Goal: Task Accomplishment & Management: Complete application form

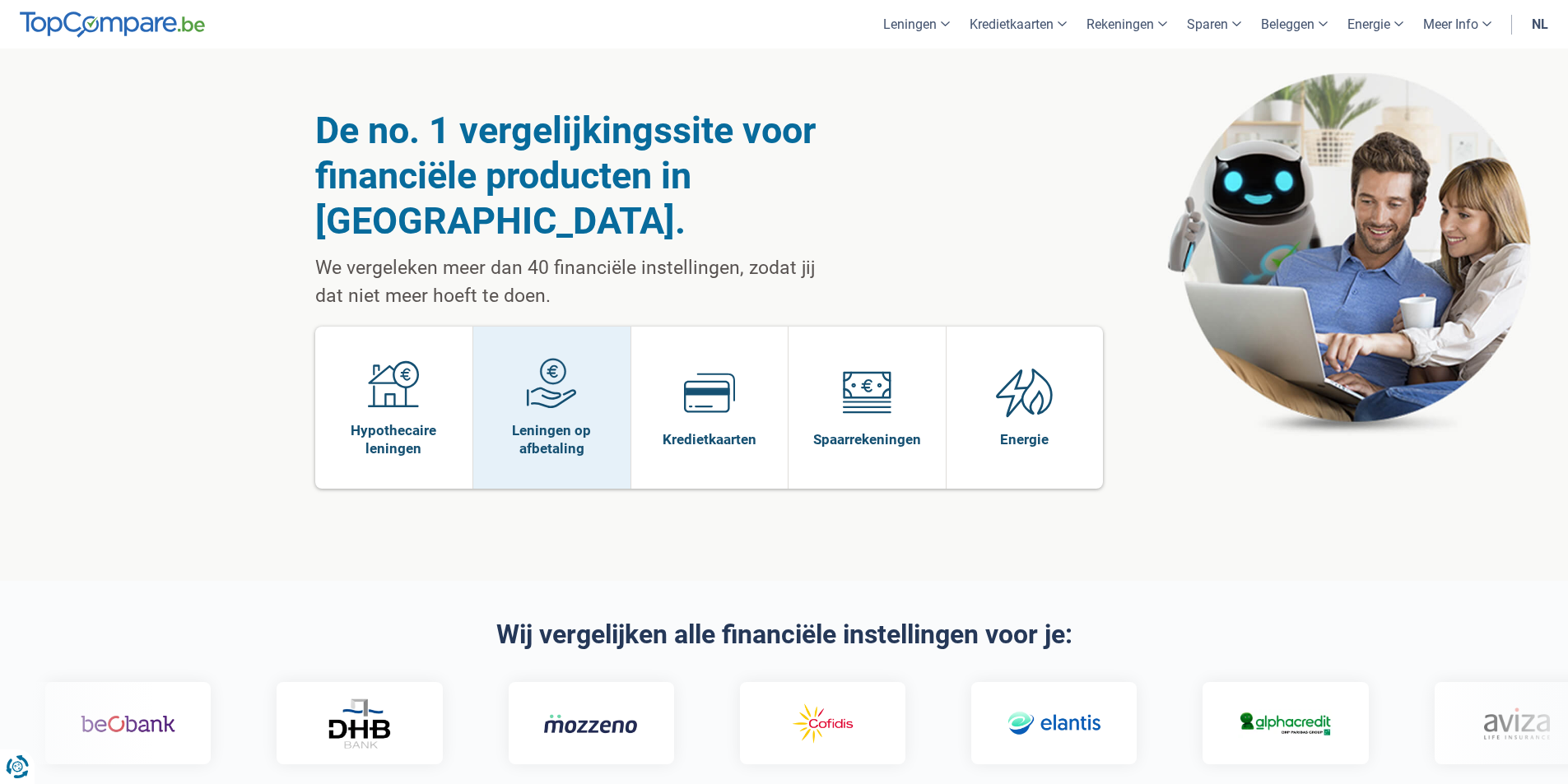
drag, startPoint x: 396, startPoint y: 390, endPoint x: 494, endPoint y: 441, distance: 110.5
click at [396, 422] on span "Hypothecaire leningen" at bounding box center [394, 439] width 141 height 36
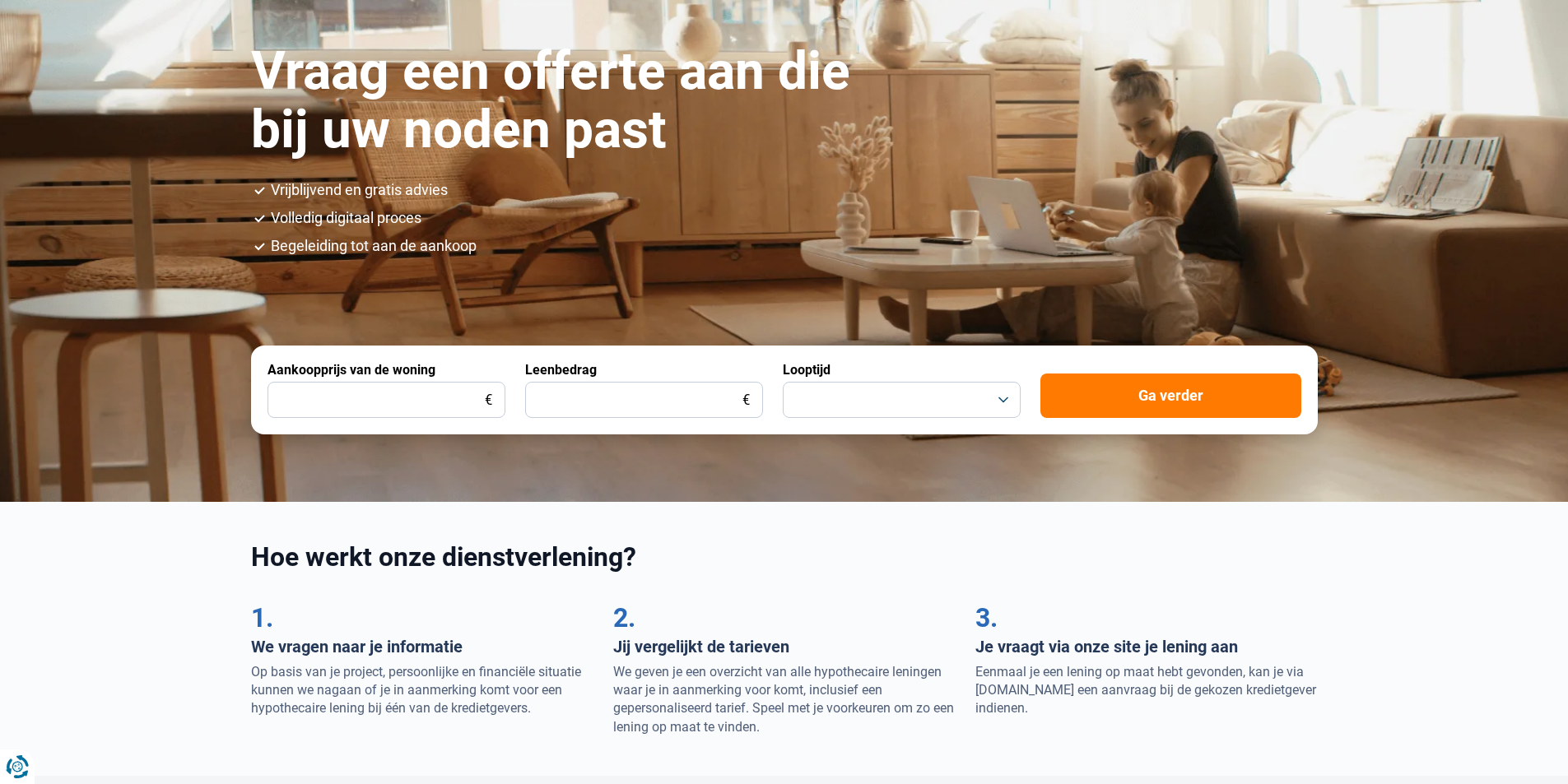
scroll to position [164, 0]
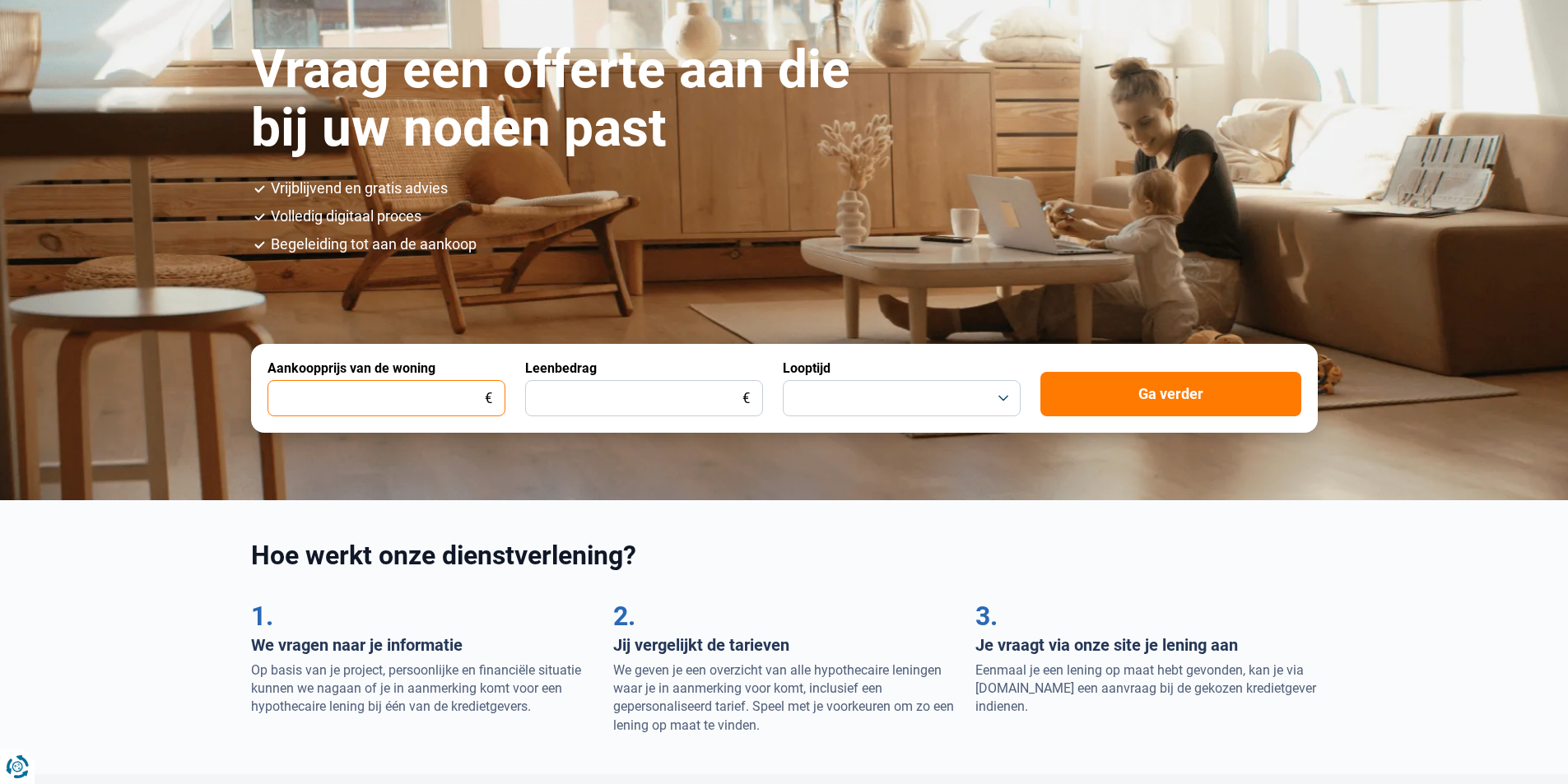
click at [399, 395] on input "Aankoopprijs van de woning" at bounding box center [386, 398] width 238 height 36
type input "500.000"
type input "200.000"
click at [1006, 399] on button "button" at bounding box center [901, 398] width 238 height 36
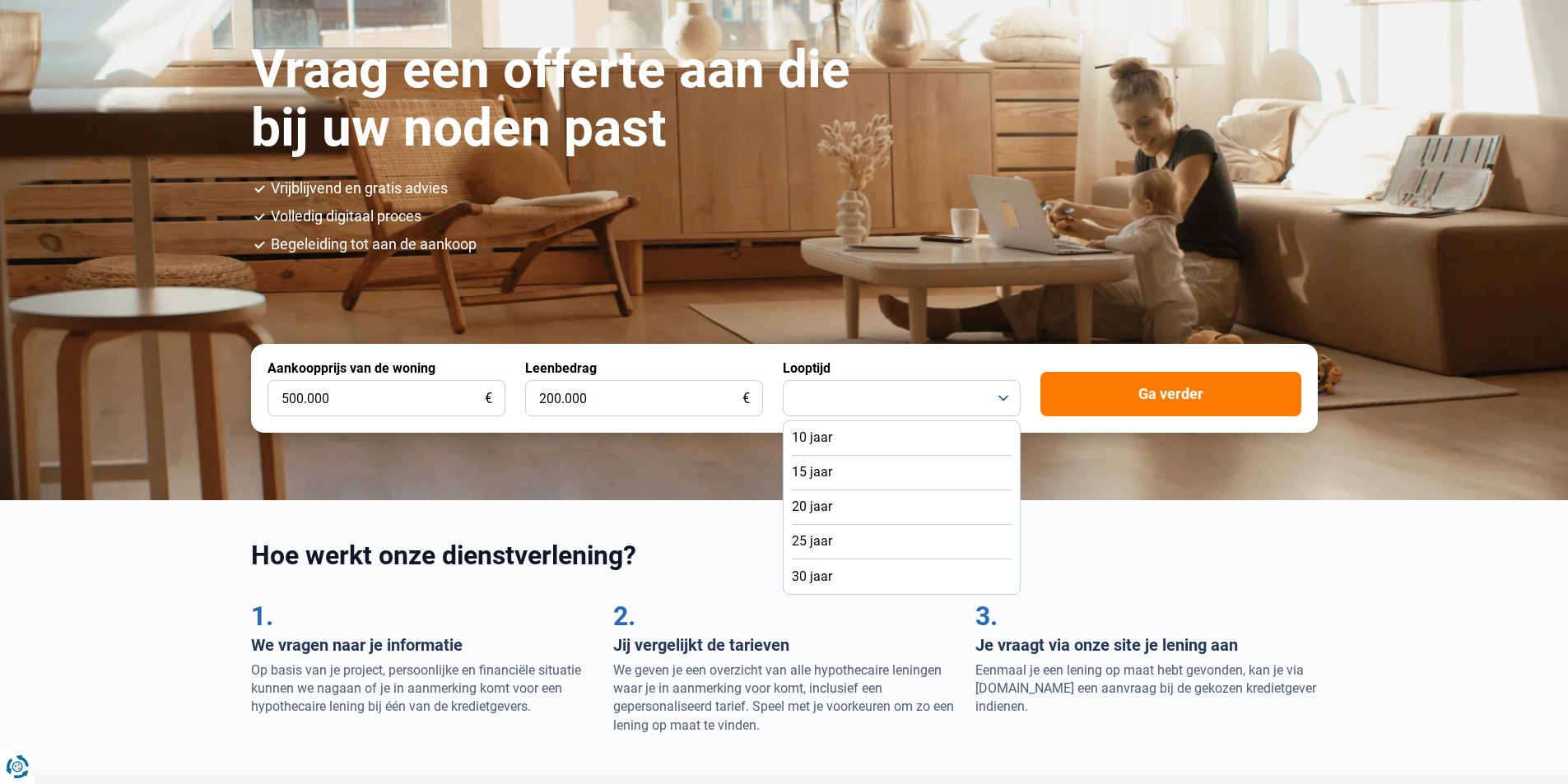
click at [956, 486] on li "15 jaar" at bounding box center [901, 473] width 220 height 34
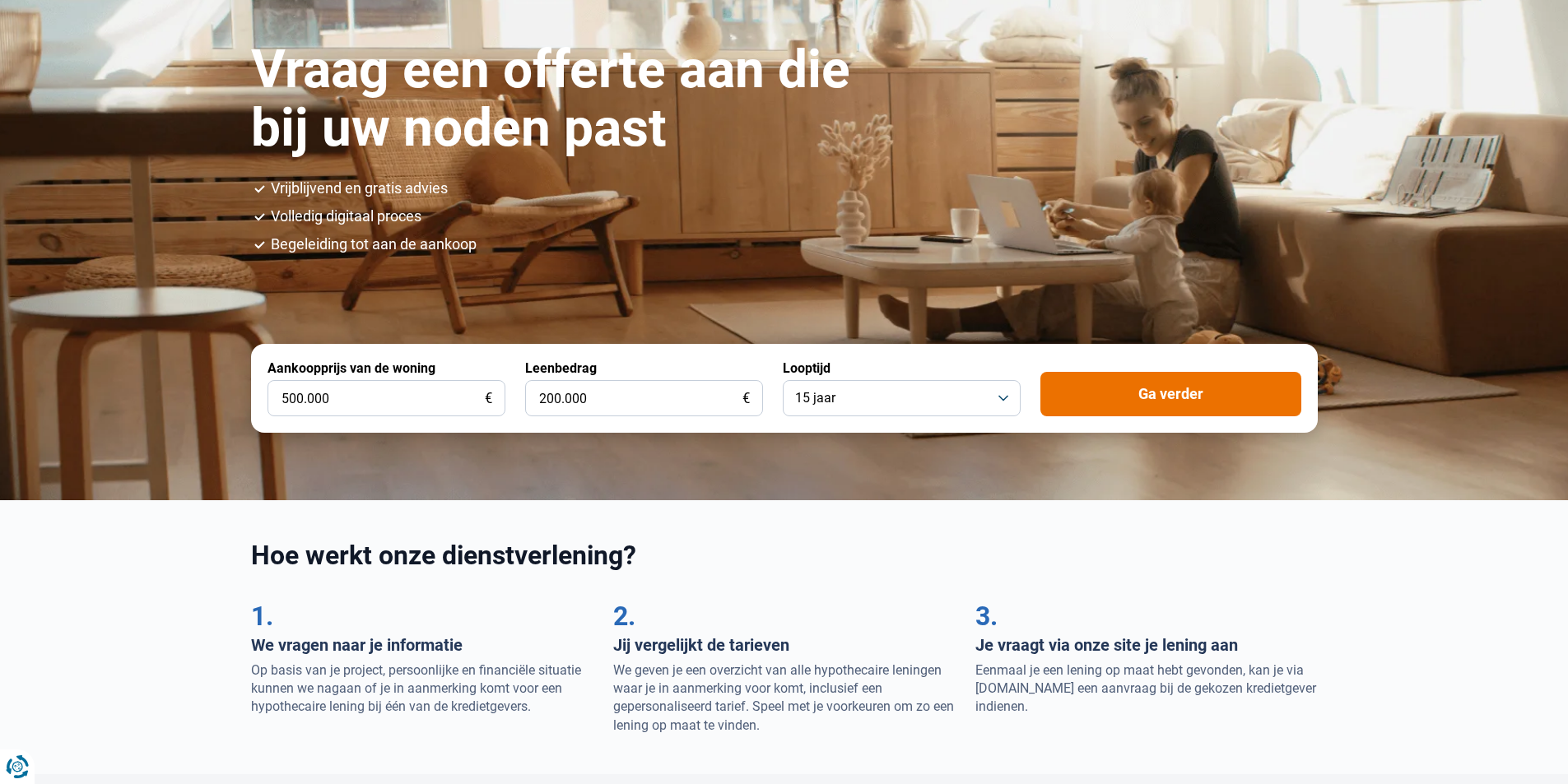
click at [1184, 392] on button "Ga verder" at bounding box center [1170, 394] width 261 height 45
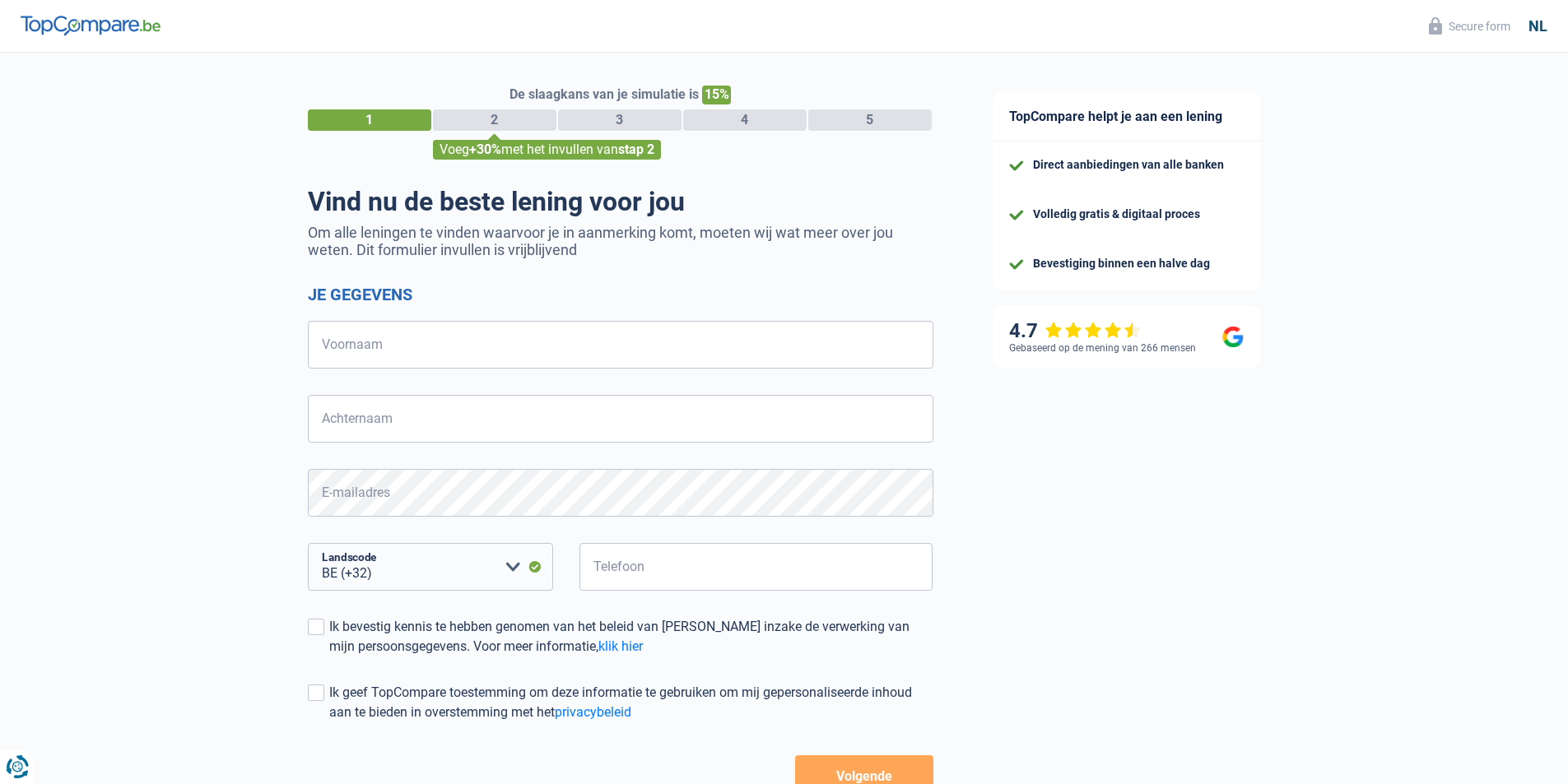
select select "32"
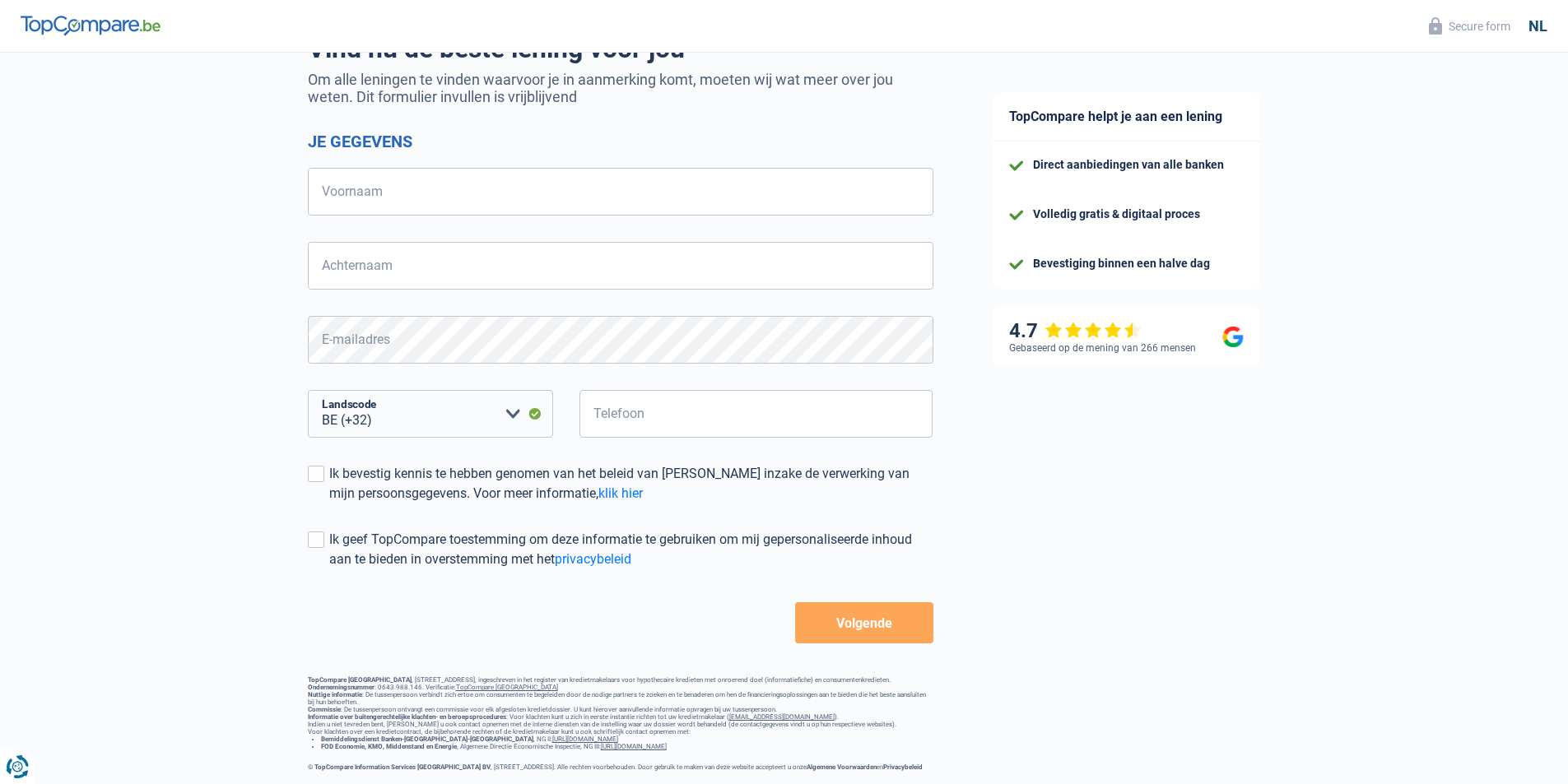
scroll to position [163, 0]
click at [885, 618] on button "Volgende" at bounding box center [864, 622] width 137 height 41
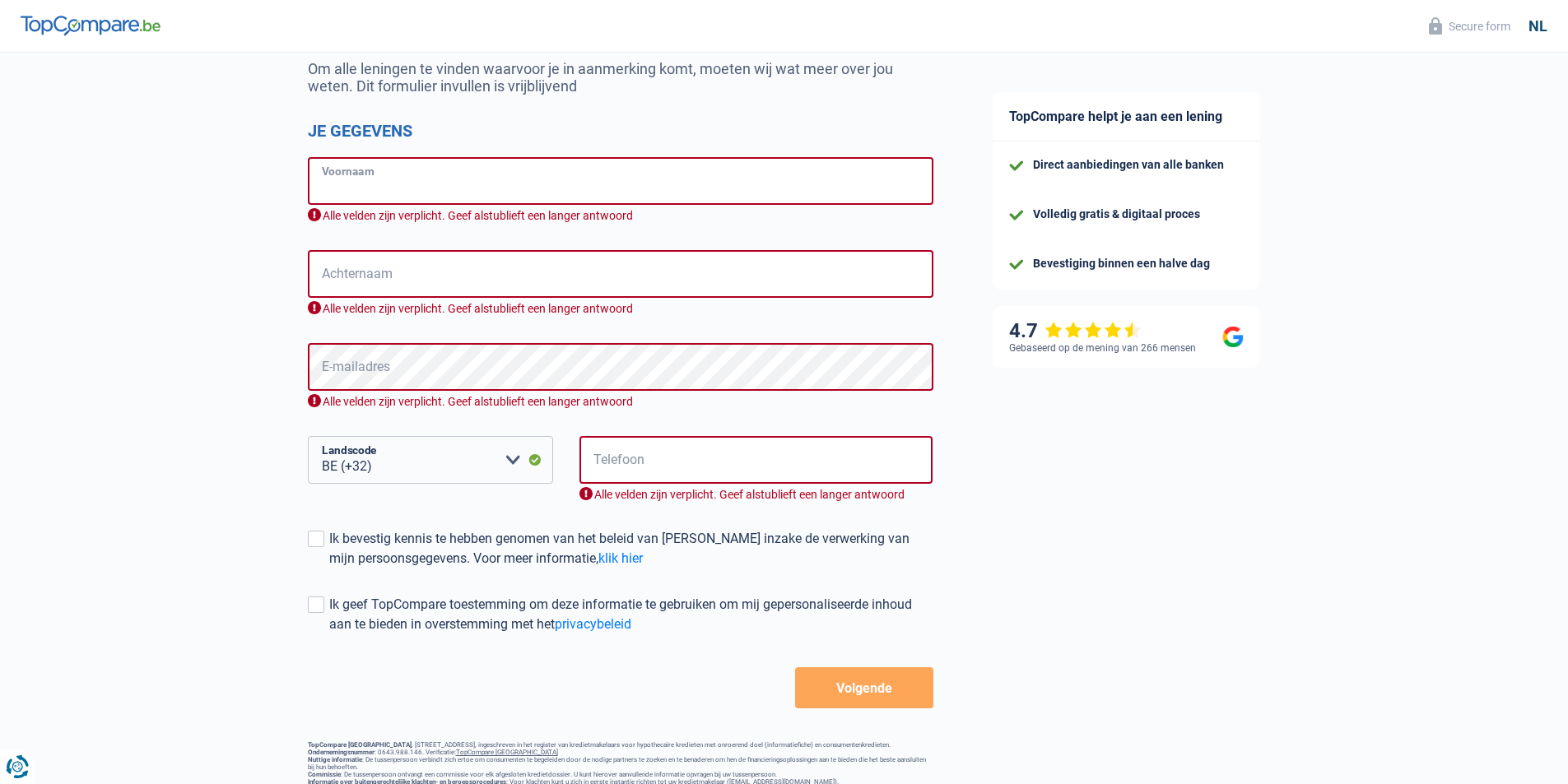
click at [503, 181] on input "Voornaam" at bounding box center [620, 180] width 625 height 47
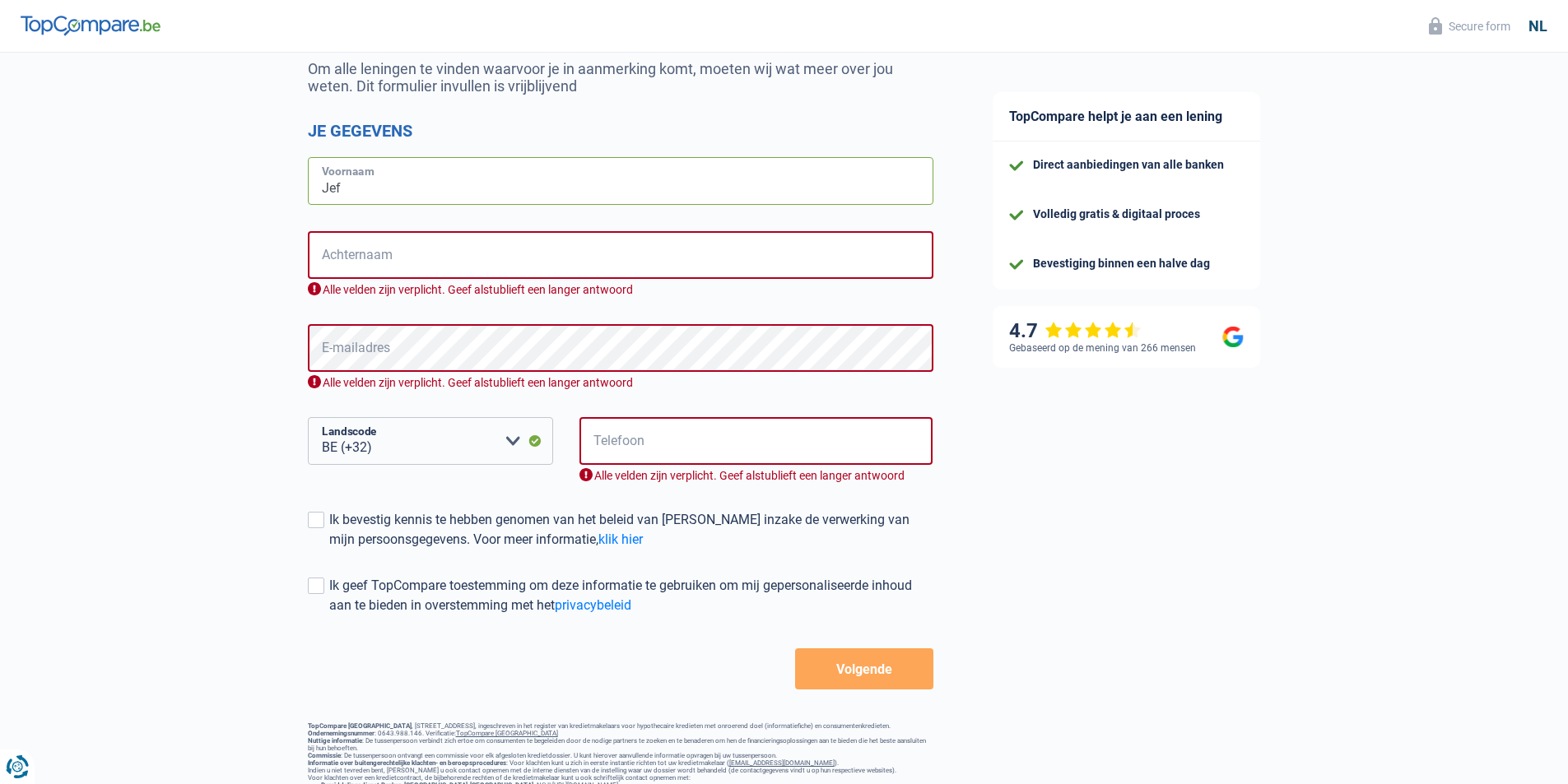
type input "Jef"
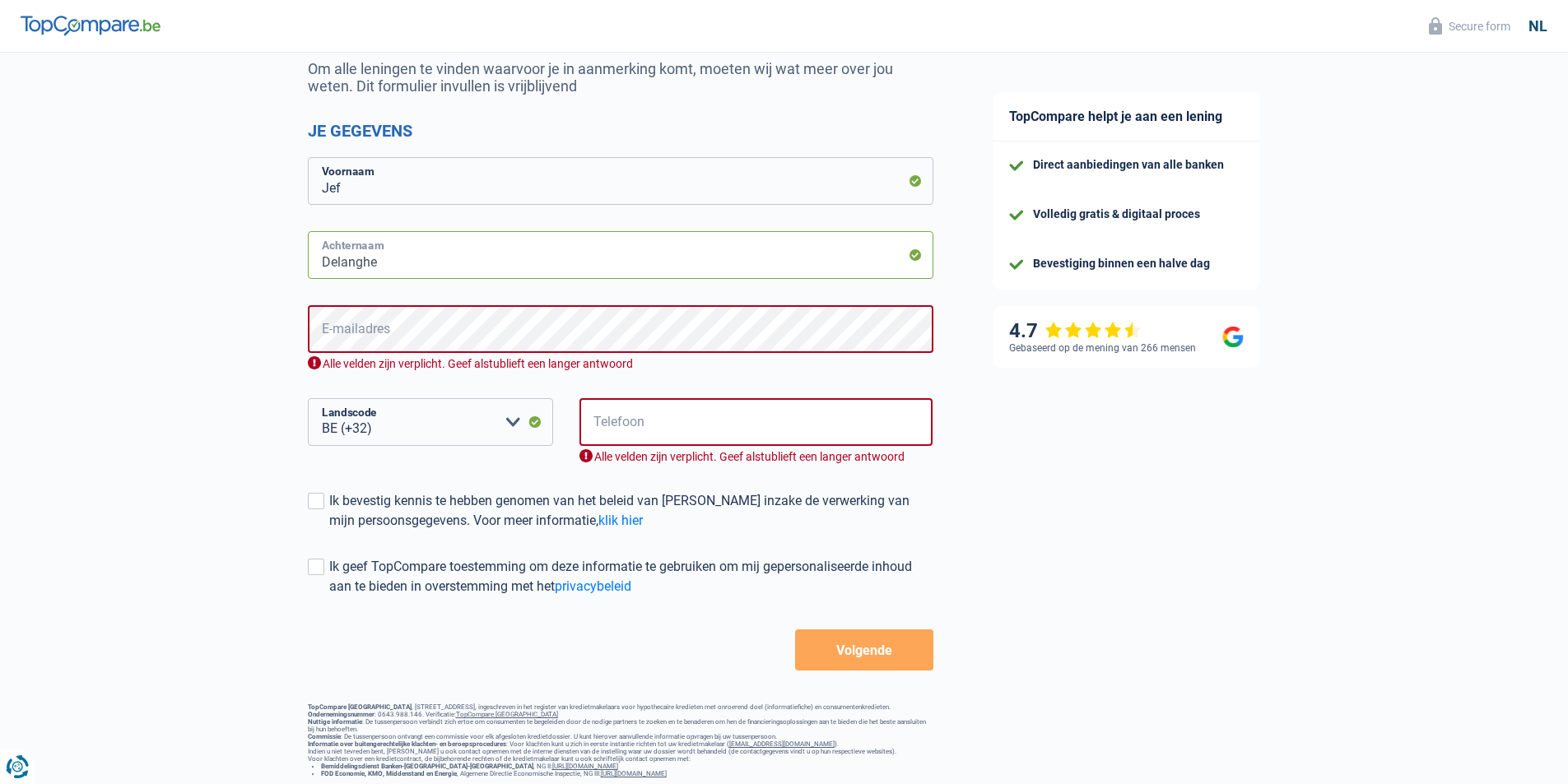
type input "Delanghe"
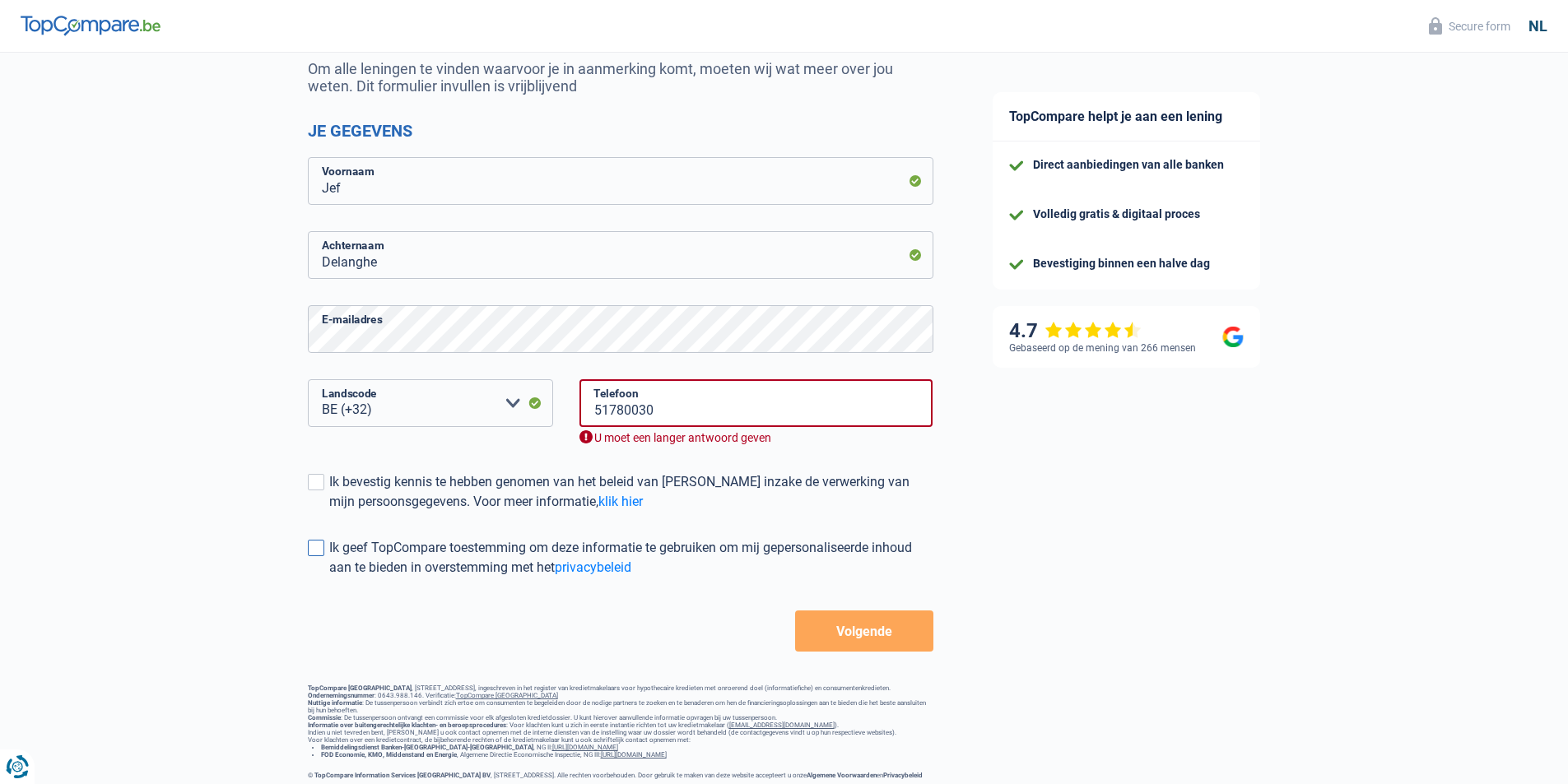
drag, startPoint x: 317, startPoint y: 480, endPoint x: 327, endPoint y: 548, distance: 68.7
click at [317, 482] on span at bounding box center [316, 482] width 17 height 17
click at [329, 512] on input "Ik bevestig kennis te hebben genomen van het beleid van TopCompare inzake de ve…" at bounding box center [329, 512] width 0 height 0
click at [323, 559] on label "Ik geef TopCompare toestemming om deze informatie te gebruiken om mij gepersona…" at bounding box center [620, 557] width 625 height 40
click at [329, 578] on input "Ik geef TopCompare toestemming om deze informatie te gebruiken om mij gepersona…" at bounding box center [329, 578] width 0 height 0
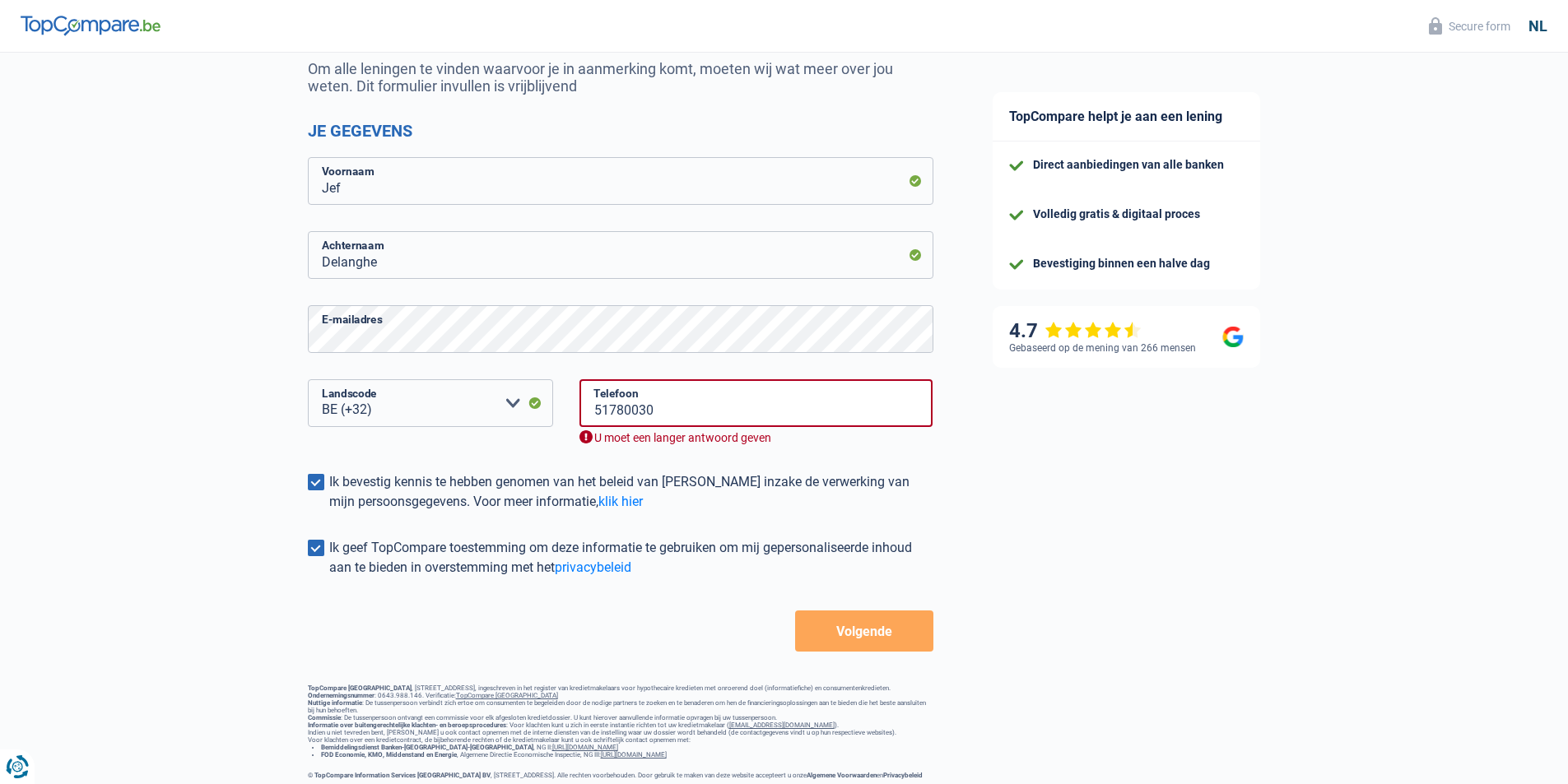
click at [883, 639] on button "Volgende" at bounding box center [864, 631] width 137 height 41
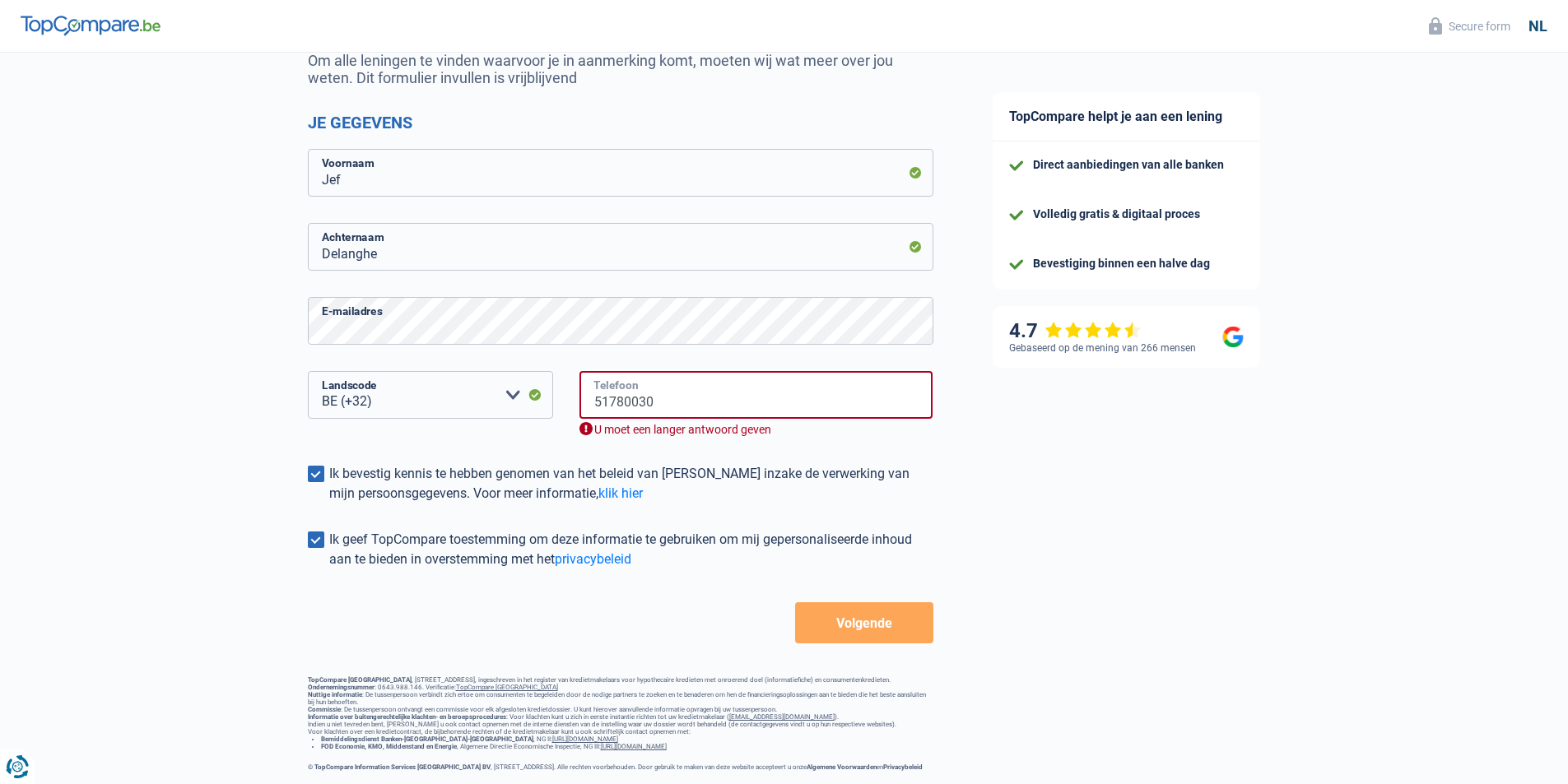
drag, startPoint x: 595, startPoint y: 390, endPoint x: 690, endPoint y: 392, distance: 95.0
click at [690, 392] on input "51780030" at bounding box center [756, 395] width 354 height 47
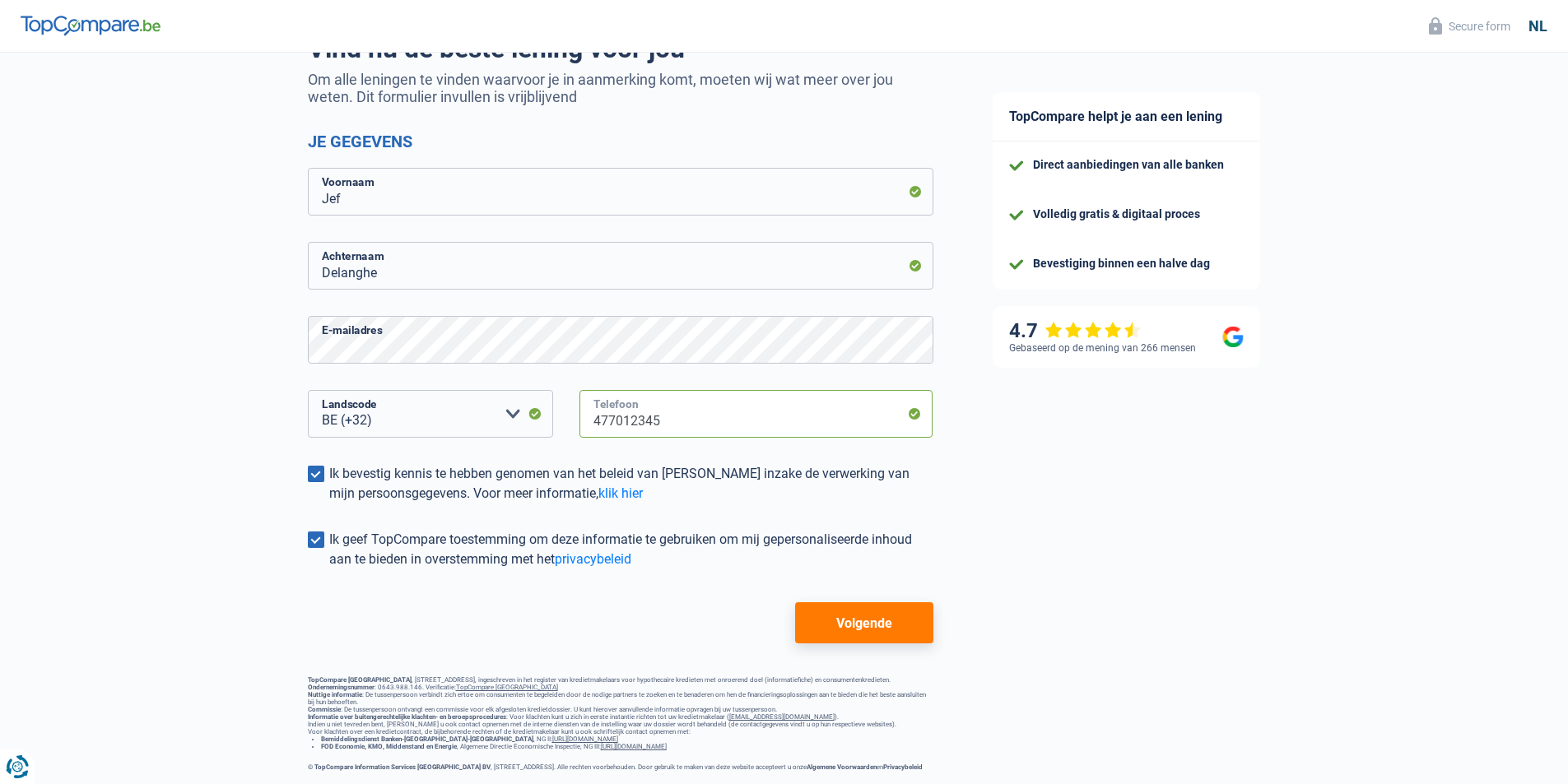
type input "477012345"
click at [846, 616] on button "Volgende" at bounding box center [864, 622] width 137 height 41
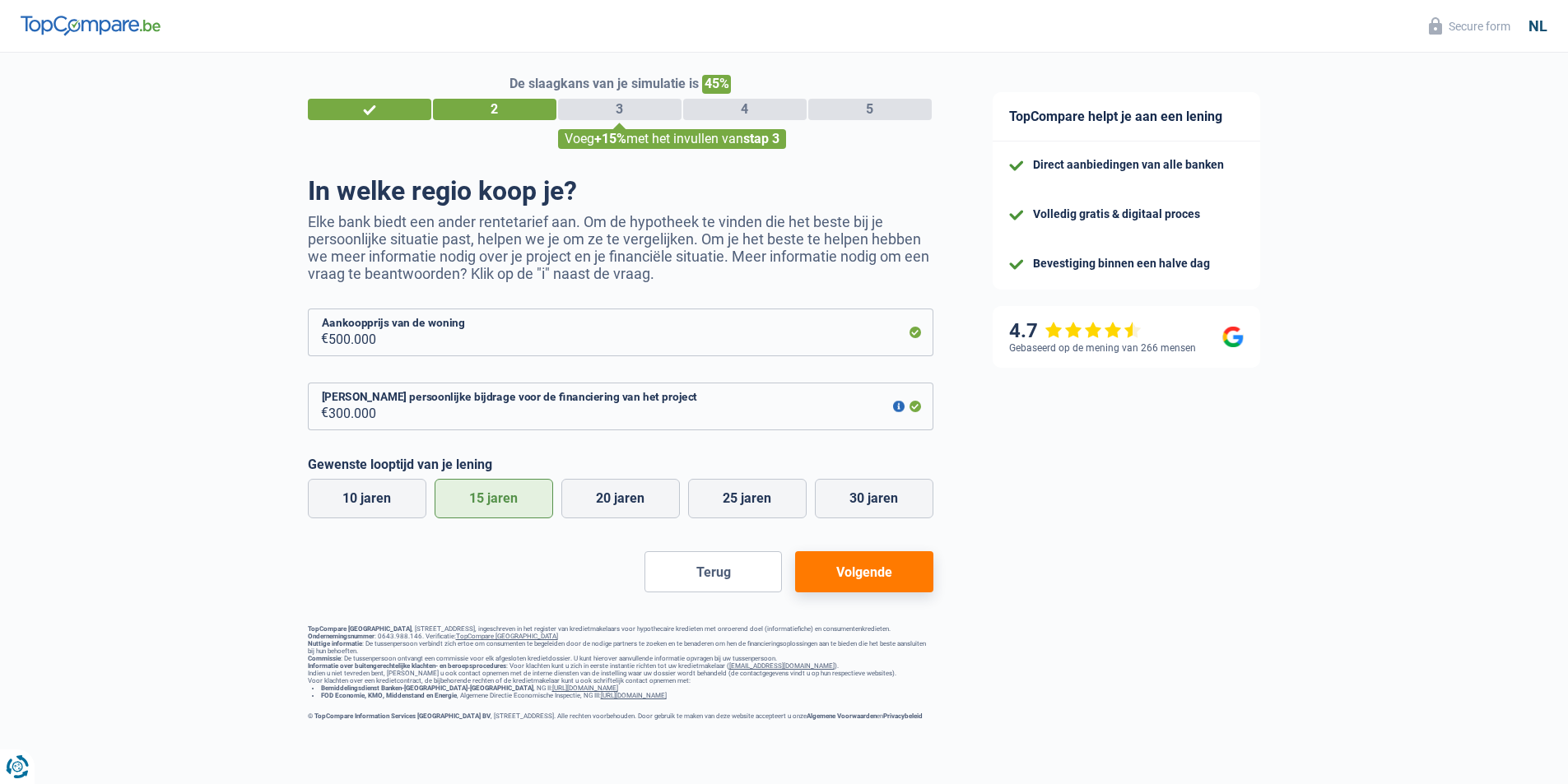
scroll to position [16, 0]
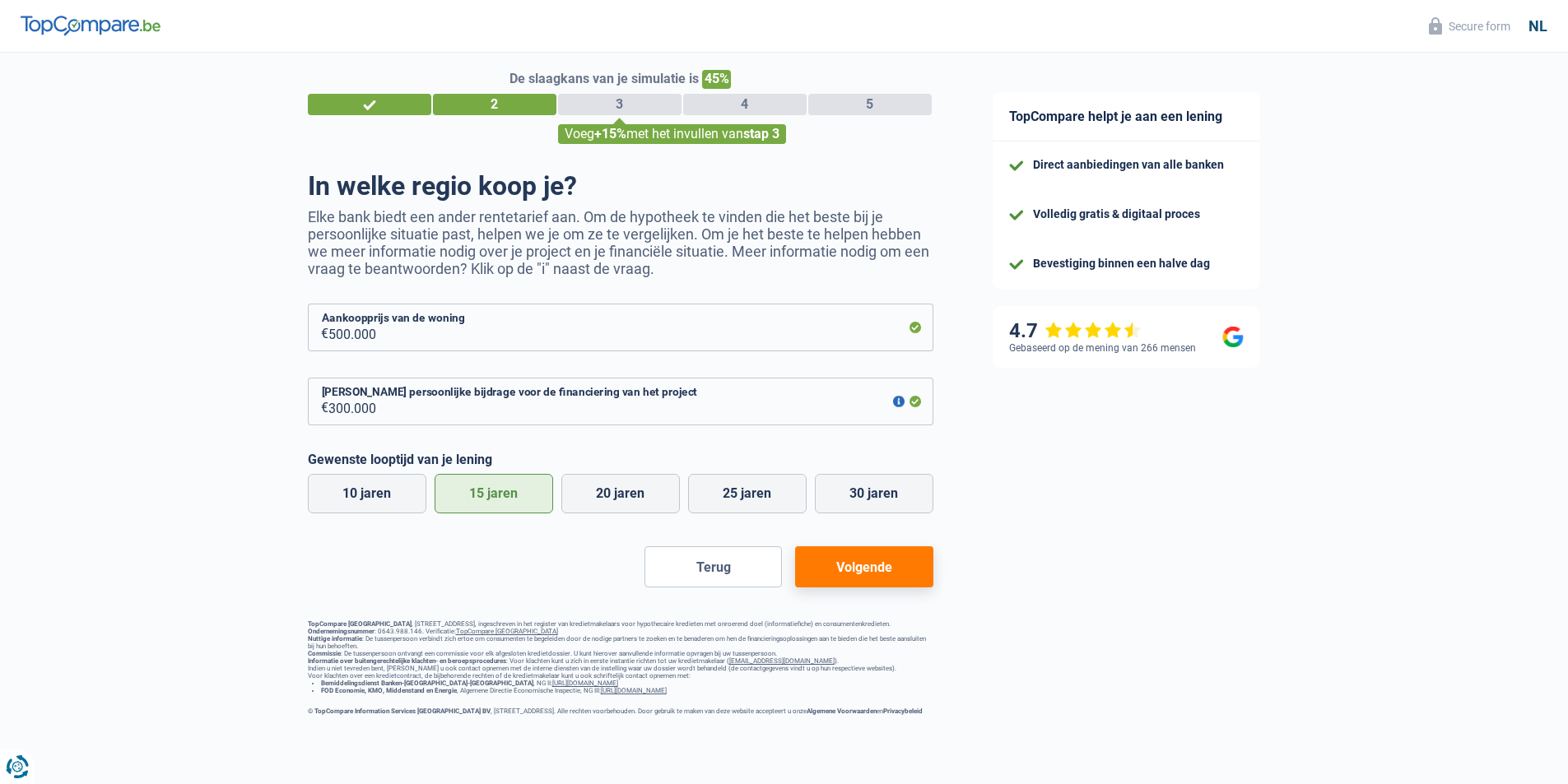
click at [852, 581] on button "Volgende" at bounding box center [864, 567] width 137 height 41
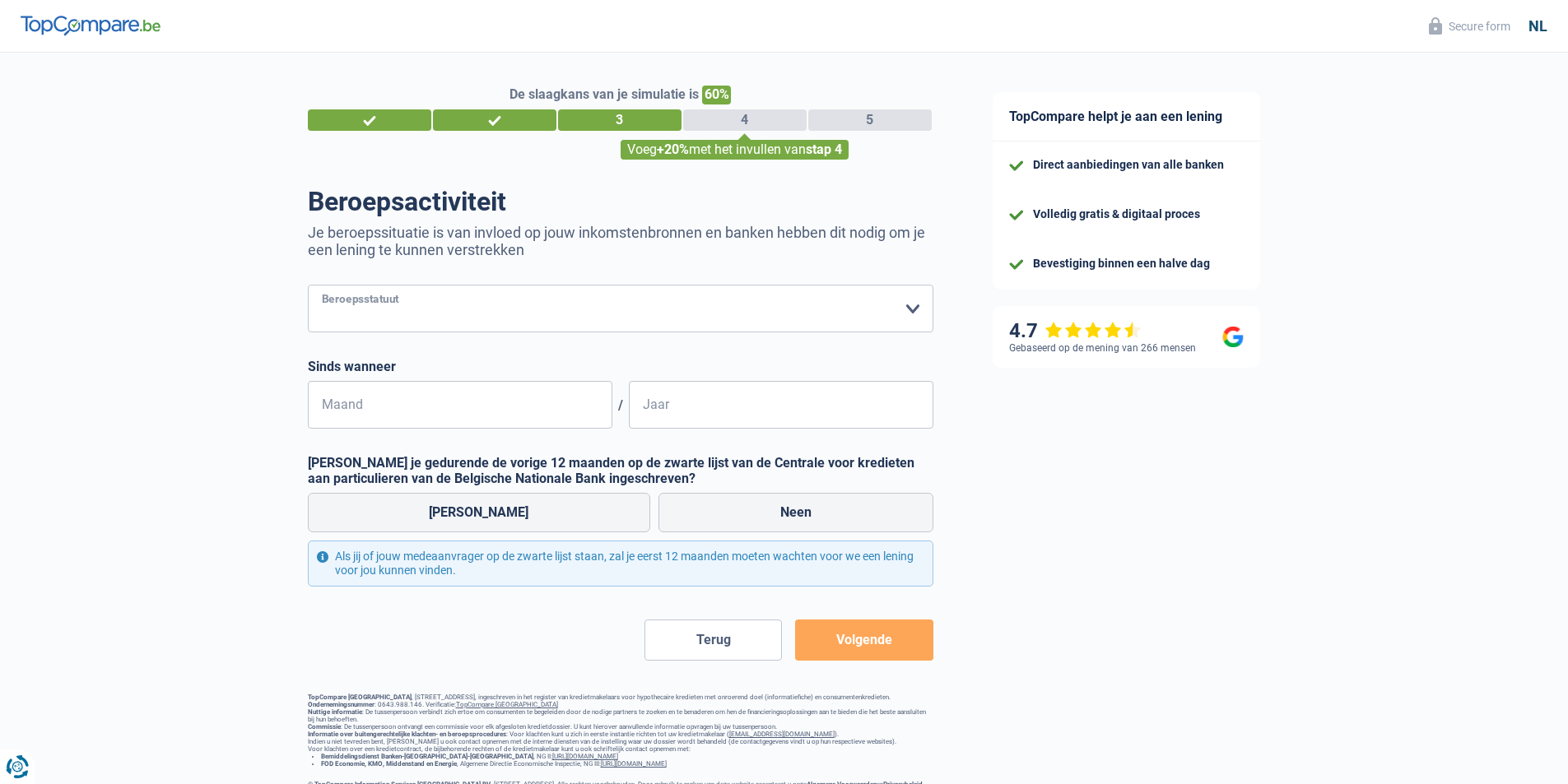
click at [494, 315] on select "Arbeider Bediende (privésector) Ambtenaar (overheidssector) Invalide Zelfstandi…" at bounding box center [620, 308] width 625 height 47
click at [307, 286] on select "Arbeider Bediende (privésector) Ambtenaar (overheidssector) Invalide Zelfstandi…" at bounding box center [620, 308] width 625 height 47
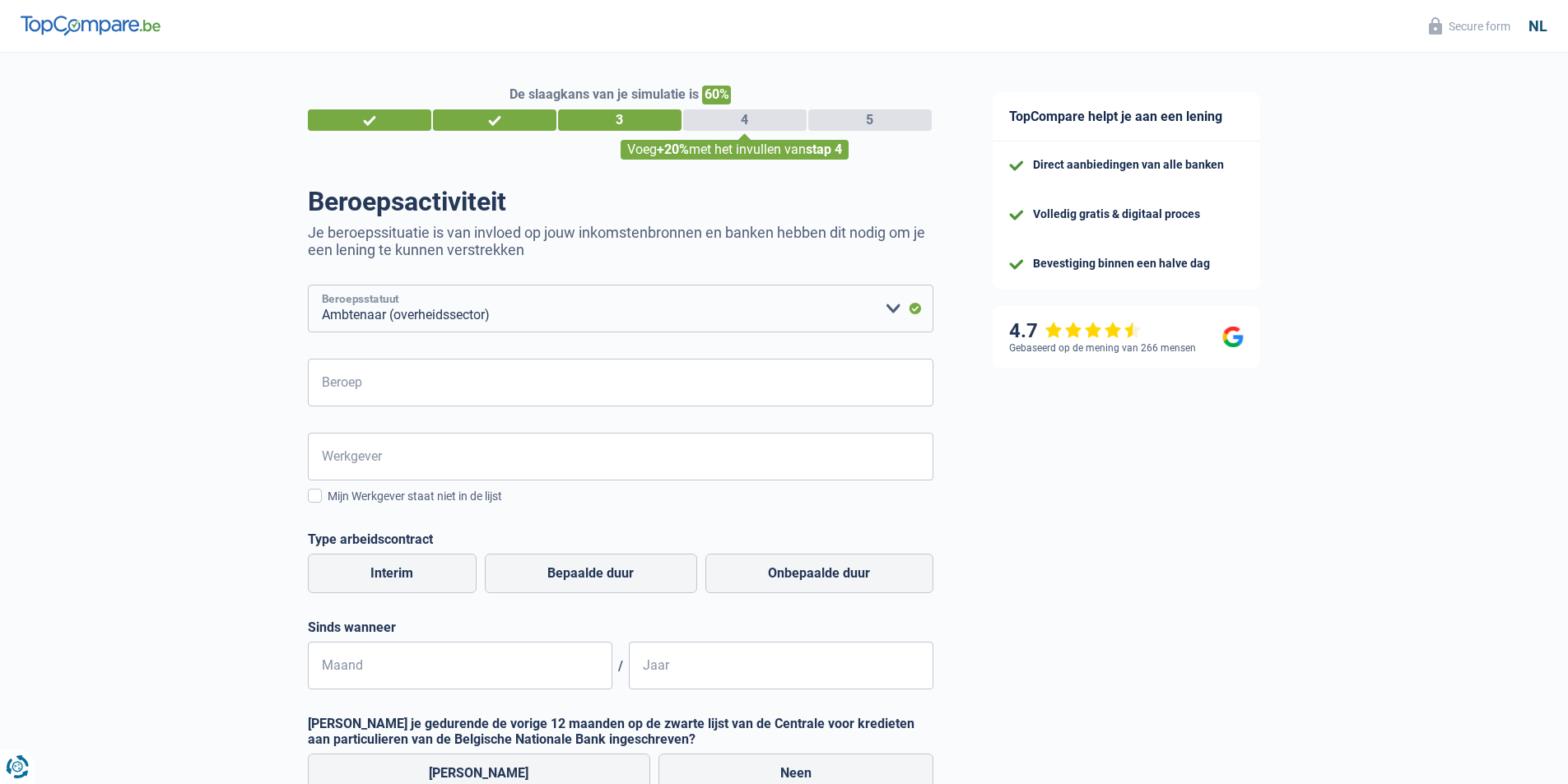
click at [529, 320] on select "Arbeider Bediende (privésector) Ambtenaar (overheidssector) Invalide Zelfstandi…" at bounding box center [620, 308] width 625 height 47
select select "independent"
click at [307, 286] on select "Arbeider Bediende (privésector) Ambtenaar (overheidssector) Invalide Zelfstandi…" at bounding box center [620, 308] width 625 height 47
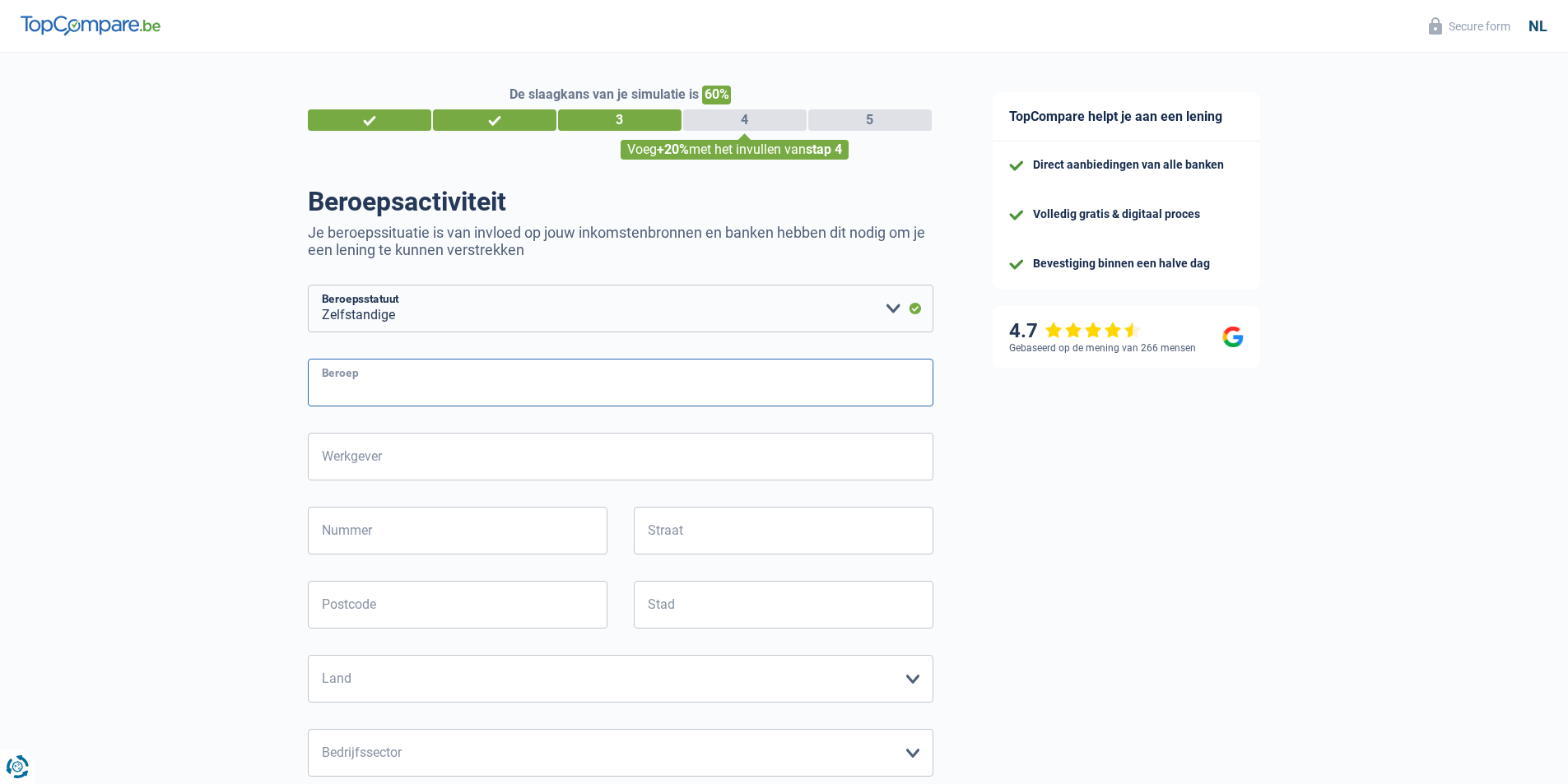
click at [451, 396] on input "Beroep" at bounding box center [620, 382] width 625 height 47
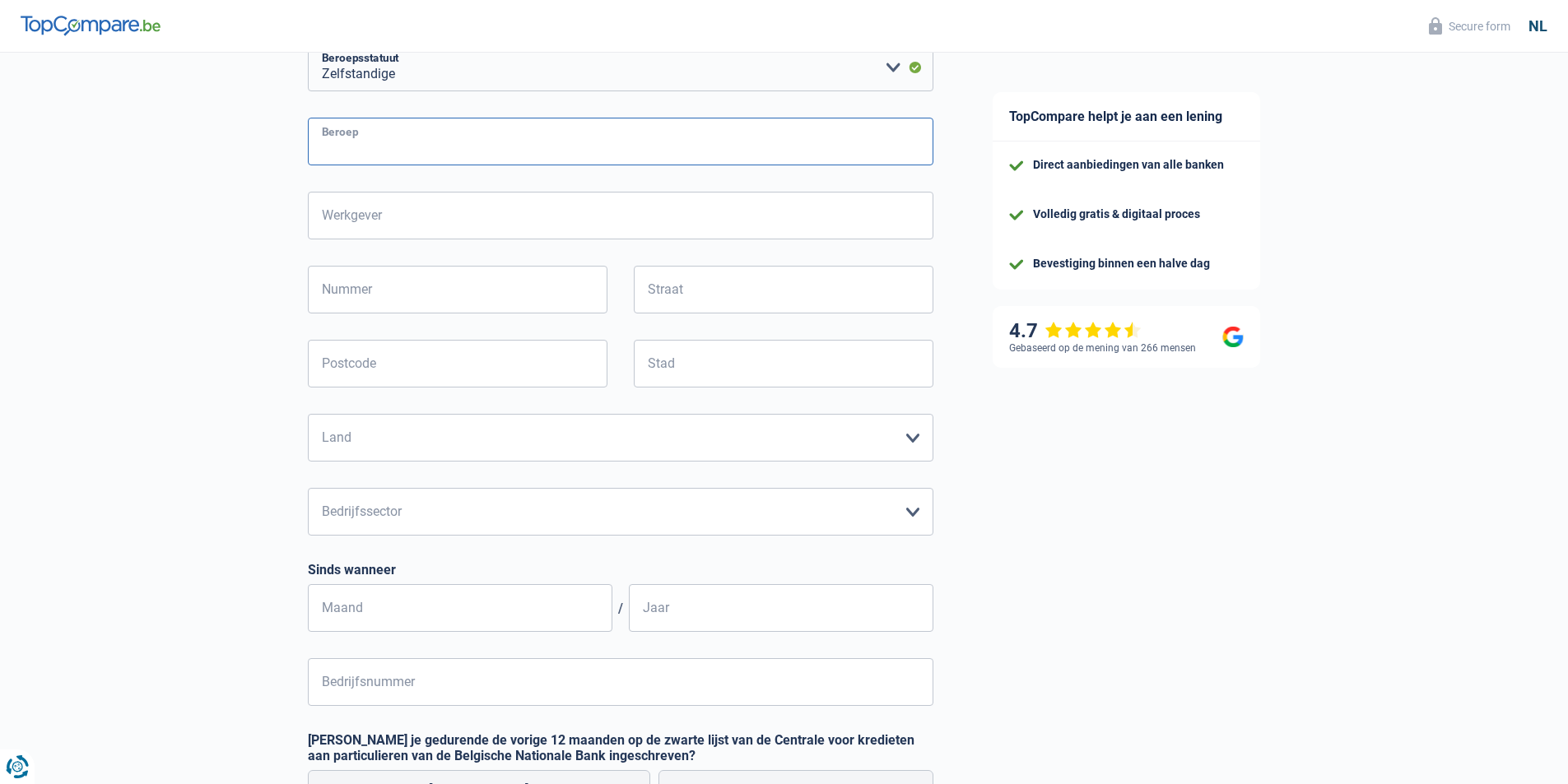
scroll to position [247, 0]
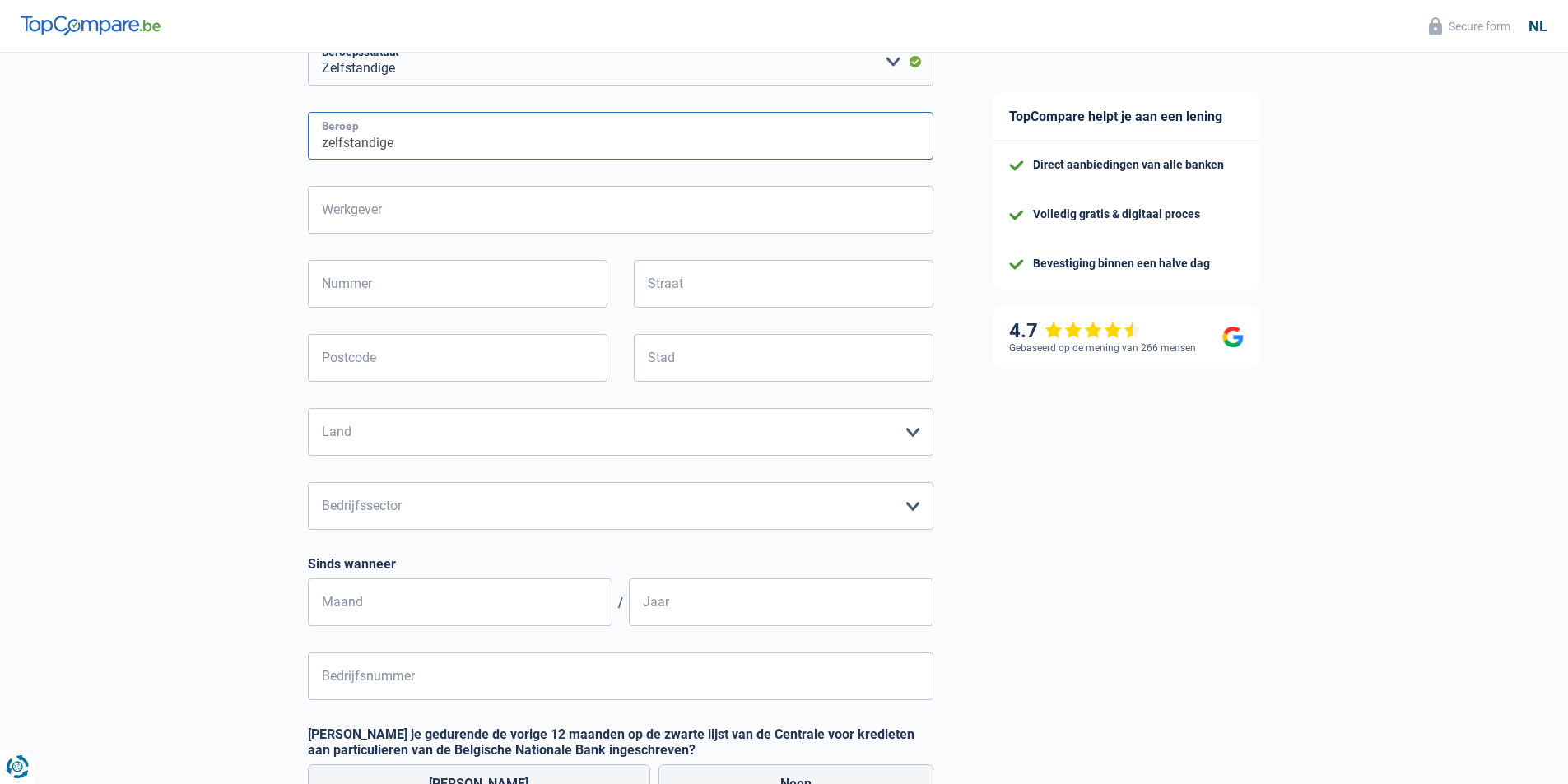
type input "zelfstandige"
type input "v"
click at [516, 443] on select "België Luxemburg Maak een keuze a.u.b" at bounding box center [620, 431] width 625 height 47
select select "BE"
click at [307, 410] on select "België Luxemburg Maak een keuze a.u.b" at bounding box center [620, 431] width 625 height 47
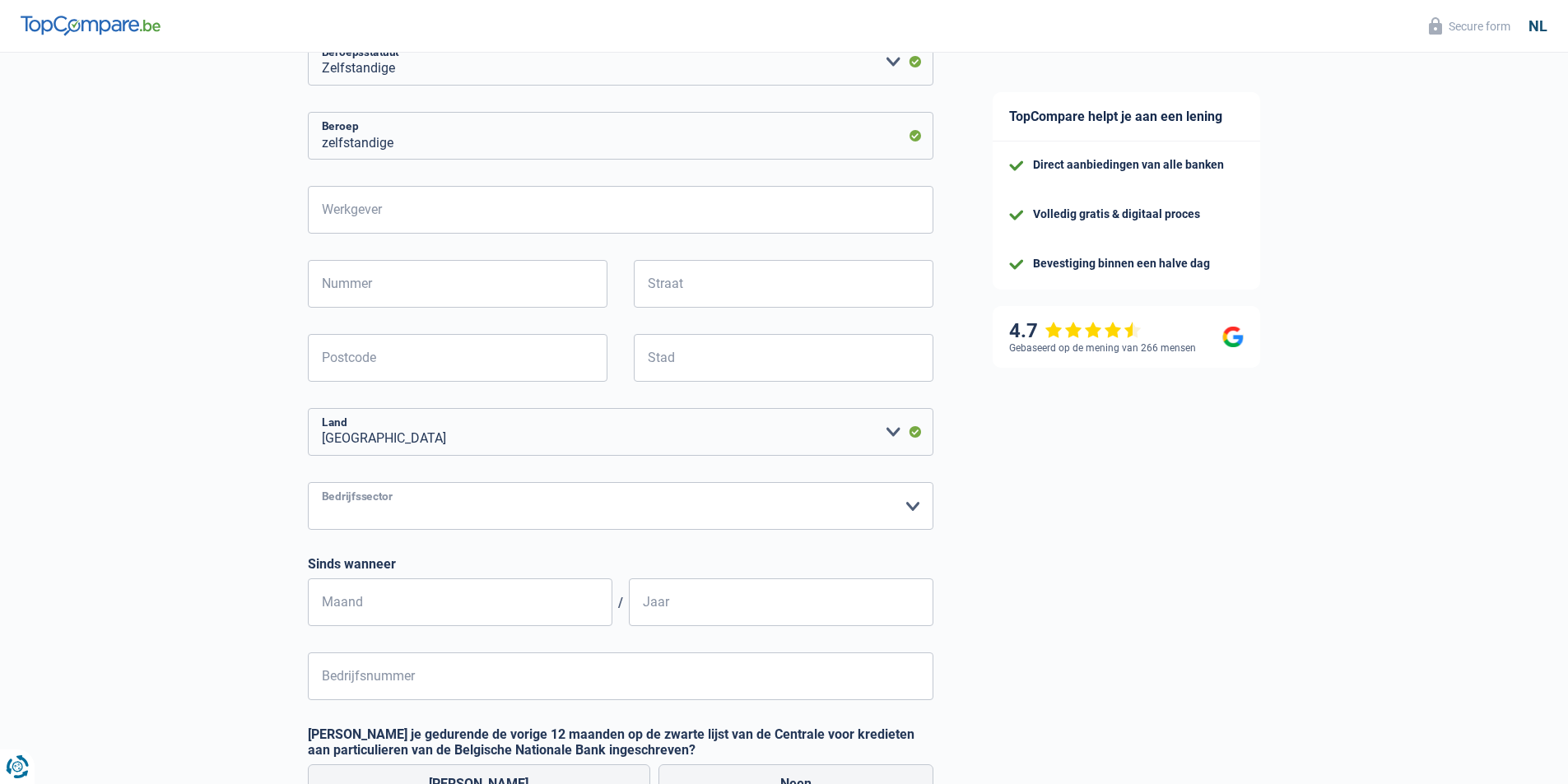
click at [491, 507] on select "Landbouw/Visserij Industrie Horeca Koerier/Fitness/Taxi Bouw Banken/ Verzekerin…" at bounding box center [620, 505] width 625 height 47
select select "smallCompanies"
click at [307, 484] on select "Landbouw/Visserij Industrie Horeca Koerier/Fitness/Taxi Bouw Banken/ Verzekerin…" at bounding box center [620, 505] width 625 height 47
click at [492, 608] on input "Maand" at bounding box center [460, 602] width 305 height 47
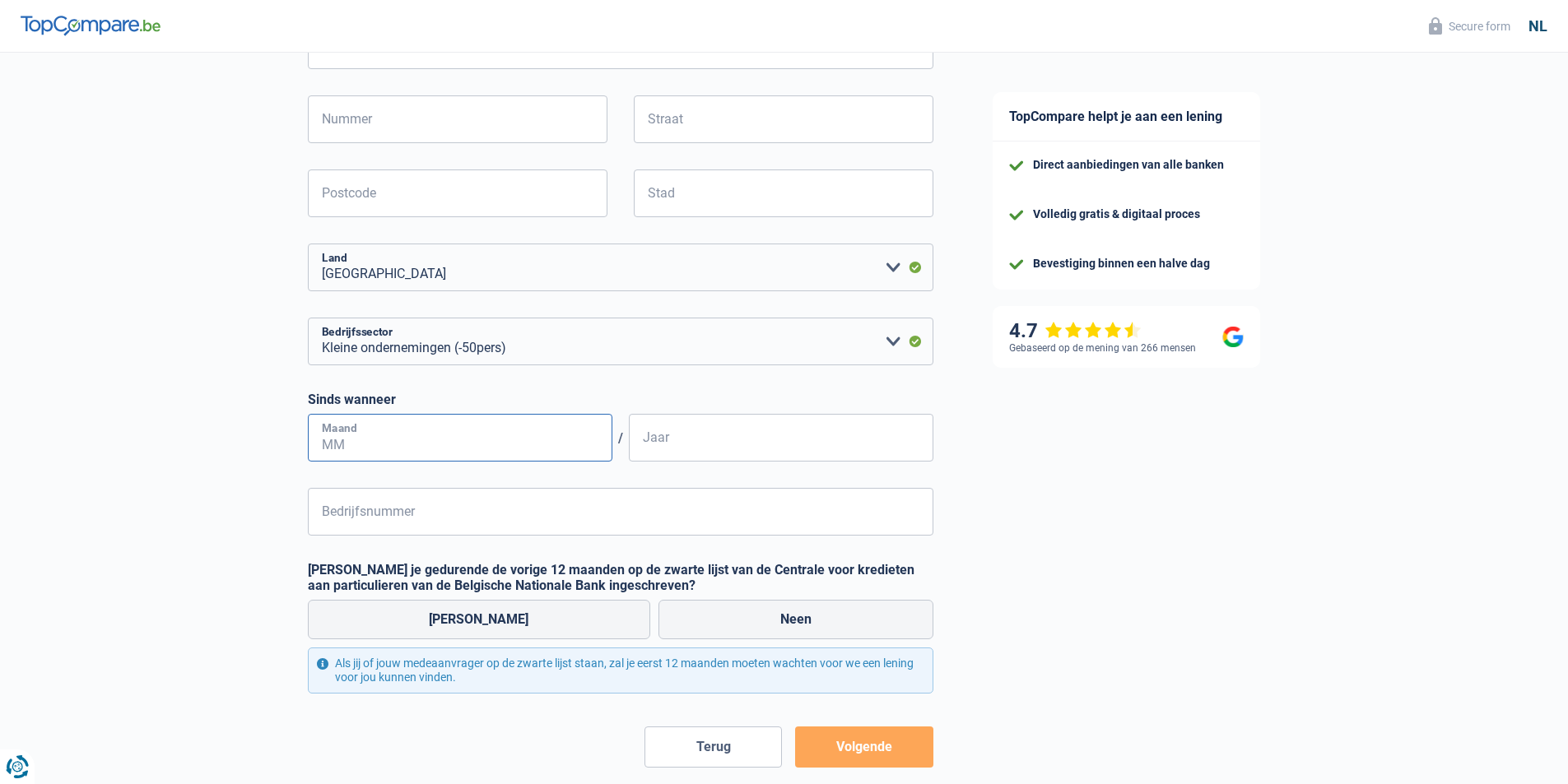
scroll to position [0, 0]
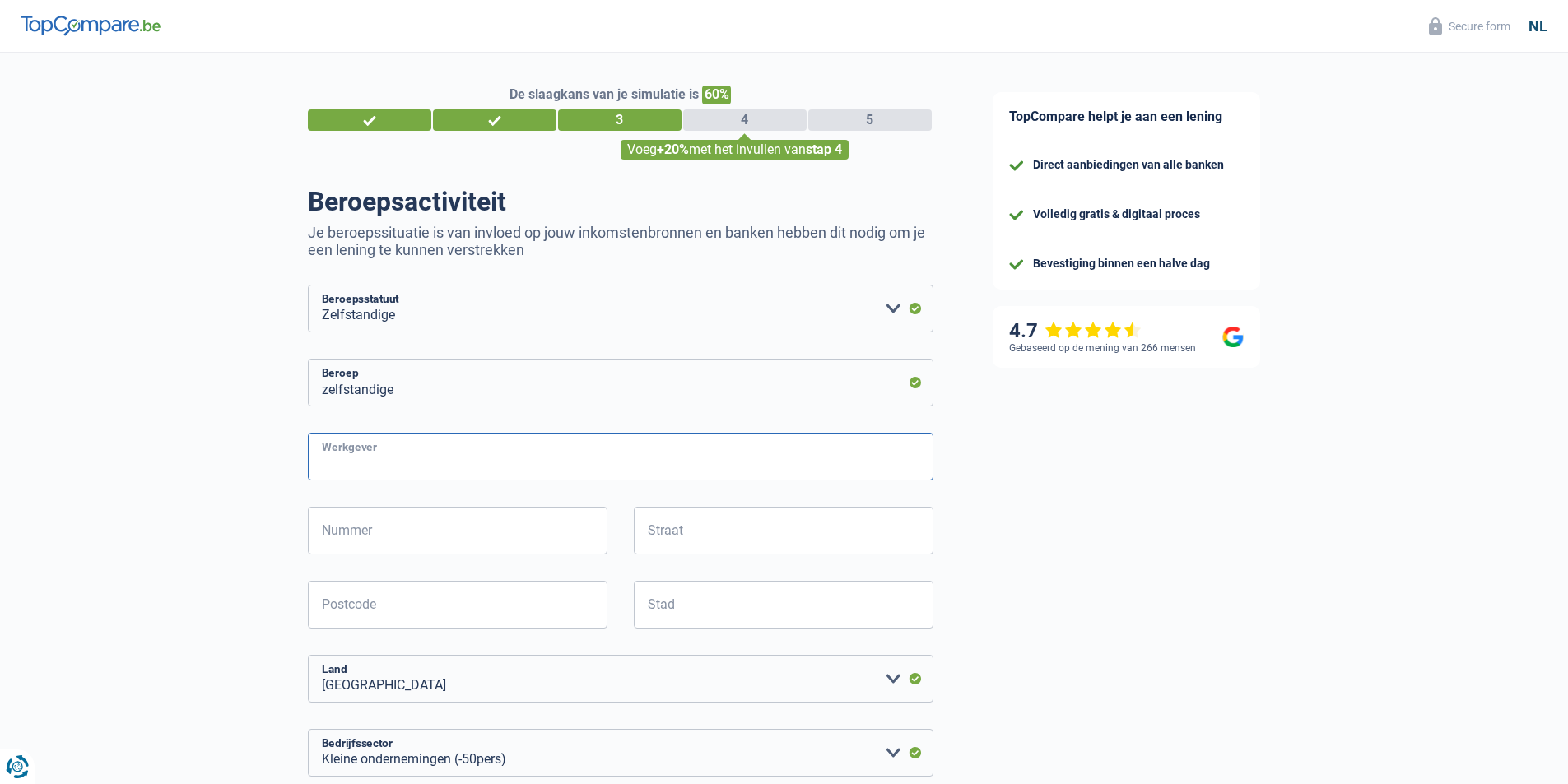
click at [490, 462] on input "Werkgever" at bounding box center [620, 456] width 625 height 47
type input "VDBM"
type input "116"
type input "Statiestraat"
type input "8980"
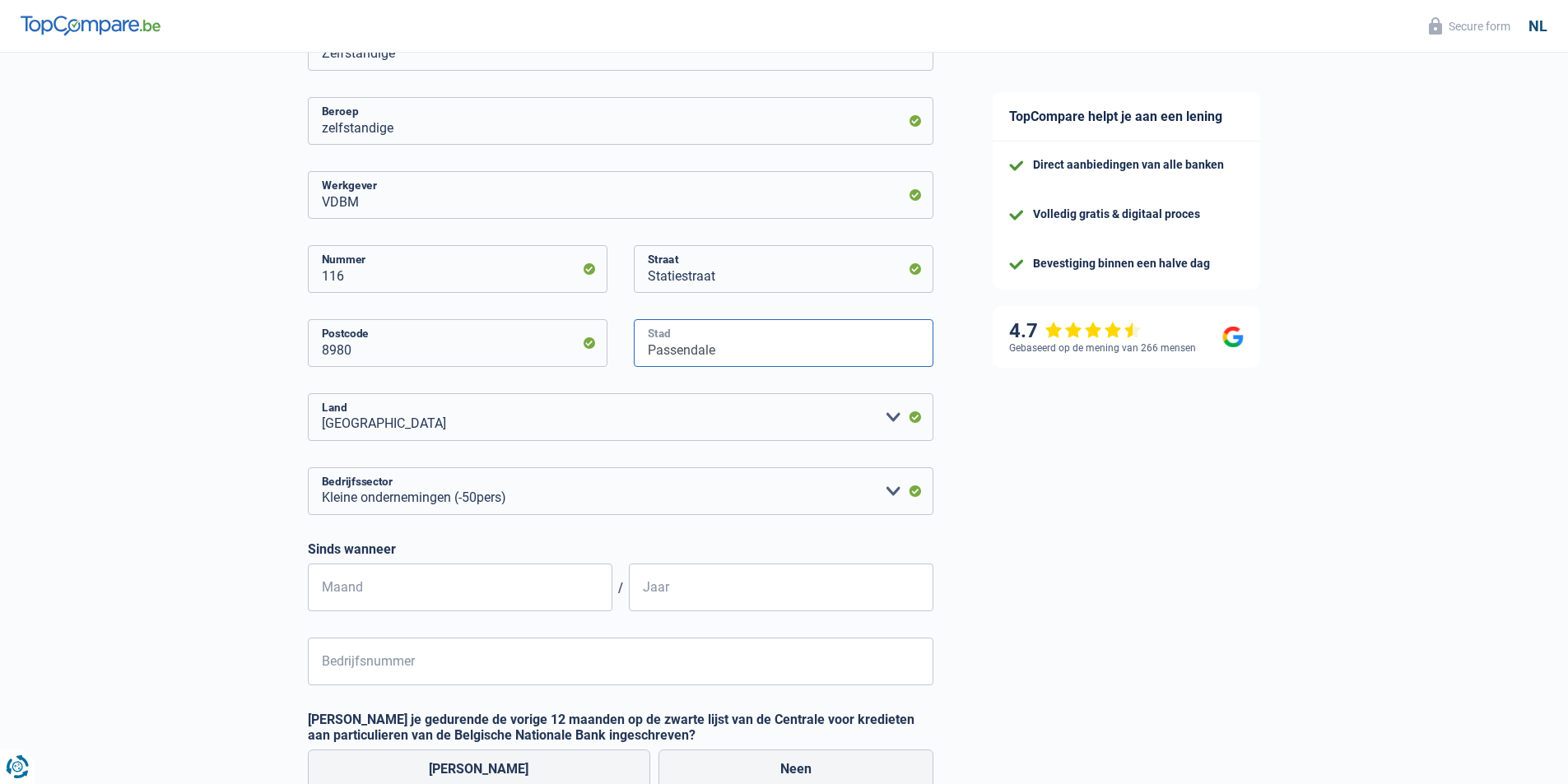
scroll to position [412, 0]
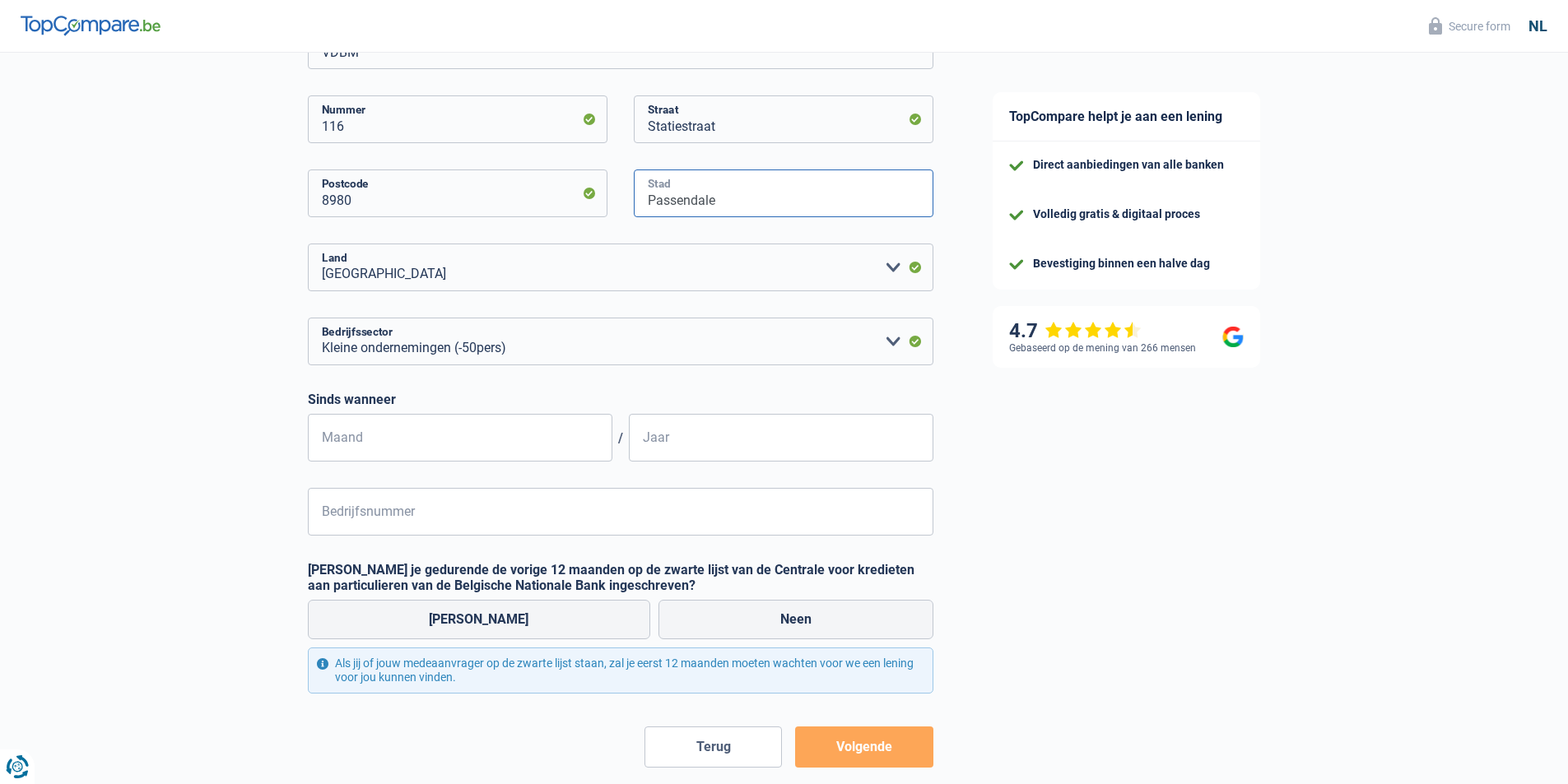
type input "Passendale"
click at [389, 447] on input "Maand" at bounding box center [460, 438] width 305 height 47
type input "09"
type input "2017"
click at [580, 516] on input "Bedrijfsnummer" at bounding box center [620, 511] width 625 height 47
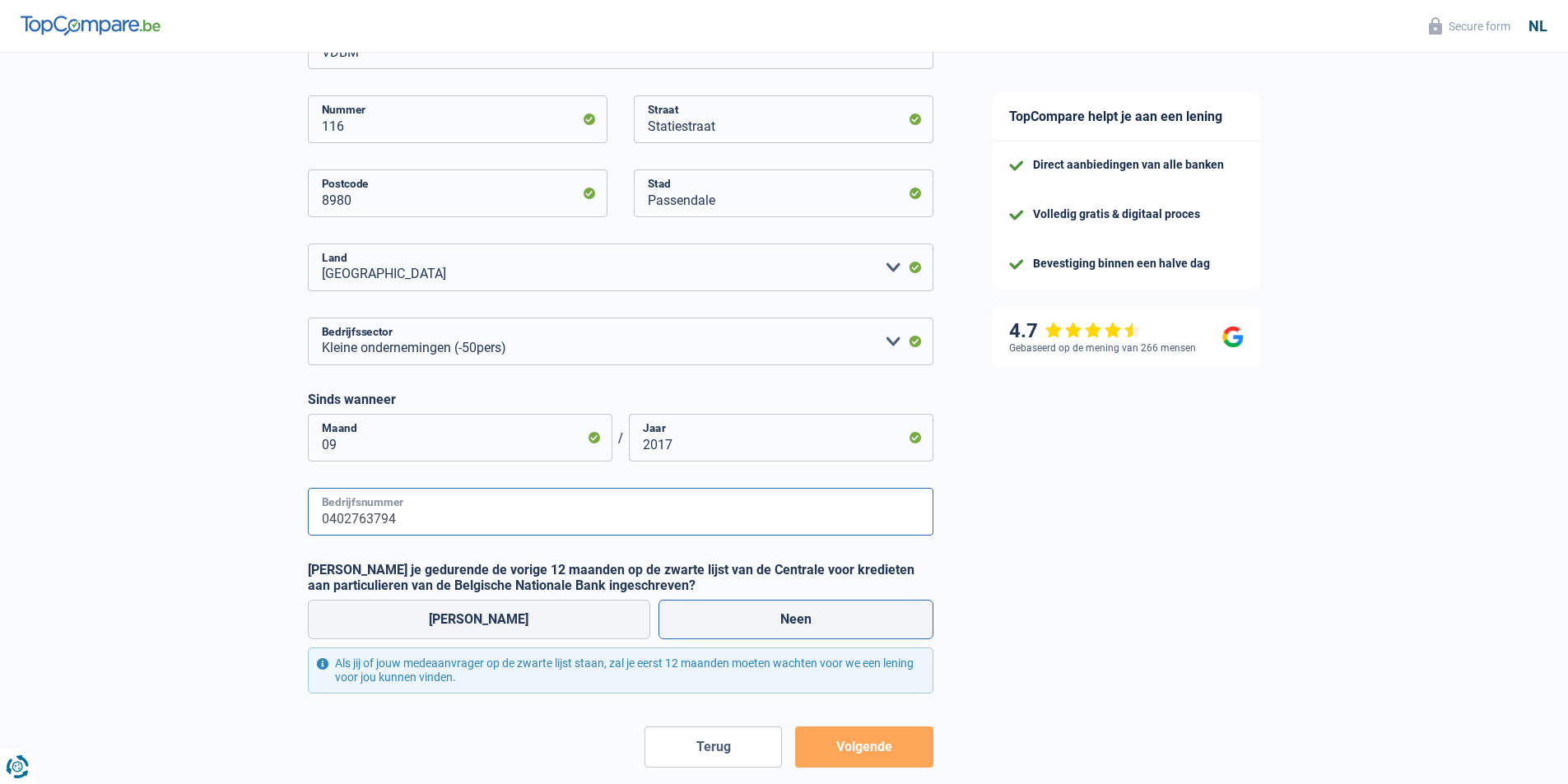
type input "0402763794"
click at [747, 619] on label "Neen" at bounding box center [796, 620] width 275 height 40
click at [747, 619] on input "Neen" at bounding box center [796, 620] width 275 height 40
radio input "true"
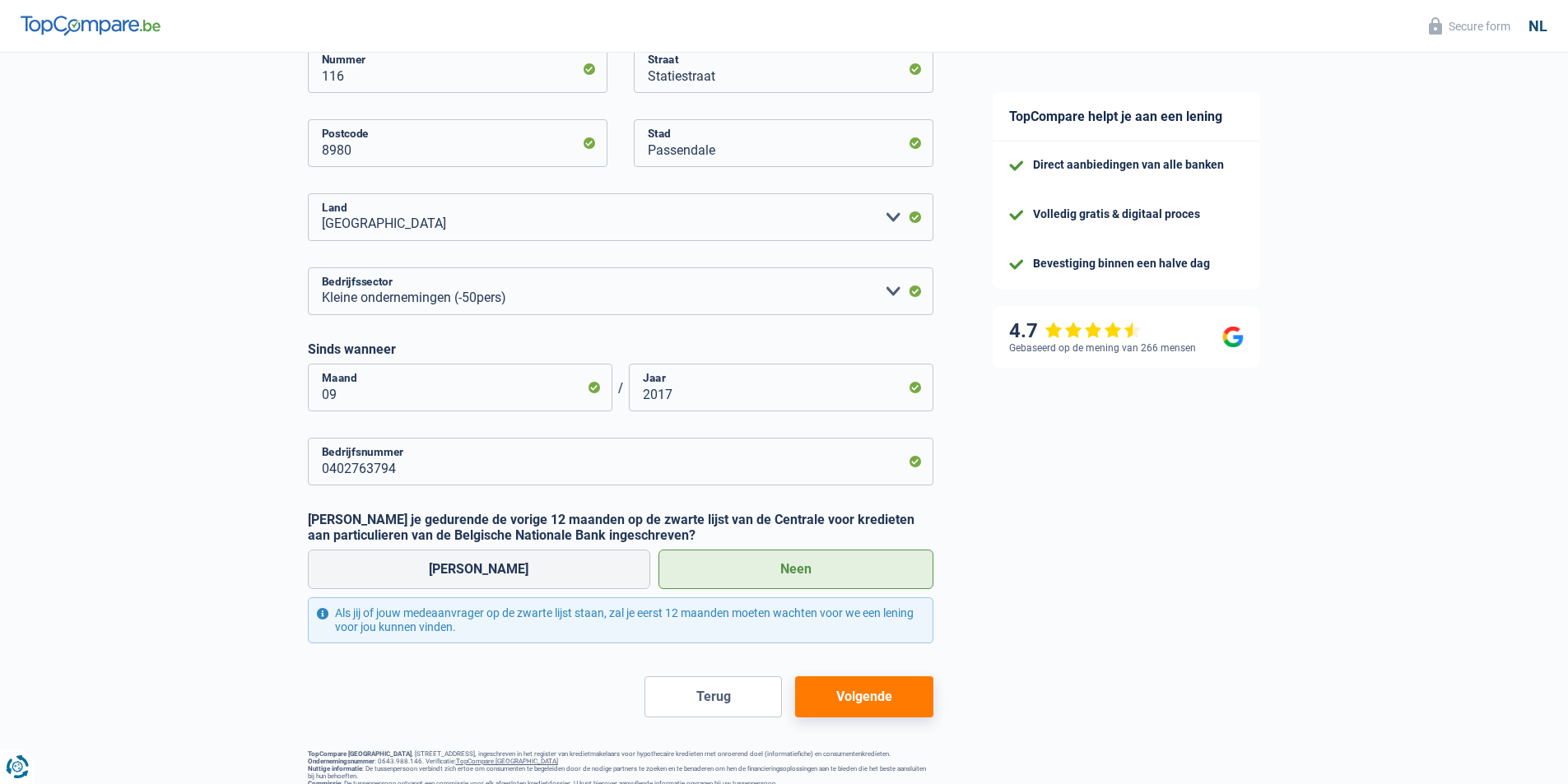
scroll to position [546, 0]
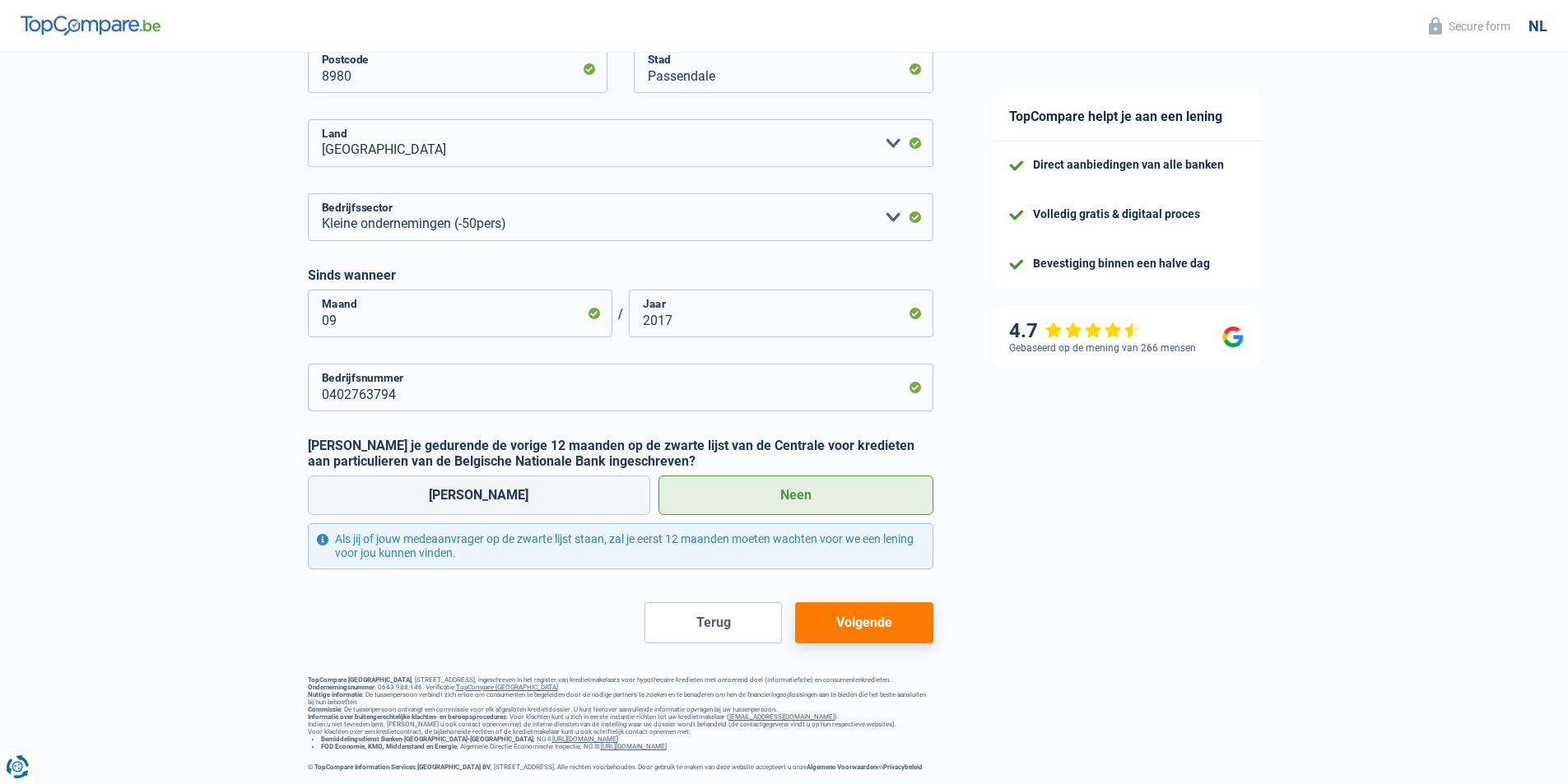
click at [891, 617] on button "Volgende" at bounding box center [864, 622] width 137 height 41
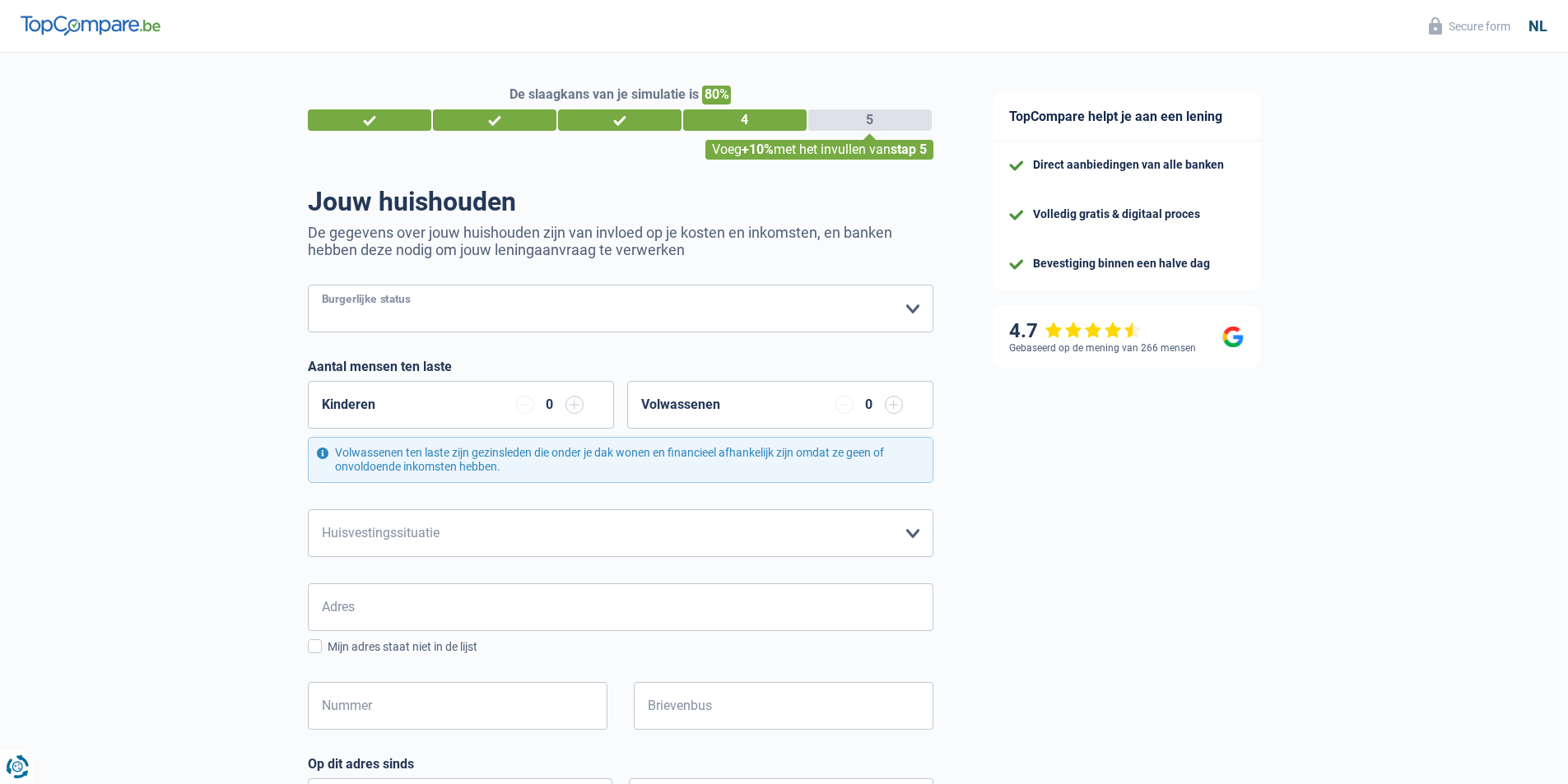
click at [490, 311] on select "Alleenstaand Getrouwd Samenwonend Uit de echt gescheiden Weduwe/weduwnaar Gehuw…" at bounding box center [620, 308] width 625 height 47
select select "married"
click at [307, 286] on select "Alleenstaand Getrouwd Samenwonend Uit de echt gescheiden Weduwe/weduwnaar Gehuw…" at bounding box center [620, 308] width 625 height 47
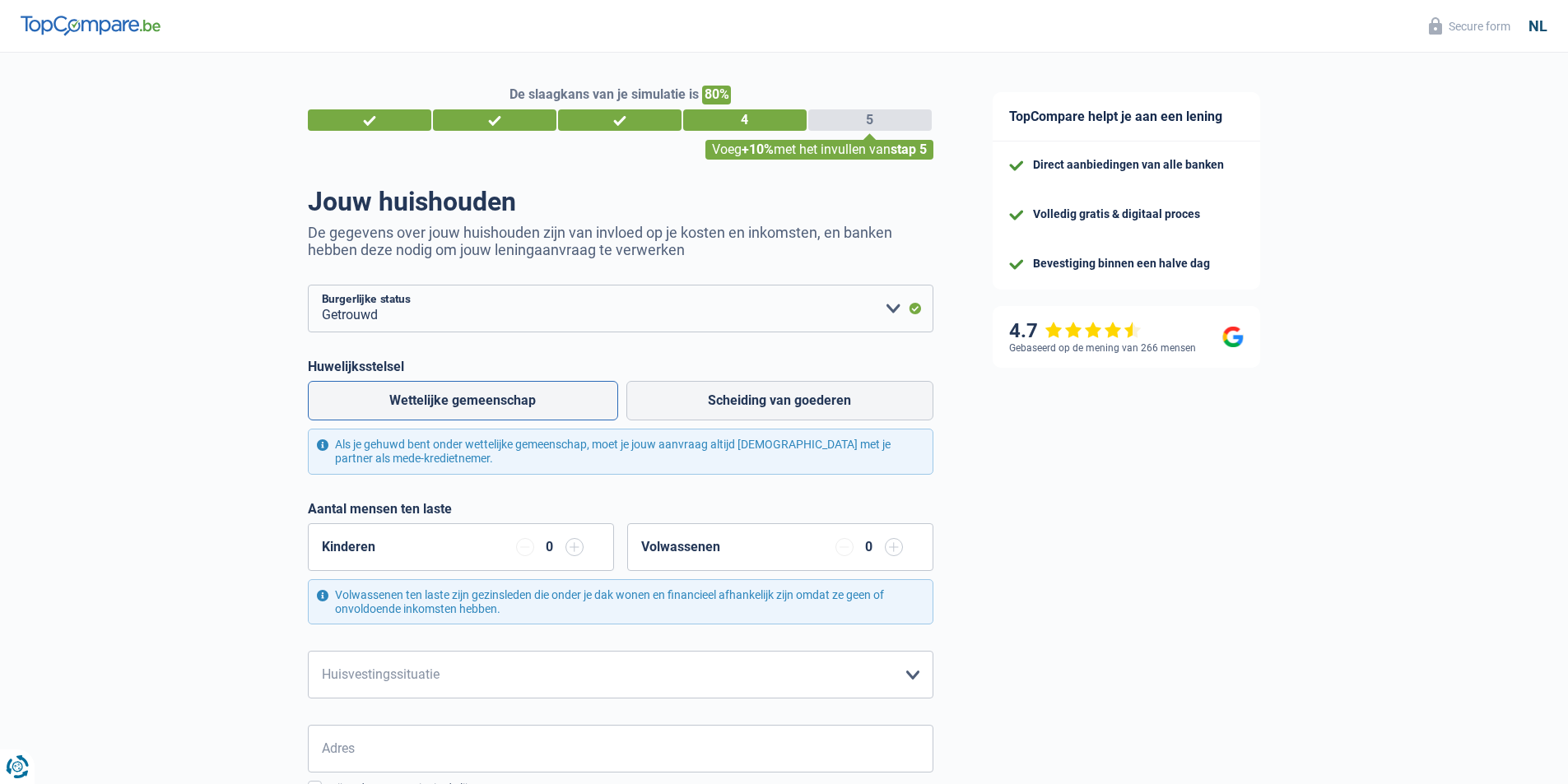
click at [552, 400] on label "Wettelijke gemeenschap" at bounding box center [463, 400] width 310 height 40
click at [552, 400] on input "Wettelijke gemeenschap" at bounding box center [463, 400] width 310 height 40
radio input "true"
click at [575, 552] on input "button" at bounding box center [574, 546] width 18 height 18
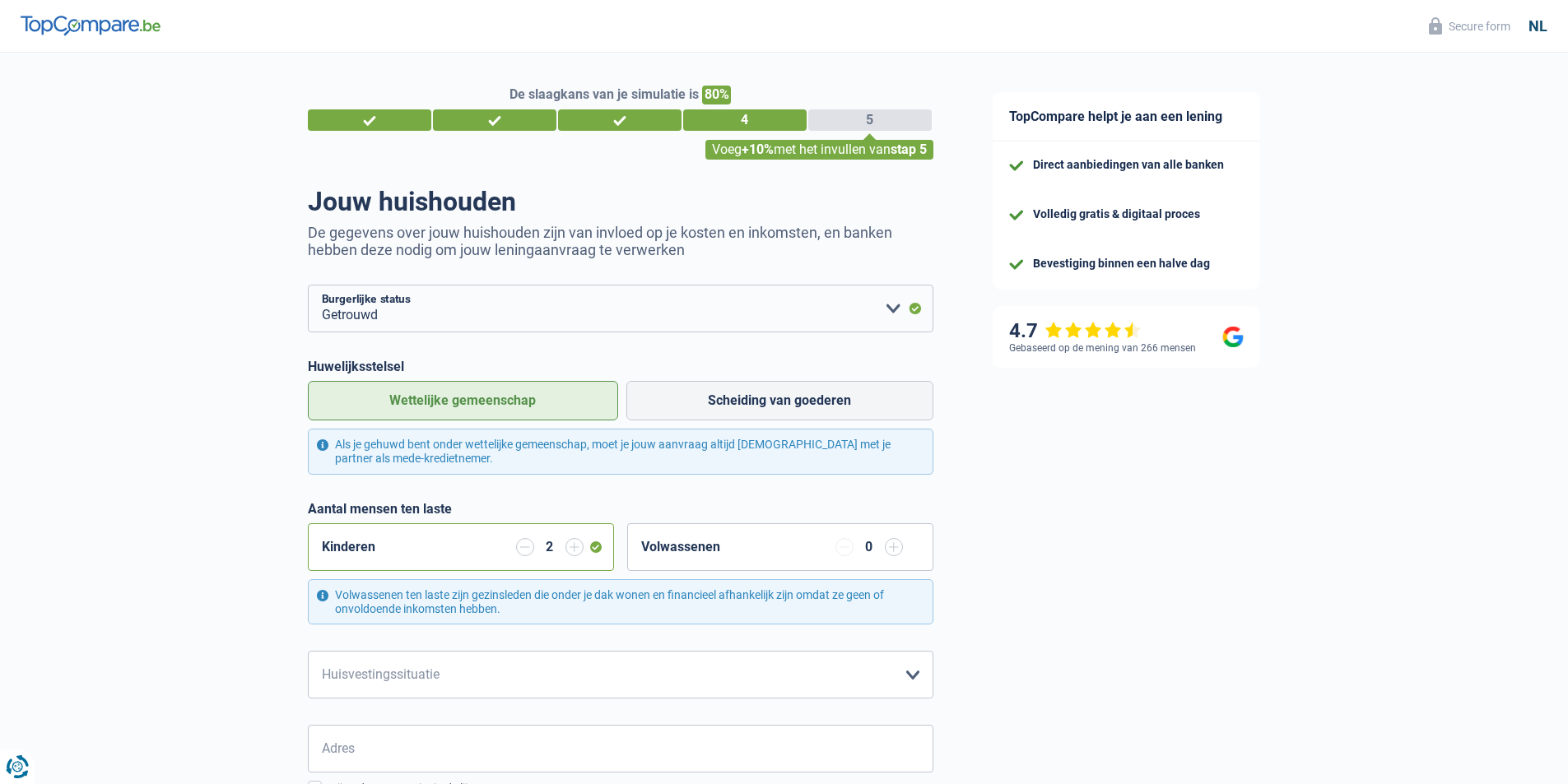
click at [575, 552] on input "button" at bounding box center [574, 546] width 18 height 18
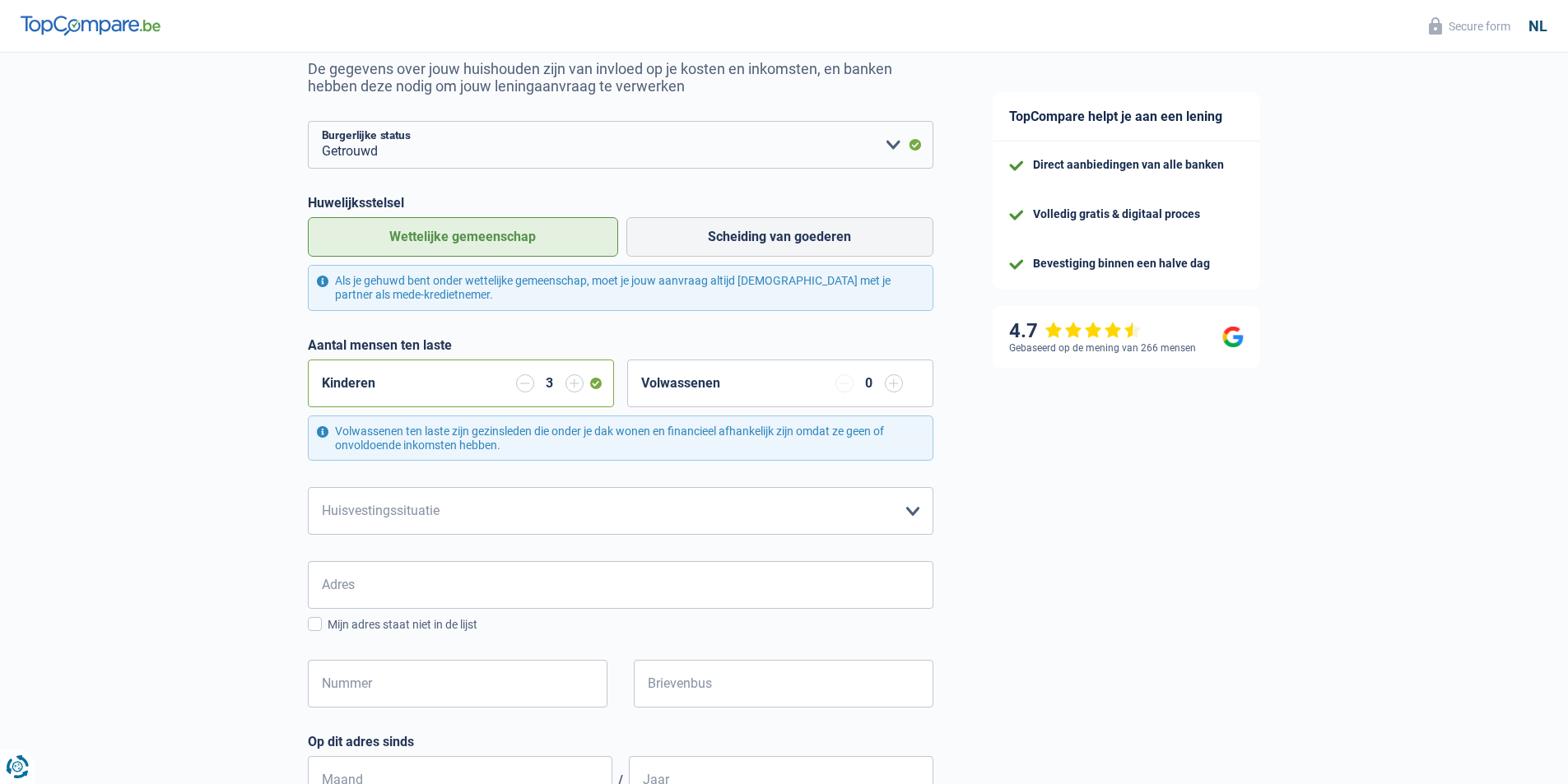
scroll to position [164, 0]
click at [795, 516] on select "Huurder Eigenaar met een hypothecaire lening Eigenaar zonder hypothecaire lenin…" at bounding box center [620, 510] width 625 height 47
select select "ownerWithMortgage"
click at [307, 488] on select "Huurder Eigenaar met een hypothecaire lening Eigenaar zonder hypothecaire lenin…" at bounding box center [620, 510] width 625 height 47
click at [527, 582] on input "Adres" at bounding box center [620, 583] width 625 height 47
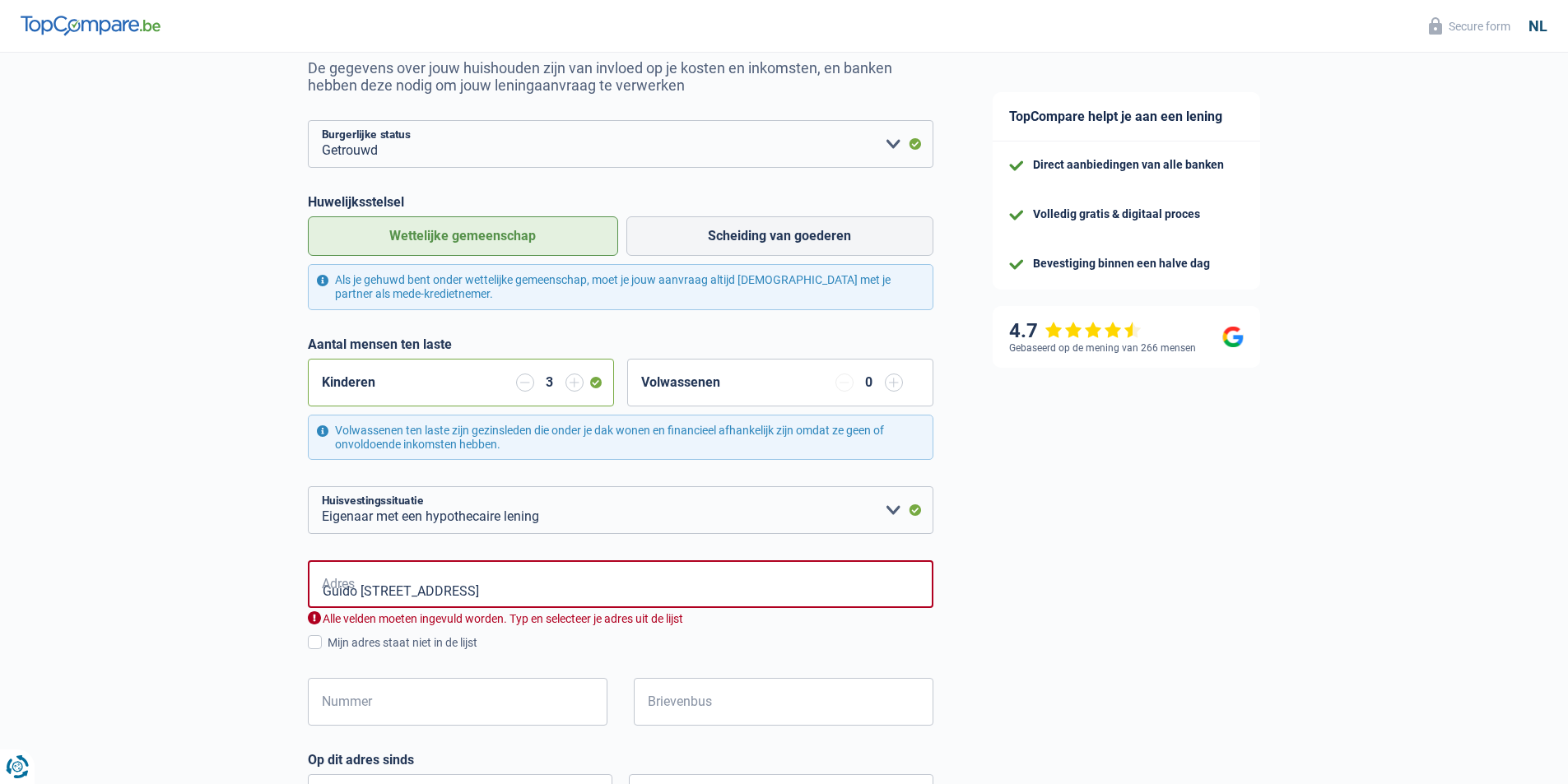
type input "Guido Gezellestraat, 8870, Izegem, BE"
type input "5"
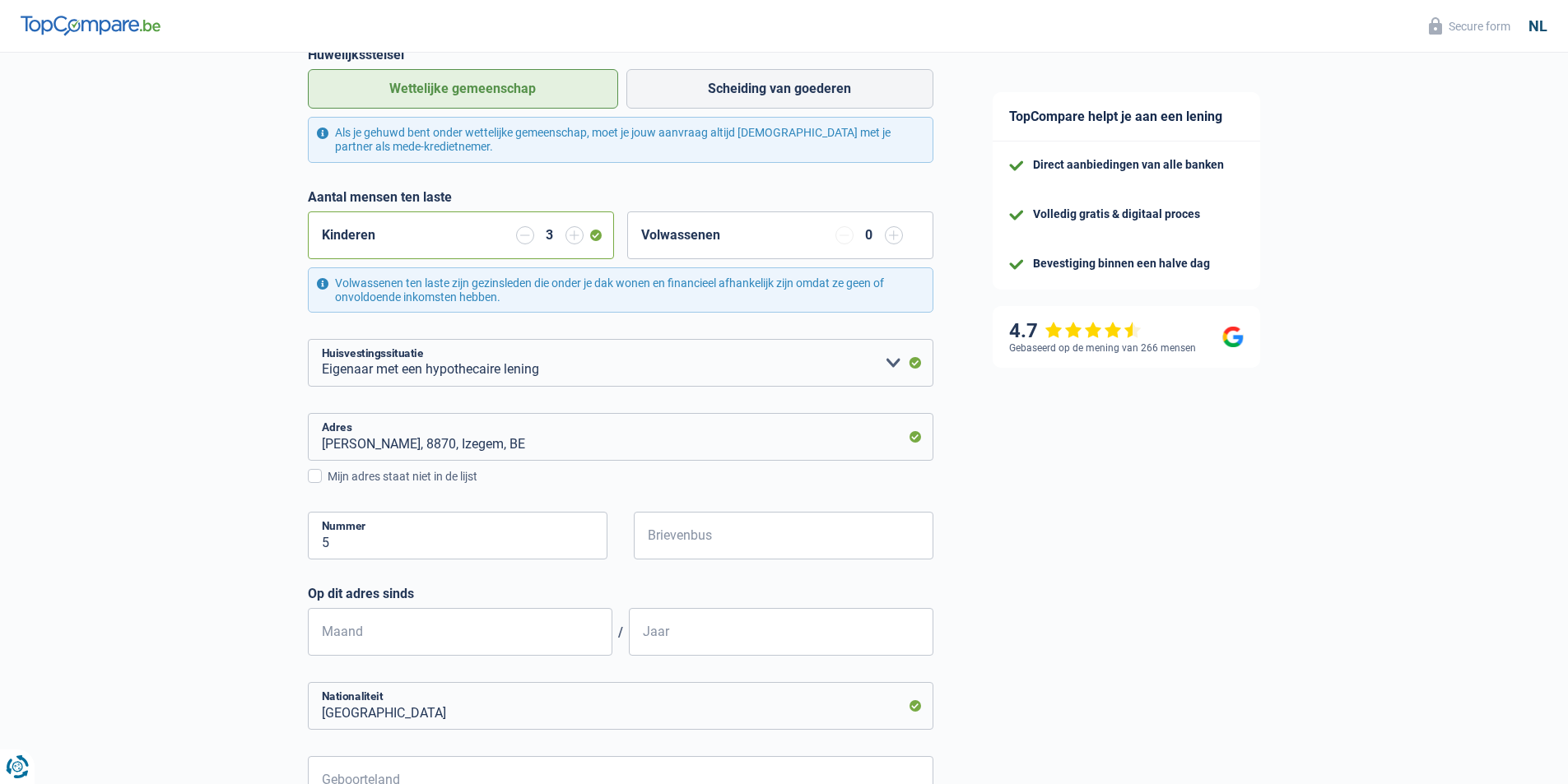
scroll to position [412, 0]
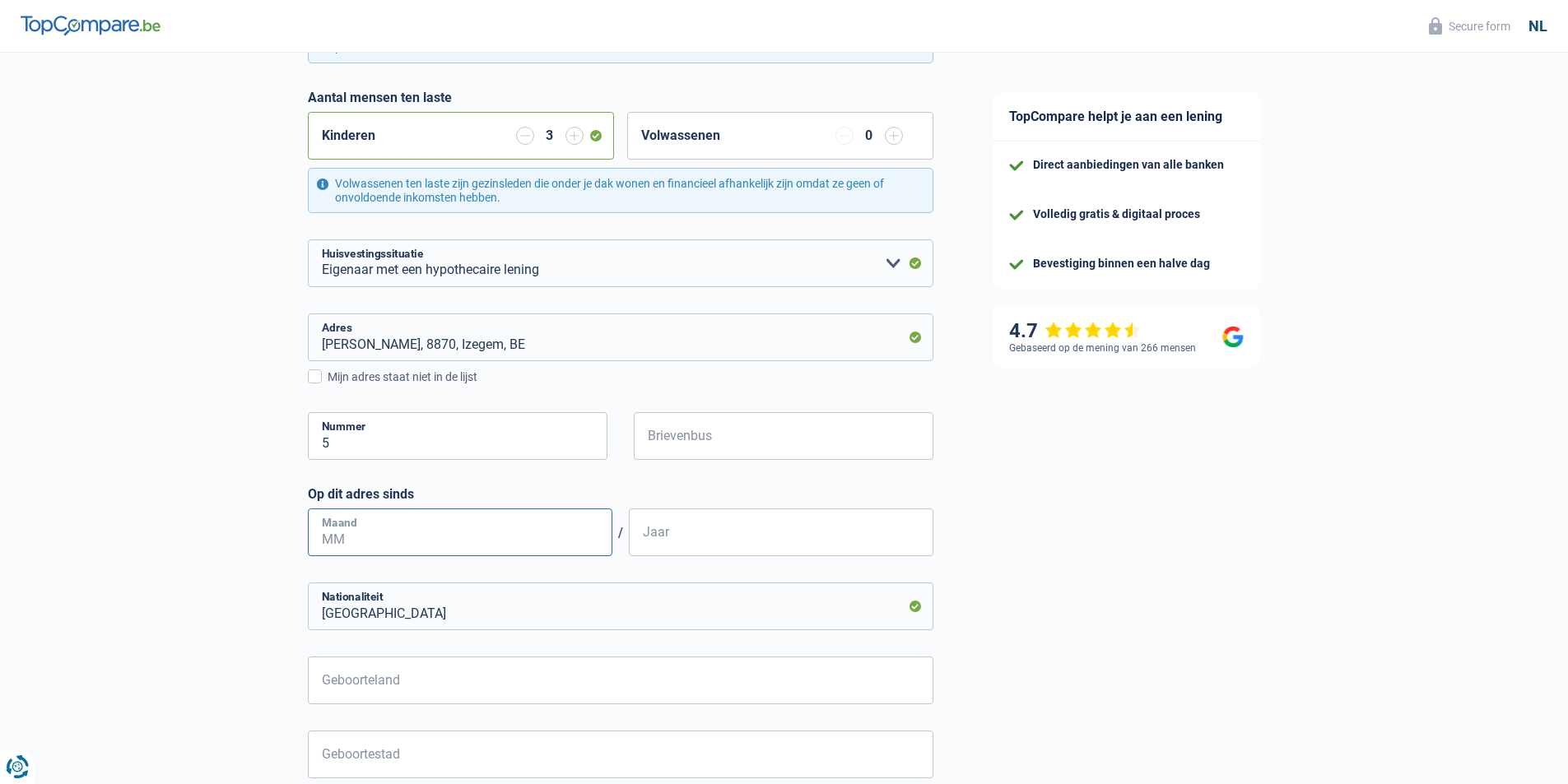
click at [508, 536] on input "Maand" at bounding box center [460, 531] width 305 height 47
type input "04"
type input "2012"
click at [479, 679] on input "Geboorteland" at bounding box center [620, 680] width 625 height 47
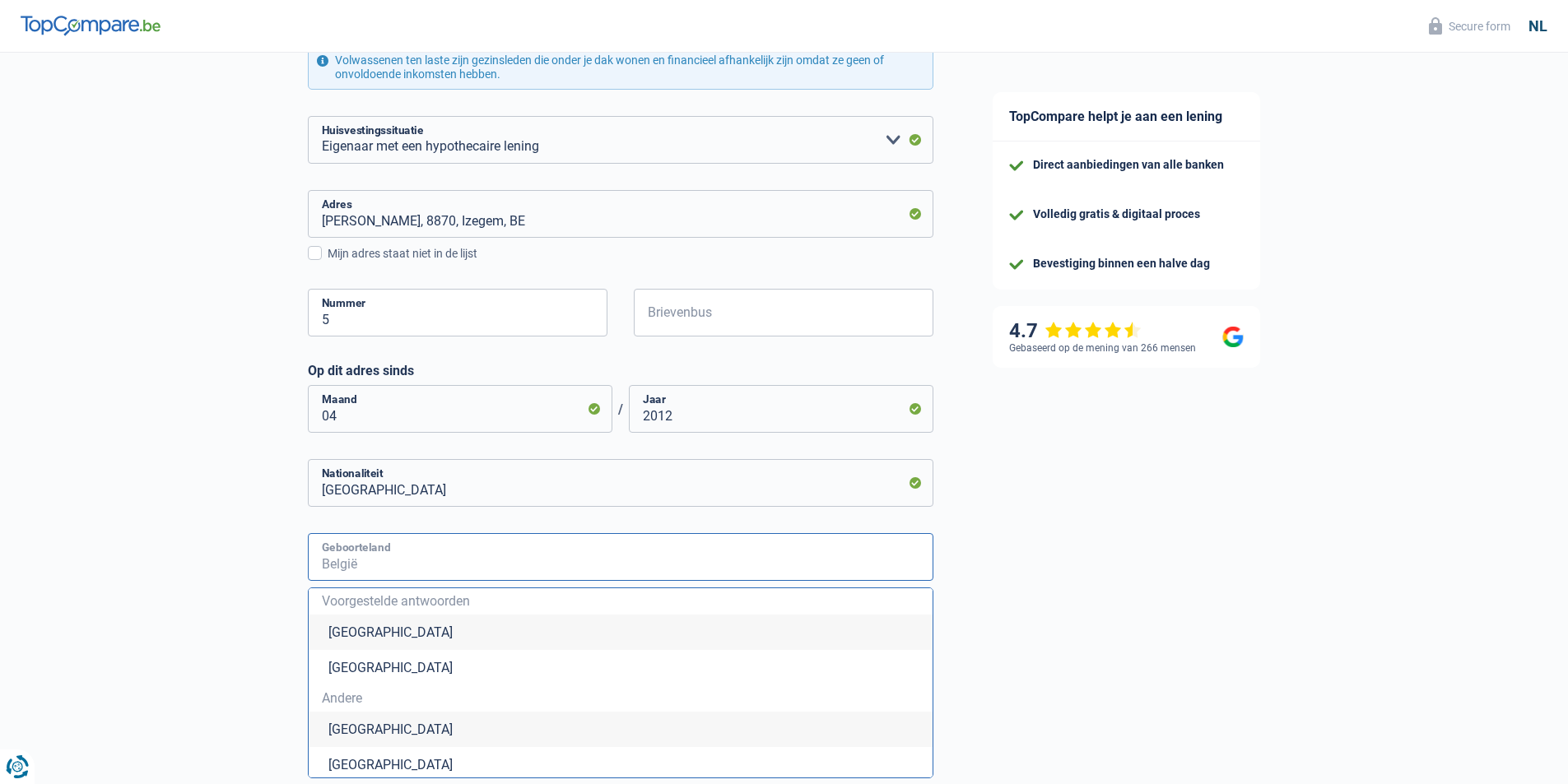
scroll to position [659, 0]
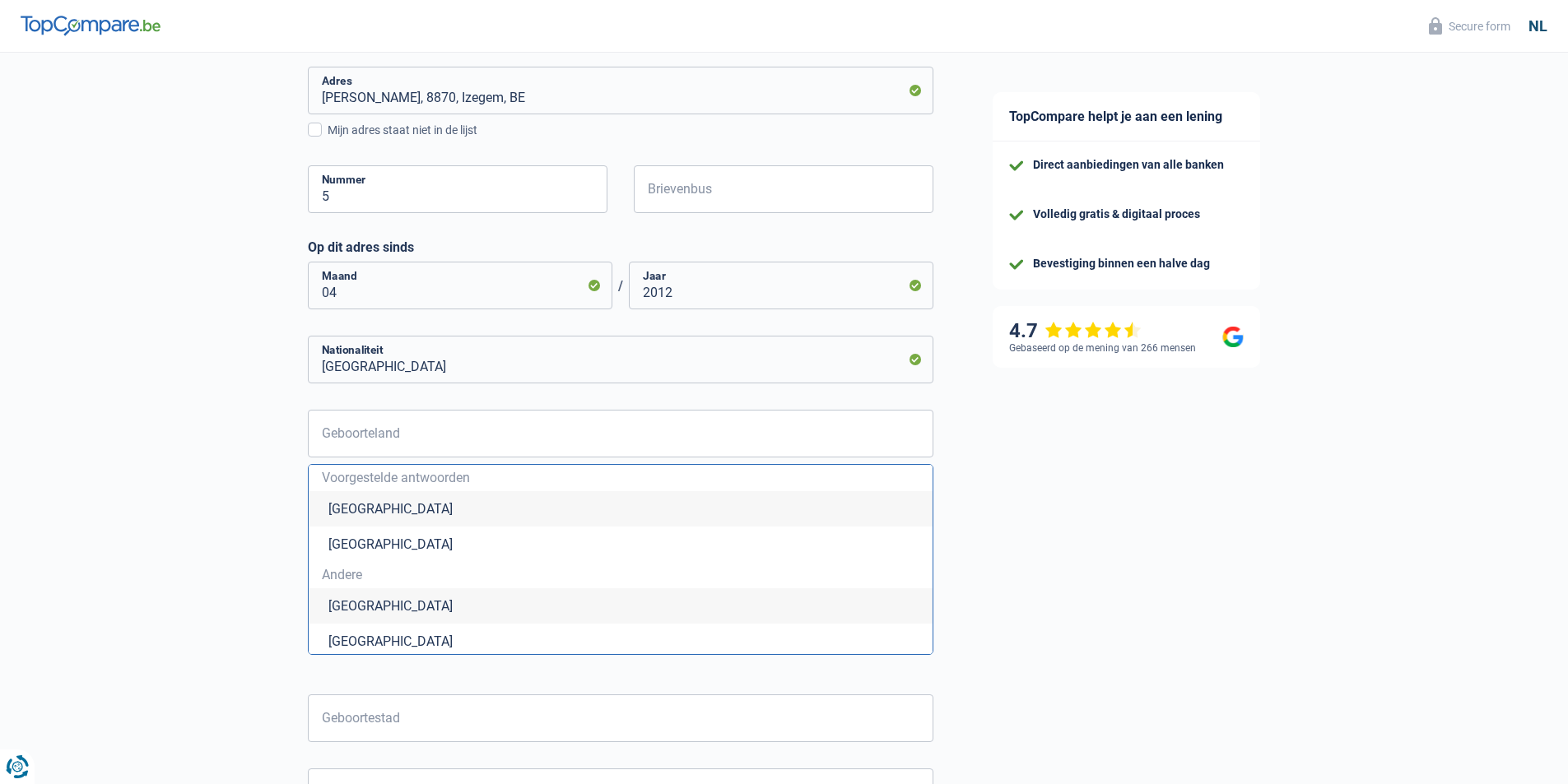
click at [372, 507] on li "België" at bounding box center [620, 509] width 623 height 35
type input "België"
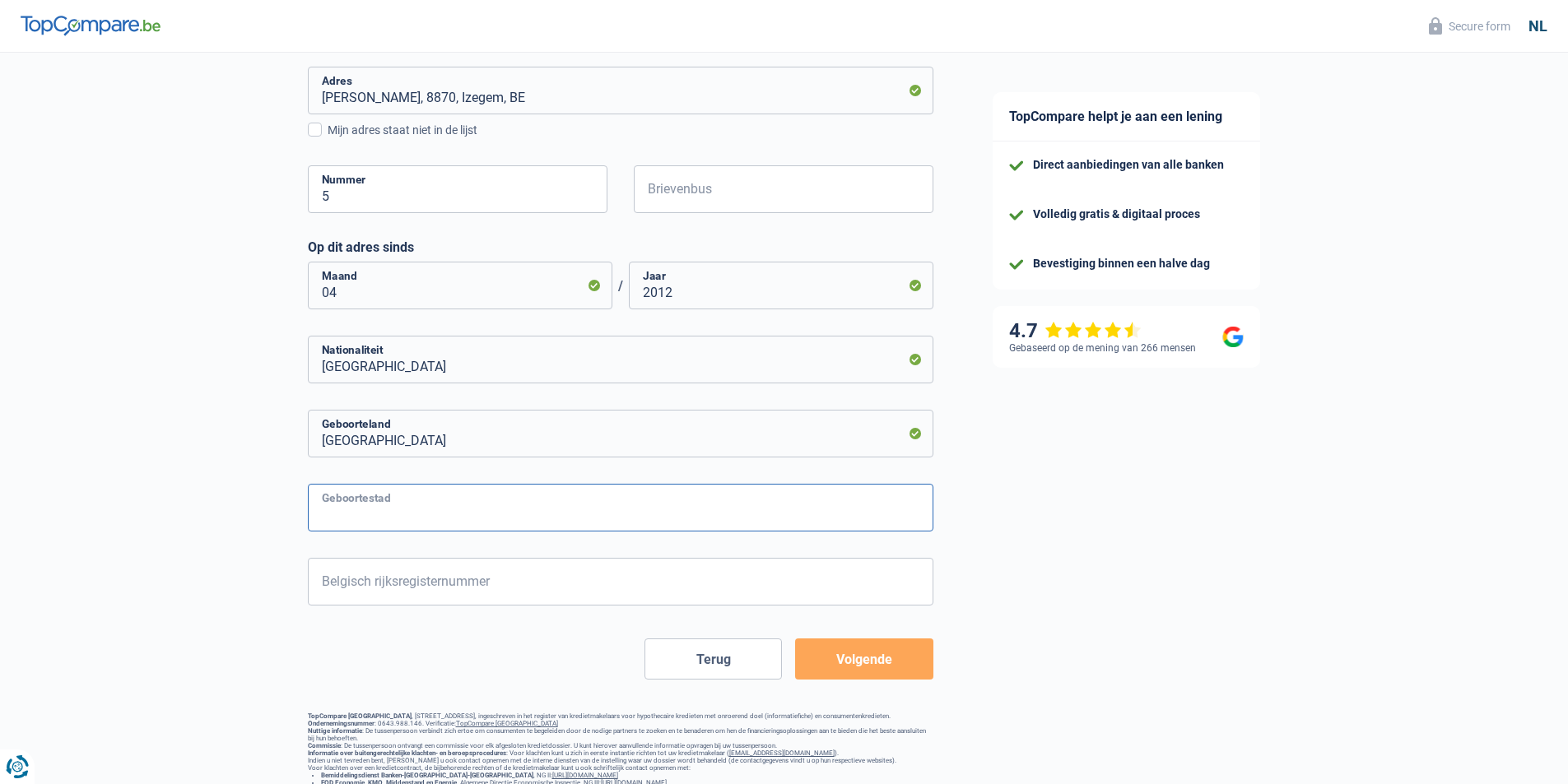
click at [388, 516] on input "Geboortestad" at bounding box center [620, 507] width 625 height 47
type input "Leuven"
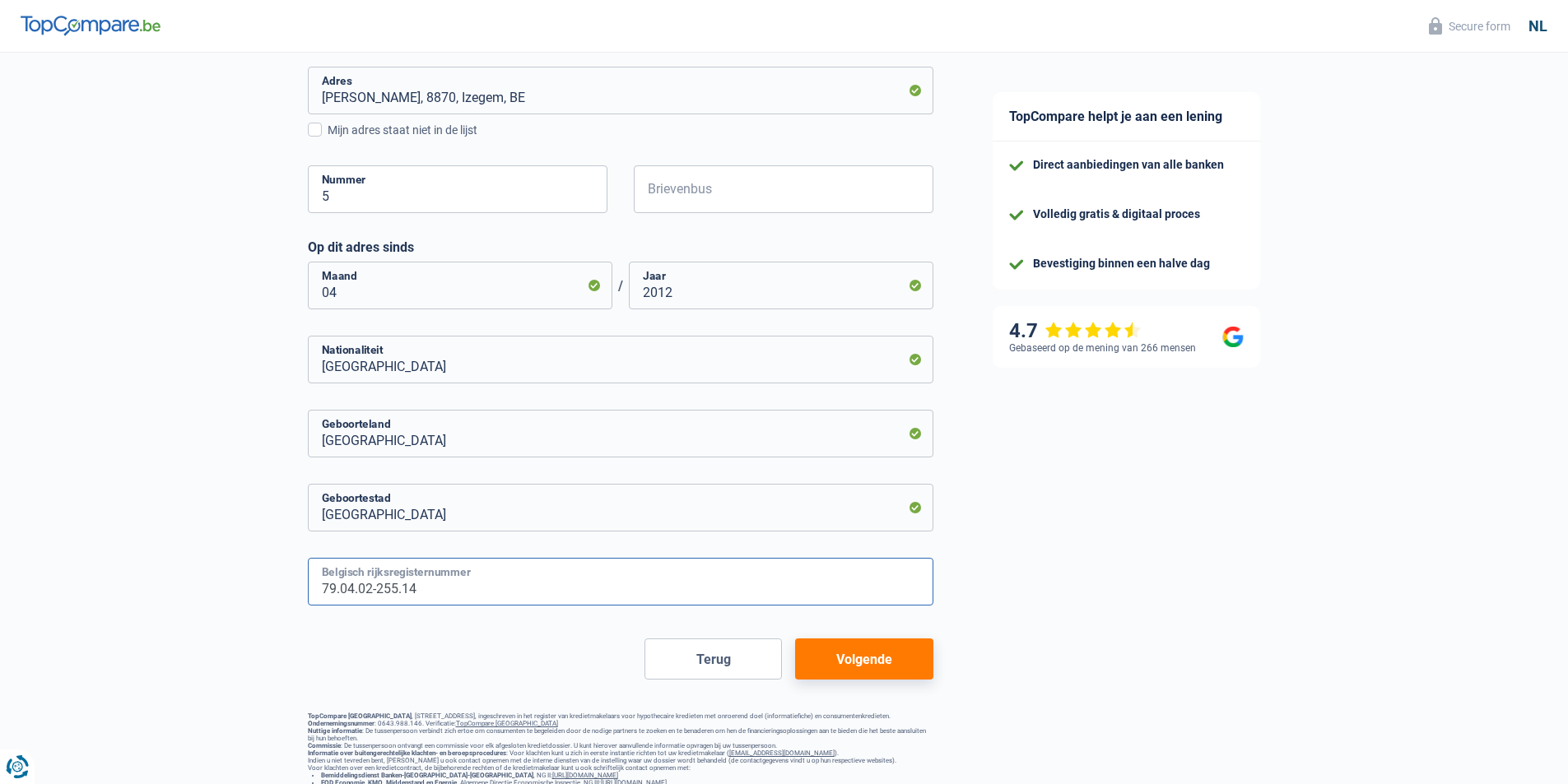
type input "79.04.02-255.14"
click at [870, 666] on button "Volgende" at bounding box center [864, 659] width 137 height 41
select select "familyAllowances"
select select "netSalary"
select select "mortgage"
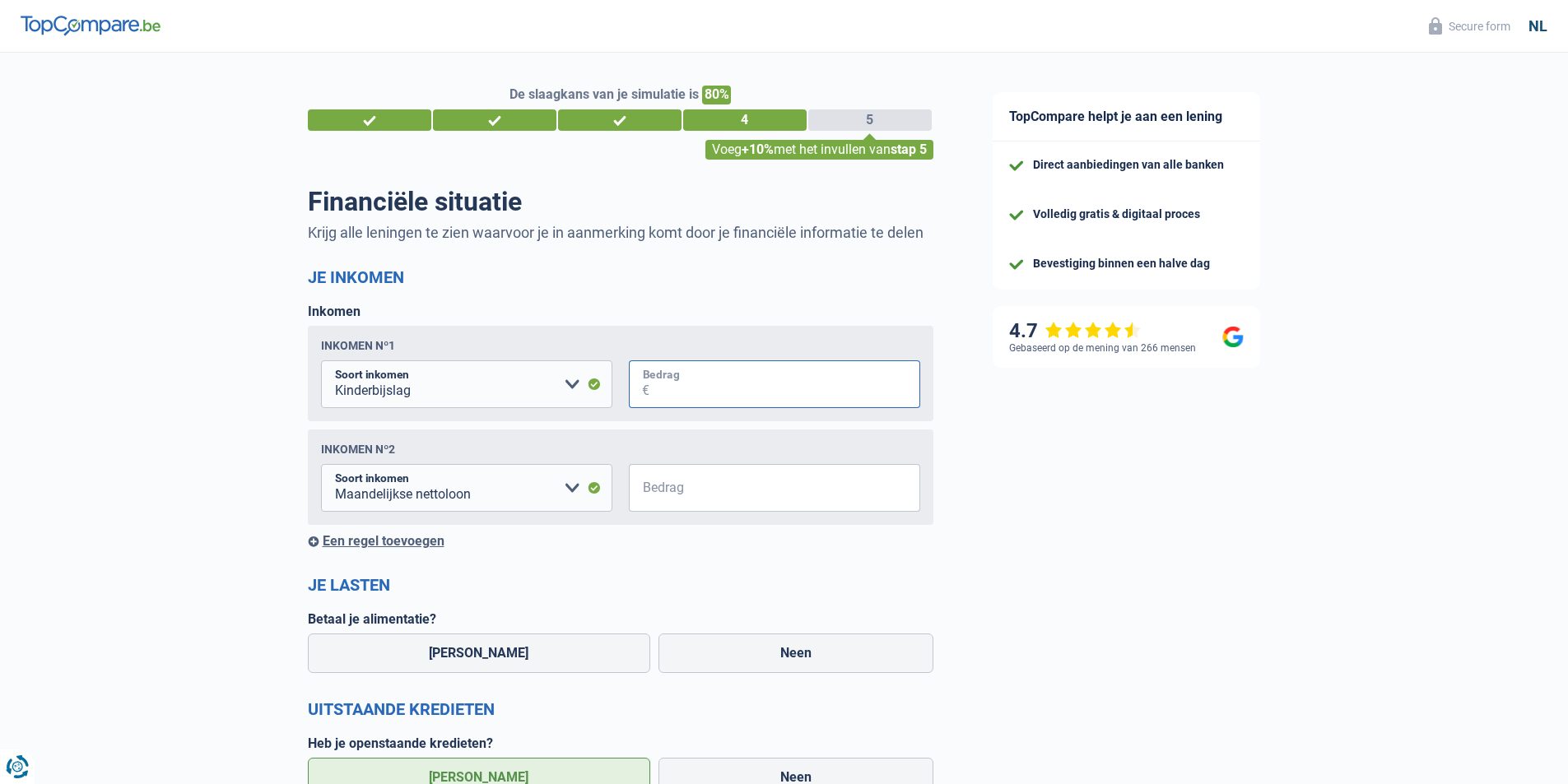
click at [693, 381] on input "Bedrag" at bounding box center [784, 384] width 270 height 47
type input "450"
click at [673, 483] on input "Bedrag" at bounding box center [784, 488] width 270 height 47
type input "9.500"
click at [405, 543] on div "Een regel toevoegen" at bounding box center [620, 541] width 625 height 16
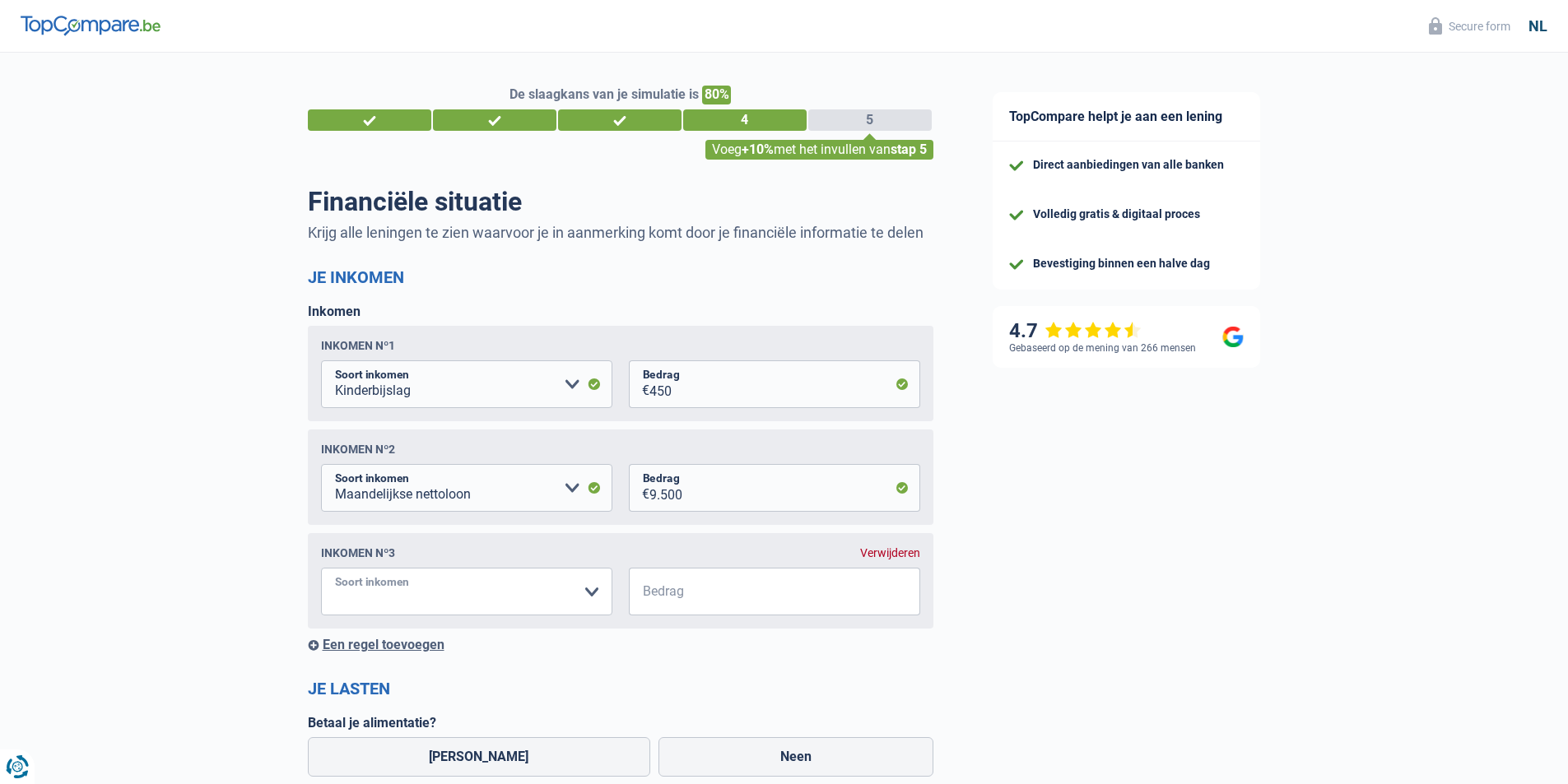
click at [502, 601] on select "Alimentatie geld Bedrijfstoeslag Huurinkomsten Invaliditeitspensioen Kinderbijs…" at bounding box center [466, 591] width 292 height 47
select select "rentalIncome"
click at [320, 571] on select "Alimentatie geld Bedrijfstoeslag Huurinkomsten Invaliditeitspensioen Kinderbijs…" at bounding box center [466, 591] width 292 height 47
click at [725, 590] on input "Bedrag" at bounding box center [784, 591] width 270 height 47
type input "650"
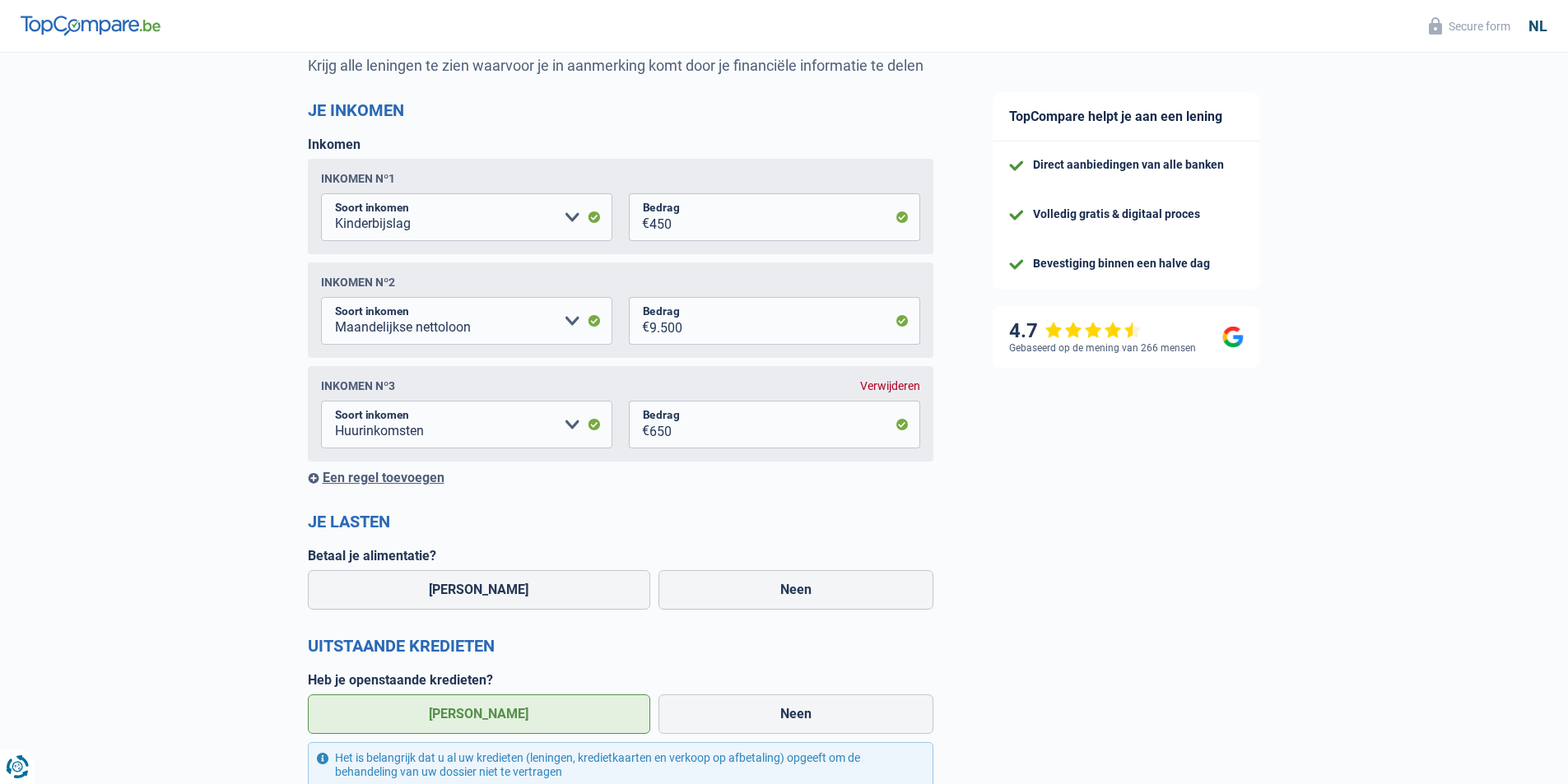
scroll to position [247, 0]
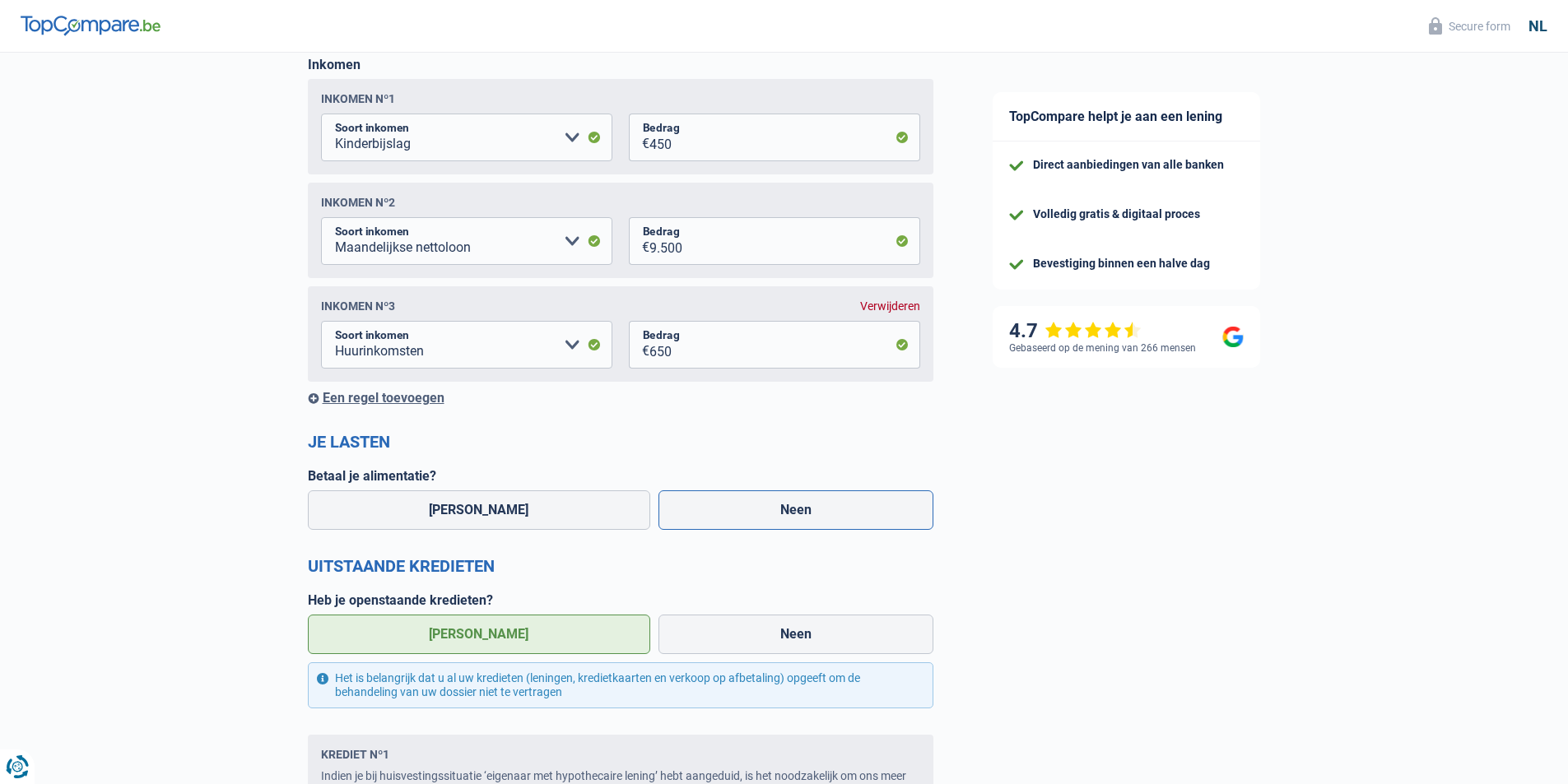
click at [804, 523] on label "Neen" at bounding box center [796, 510] width 275 height 40
click at [804, 523] on input "Neen" at bounding box center [796, 510] width 275 height 40
radio input "true"
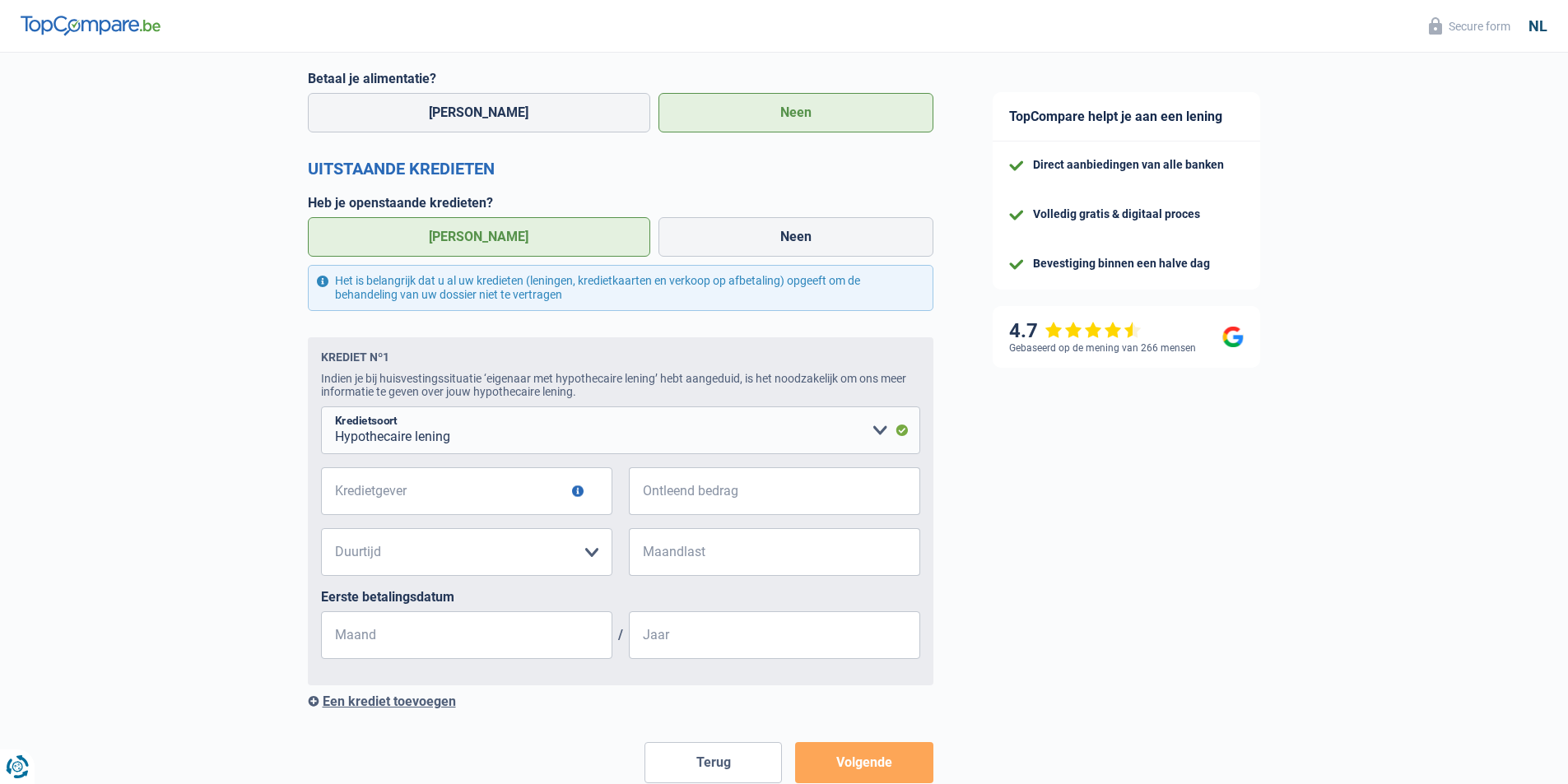
scroll to position [659, 0]
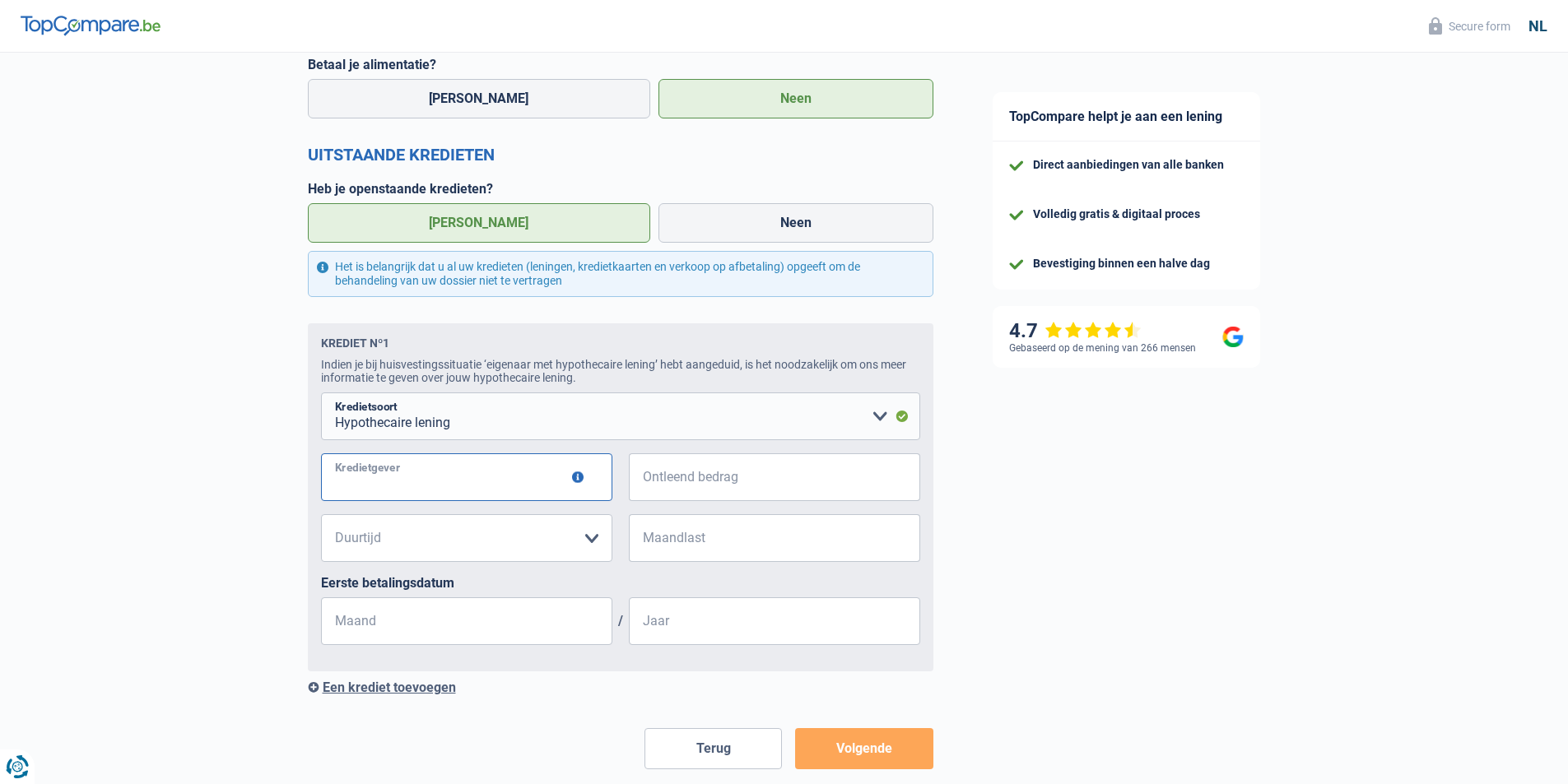
click at [496, 486] on input "Kredietgever" at bounding box center [466, 477] width 292 height 47
type input "AXA"
click at [682, 487] on input "Ontleend bedrag" at bounding box center [784, 477] width 270 height 47
click at [594, 541] on select "120 maanden 132 maanden 144 maanden 180 maanden 240 maanden 300 maanden 360 maa…" at bounding box center [466, 538] width 292 height 47
select select "240"
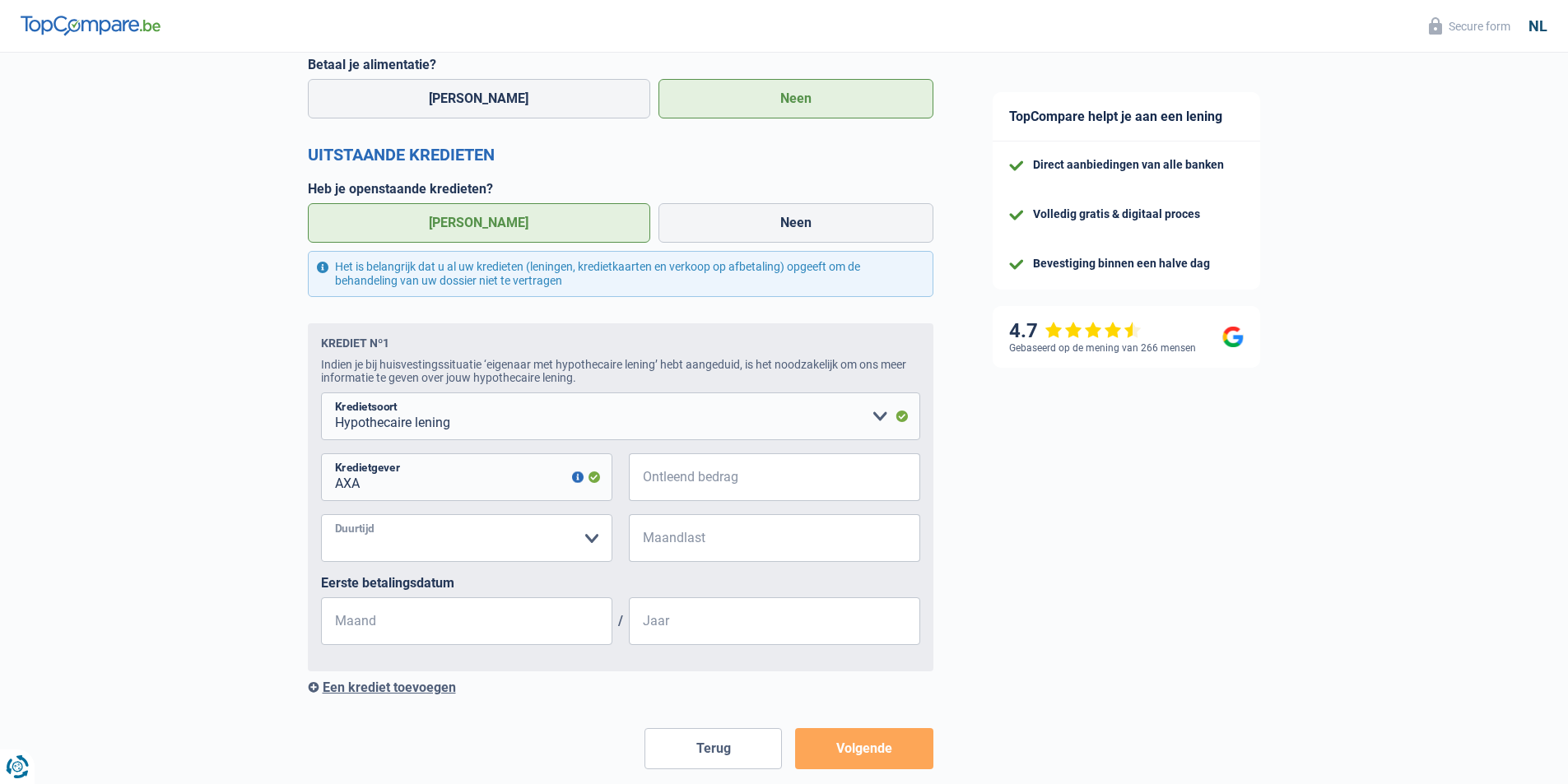
click at [320, 519] on select "120 maanden 132 maanden 144 maanden 180 maanden 240 maanden 300 maanden 360 maa…" at bounding box center [466, 538] width 292 height 47
click at [507, 625] on input "Maand" at bounding box center [466, 621] width 292 height 47
type input "05"
type input "2012"
click at [734, 552] on input "Maandlast" at bounding box center [784, 538] width 270 height 47
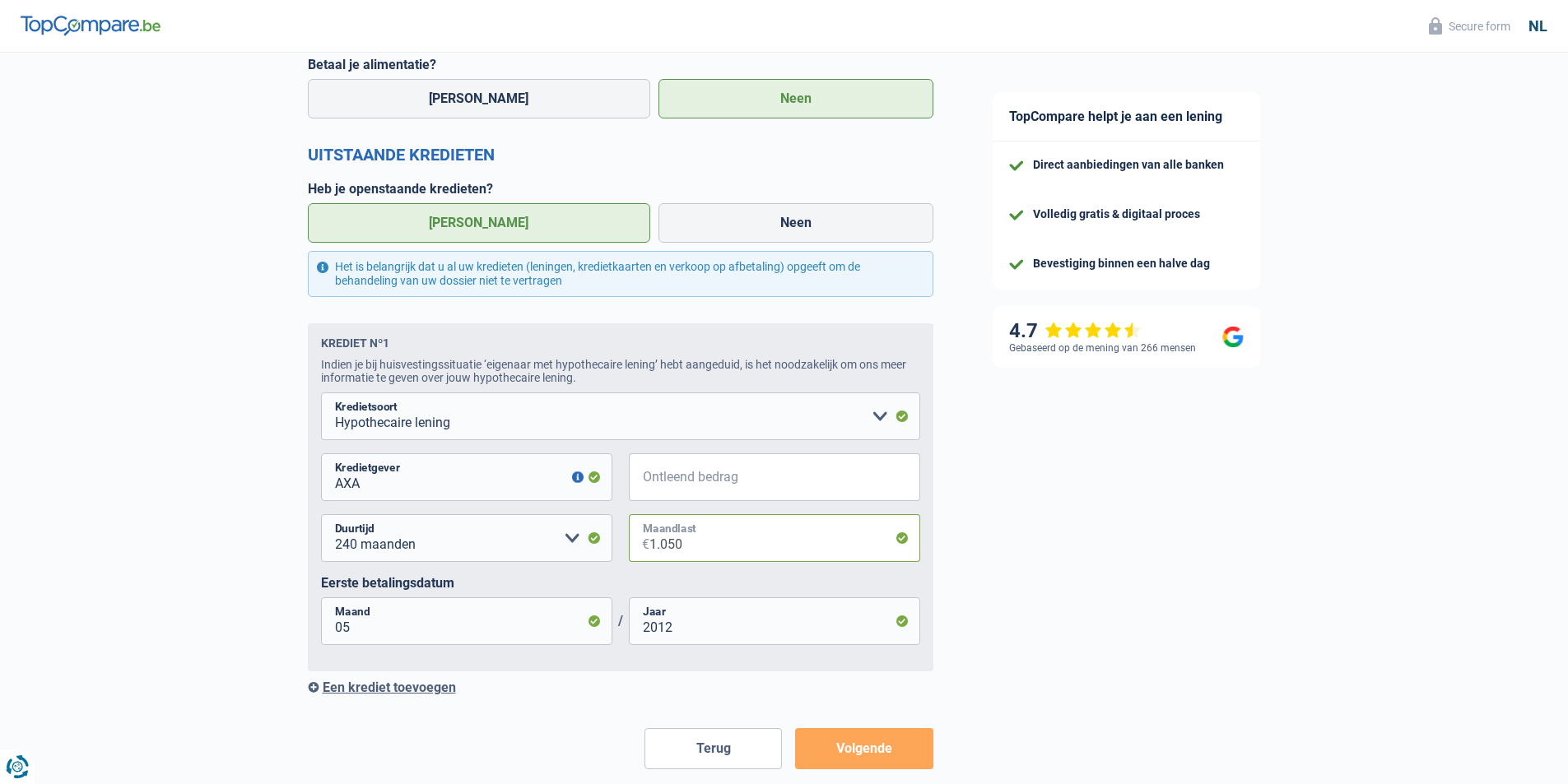
type input "1.050"
click at [695, 477] on input "Ontleend bedrag" at bounding box center [784, 477] width 270 height 47
type input "1"
select select
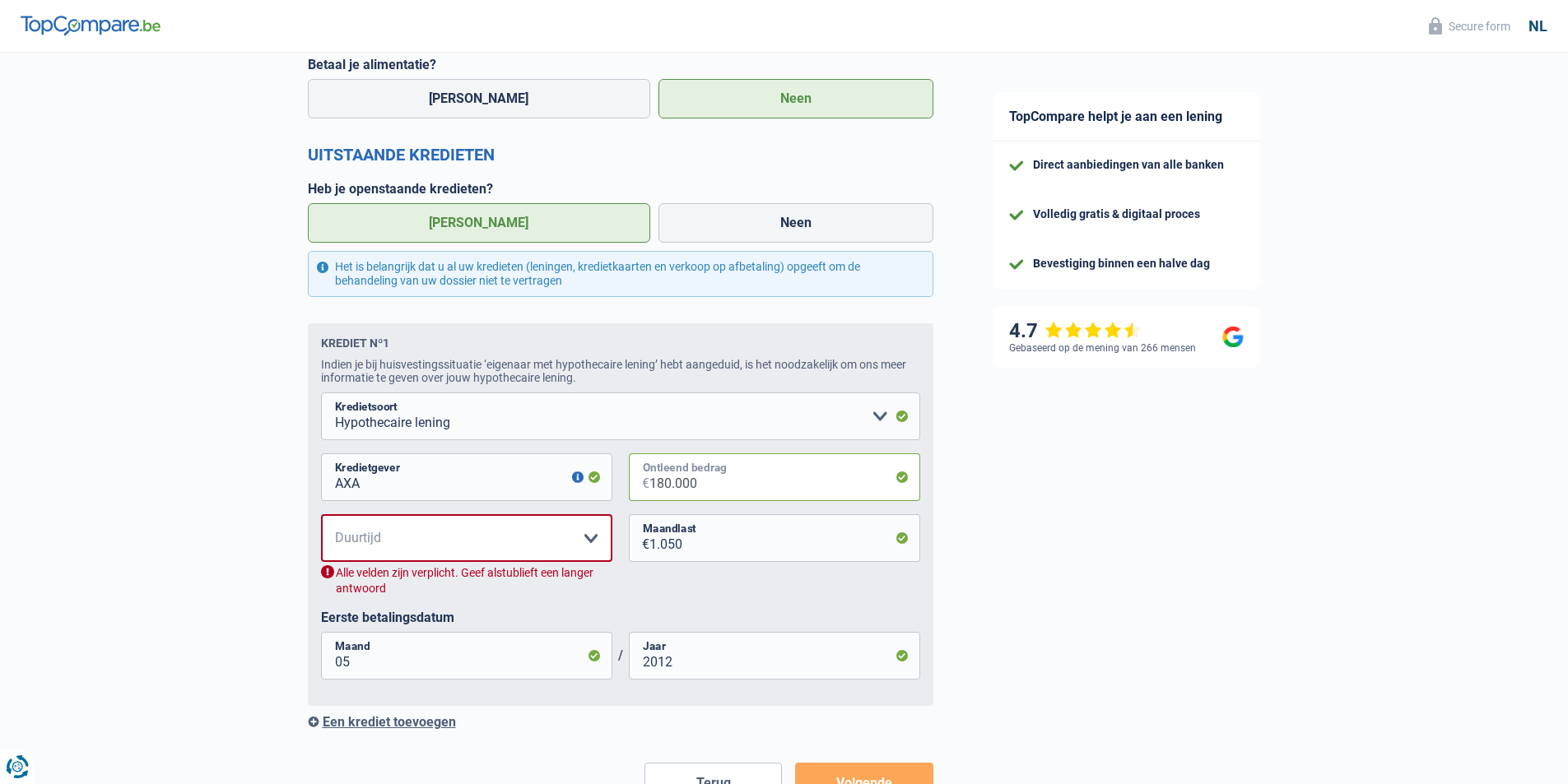
type input "180.000"
click at [594, 548] on select "120 maanden 132 maanden 144 maanden 180 maanden 240 maanden 300 maanden 360 maa…" at bounding box center [466, 538] width 292 height 47
select select "240"
click at [320, 519] on select "120 maanden 132 maanden 144 maanden 180 maanden 240 maanden 300 maanden 360 maa…" at bounding box center [466, 538] width 292 height 47
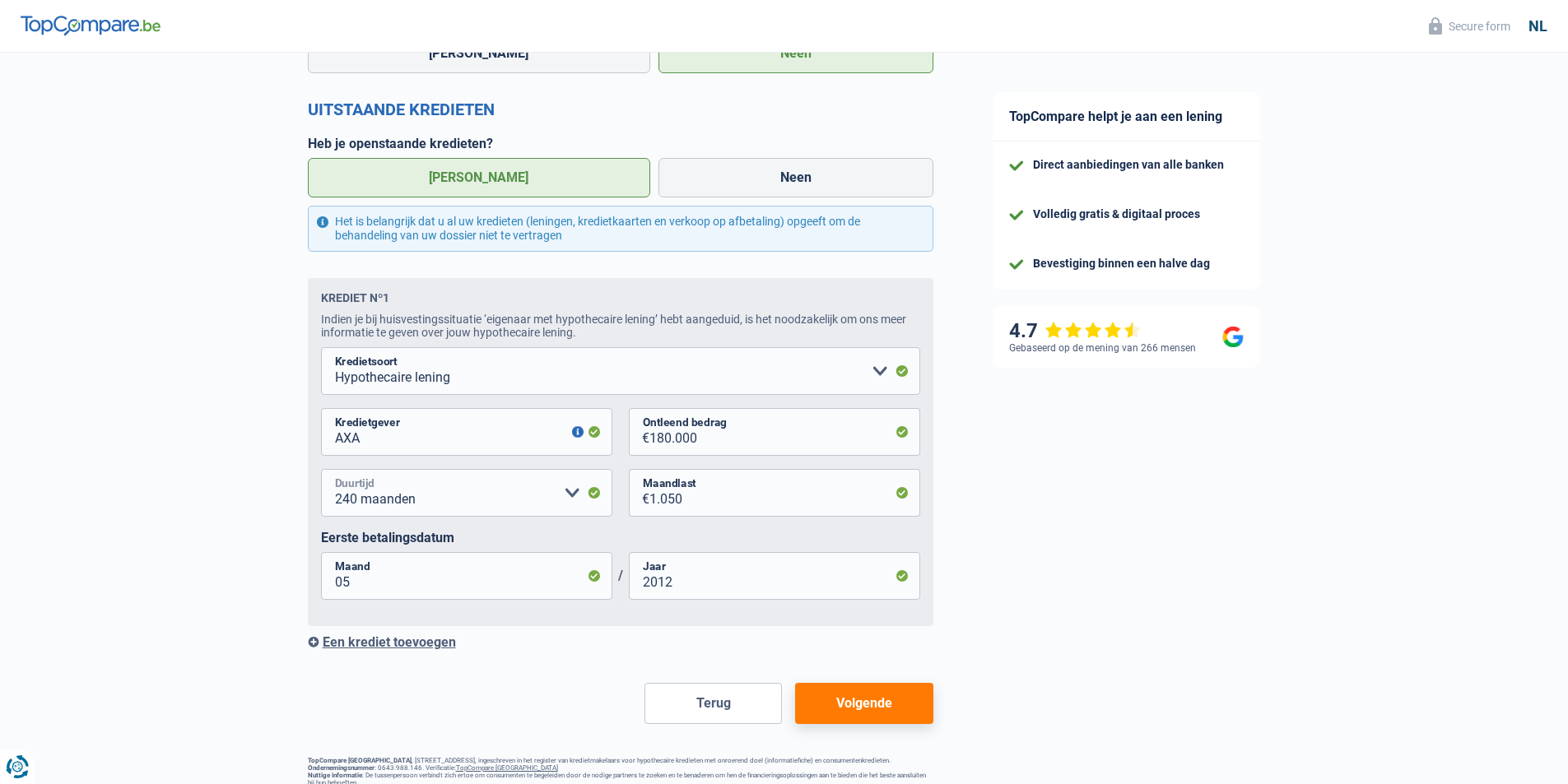
scroll to position [740, 0]
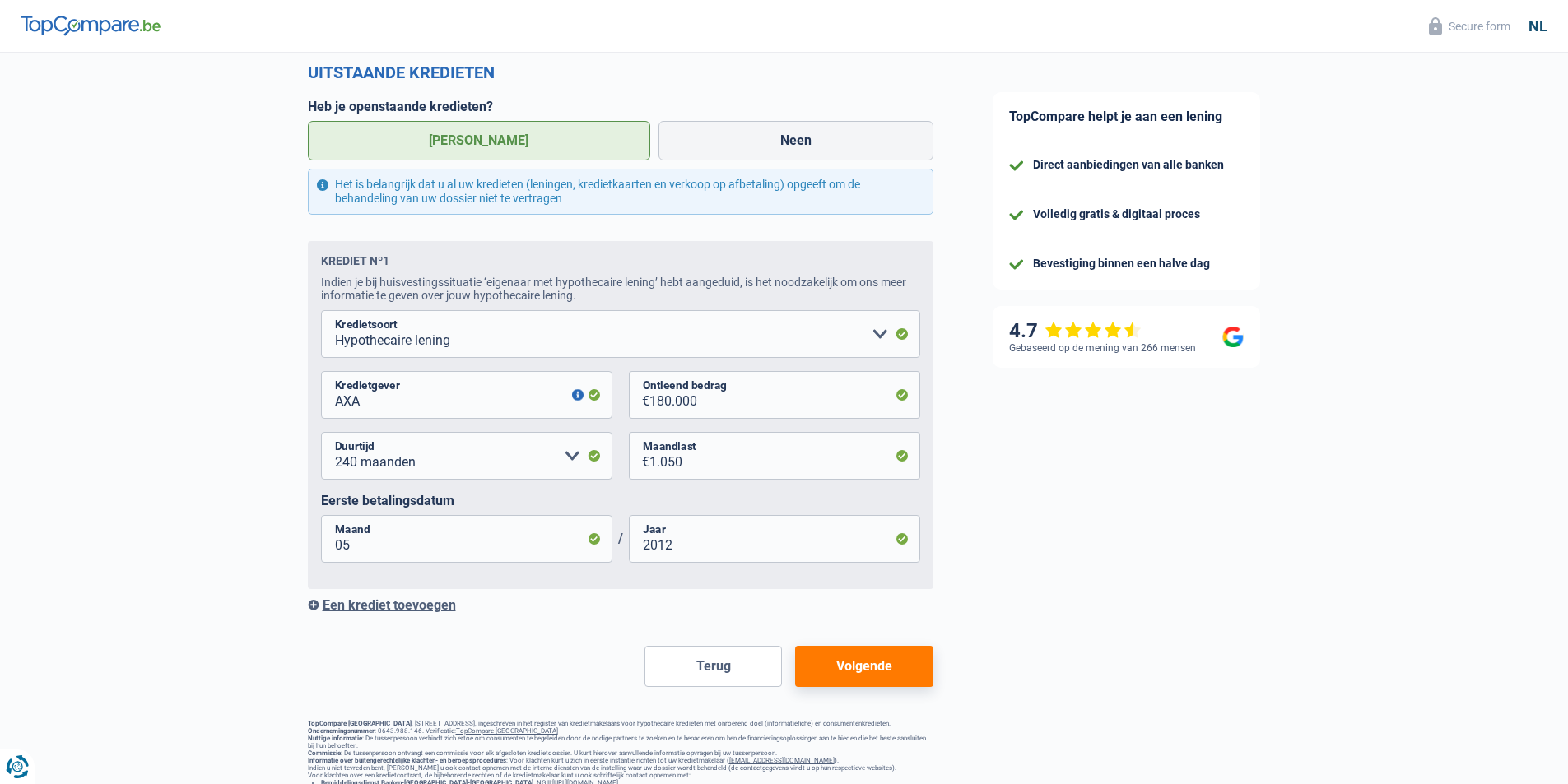
click at [881, 685] on button "Volgende" at bounding box center [864, 666] width 137 height 41
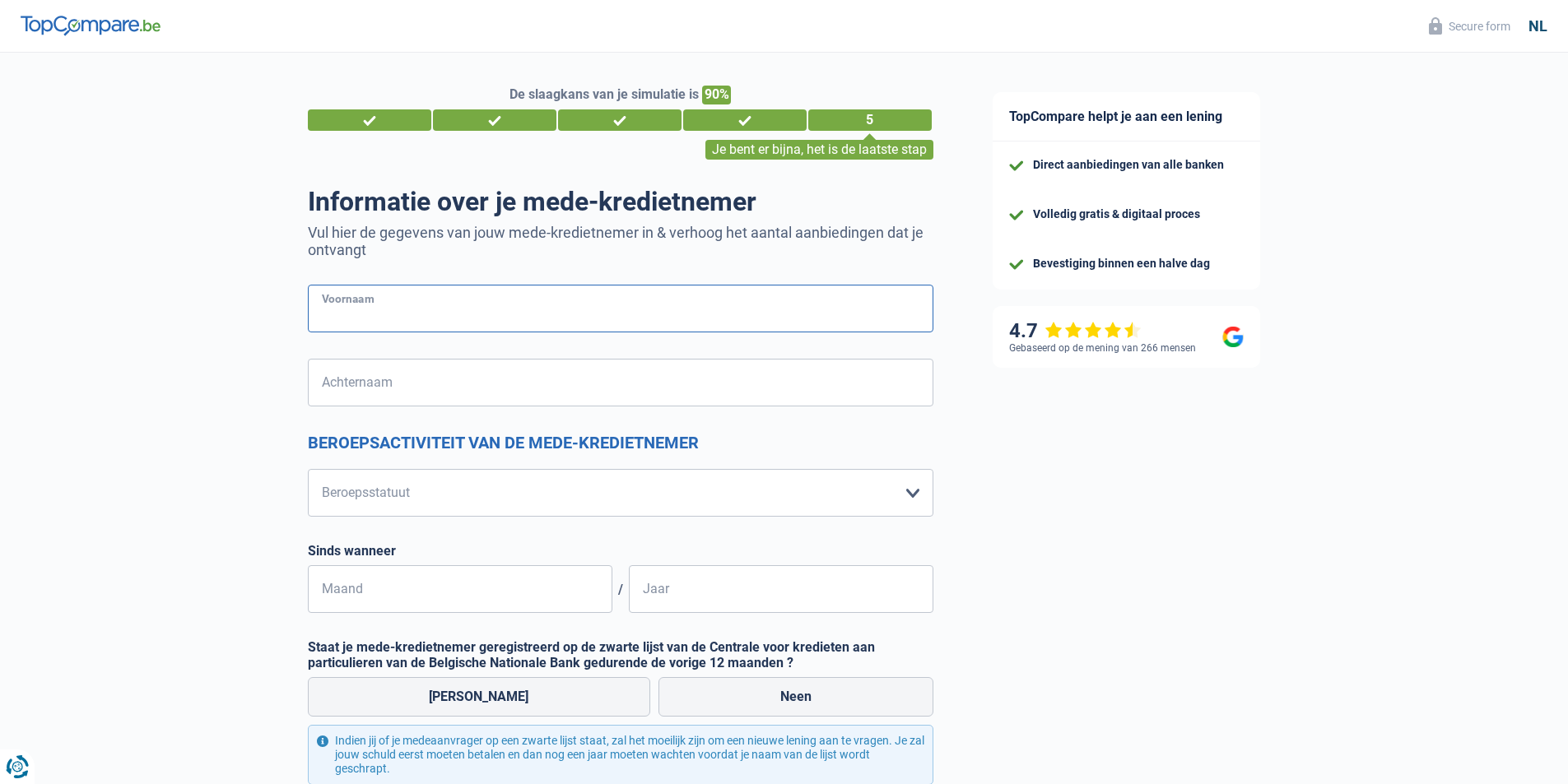
click at [433, 313] on input "Voornaam" at bounding box center [620, 308] width 625 height 47
type input "Lobke"
type input "Rondelez"
click at [480, 499] on select "Arbeider Bediende (privésector) Ambtenaar (overheidssector) Invalide Zelfstandi…" at bounding box center [620, 492] width 625 height 47
select select "publicEmployee"
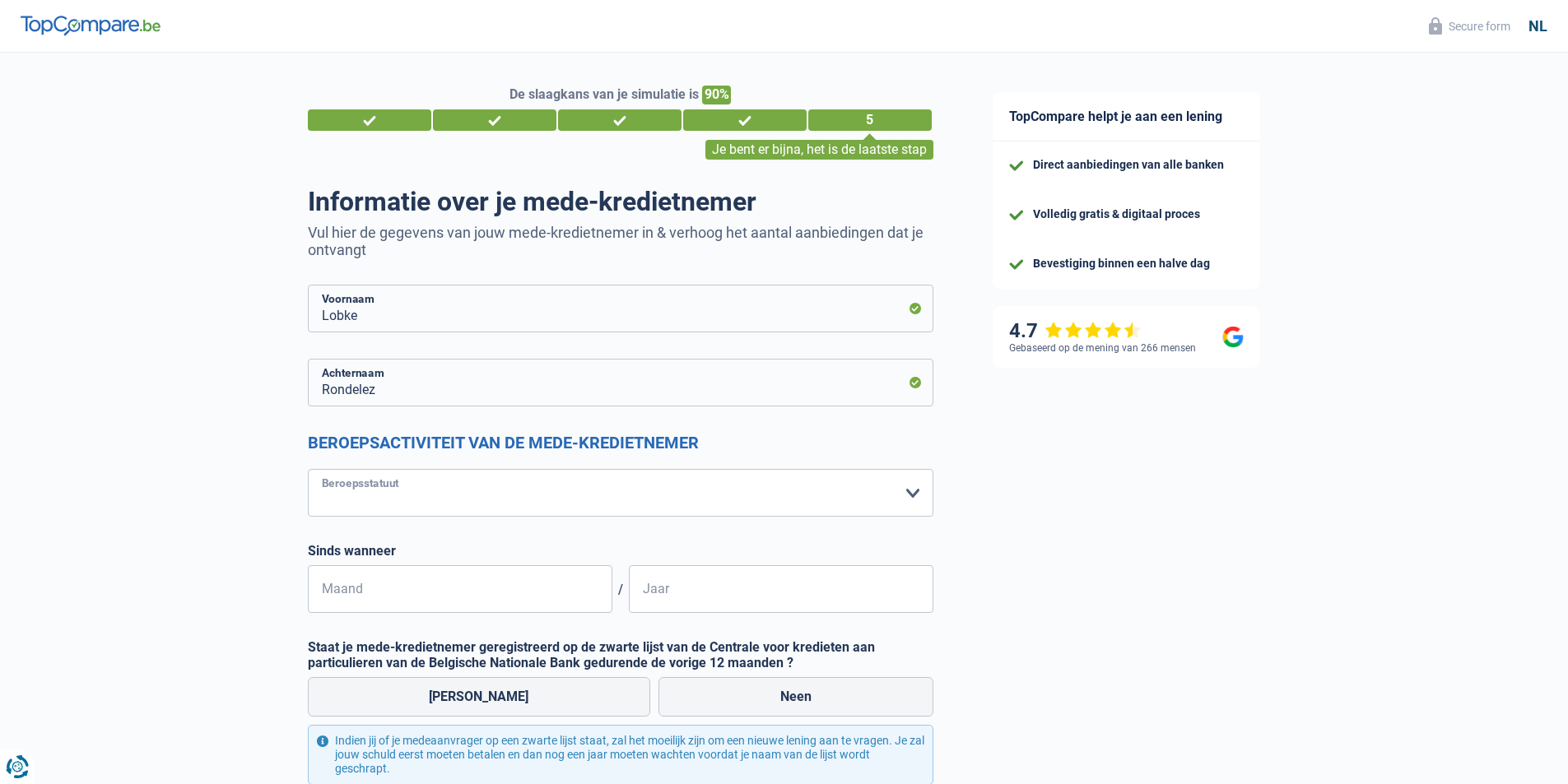
click at [307, 471] on select "Arbeider Bediende (privésector) Ambtenaar (overheidssector) Invalide Zelfstandi…" at bounding box center [620, 492] width 625 height 47
select select "netSalary"
select select "mealVouchers"
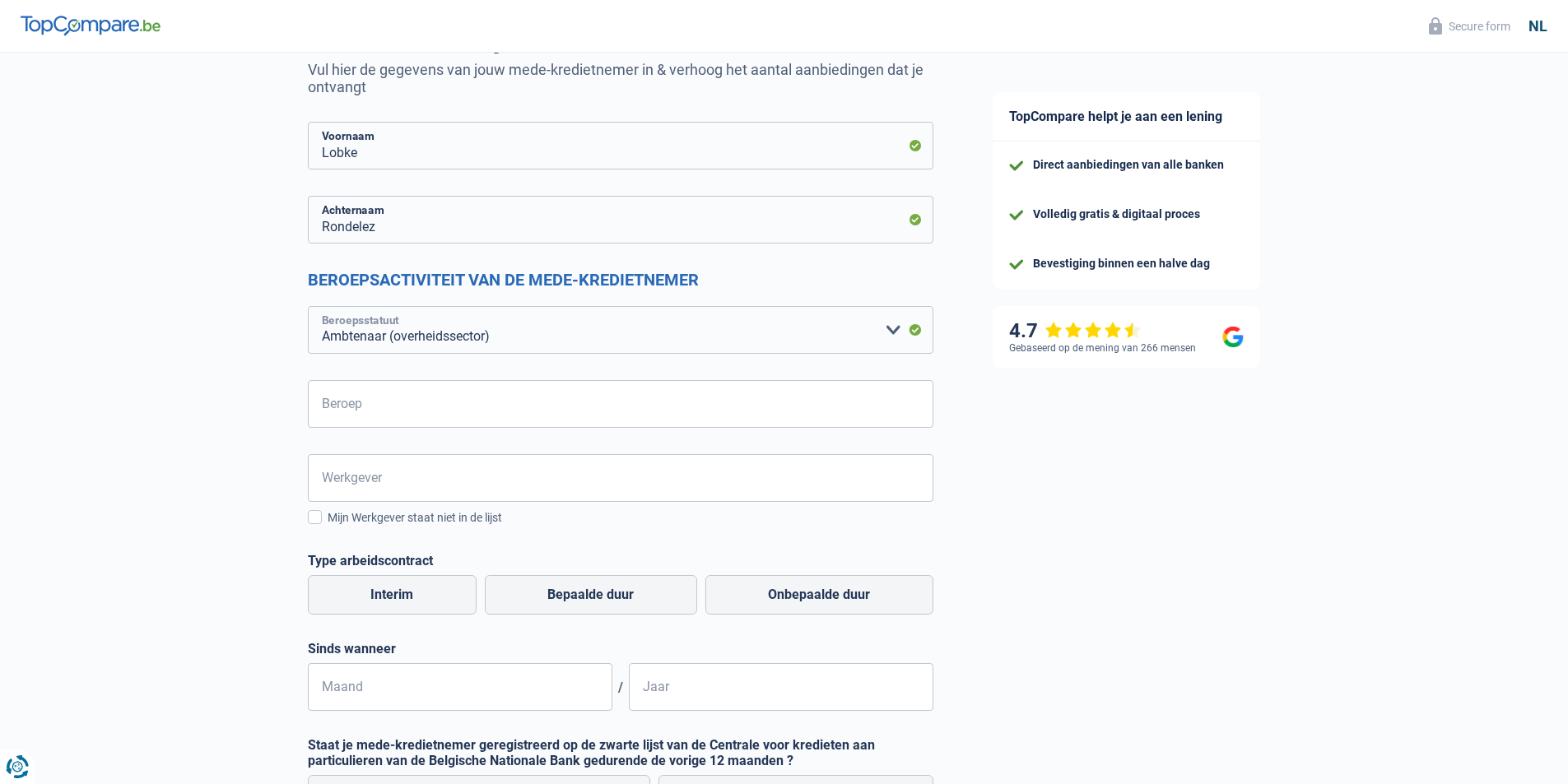
scroll to position [164, 0]
click at [544, 409] on input "Beroep" at bounding box center [620, 402] width 625 height 47
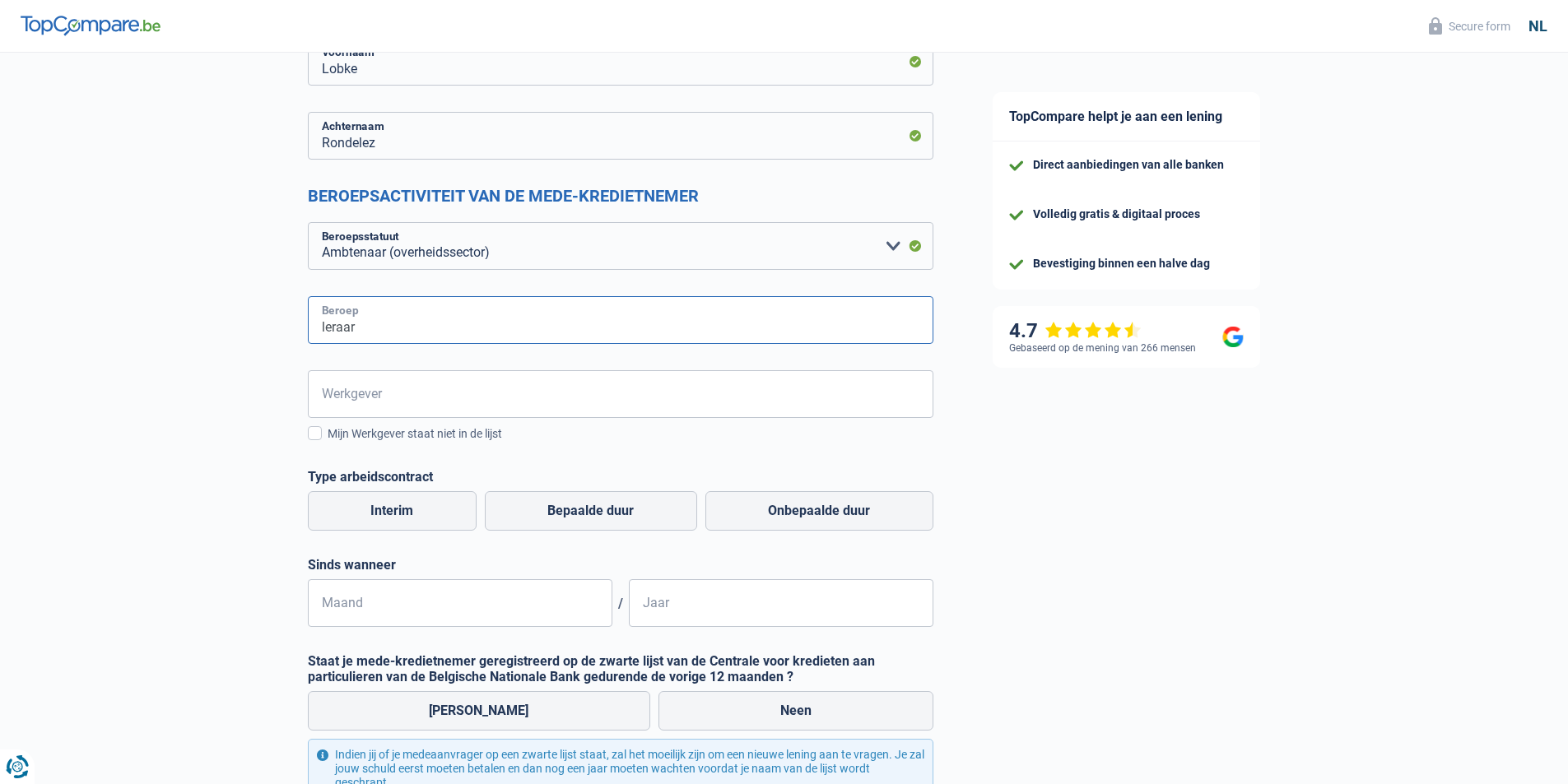
type input "leraar"
click at [493, 403] on input "Werkgever" at bounding box center [620, 394] width 625 height 47
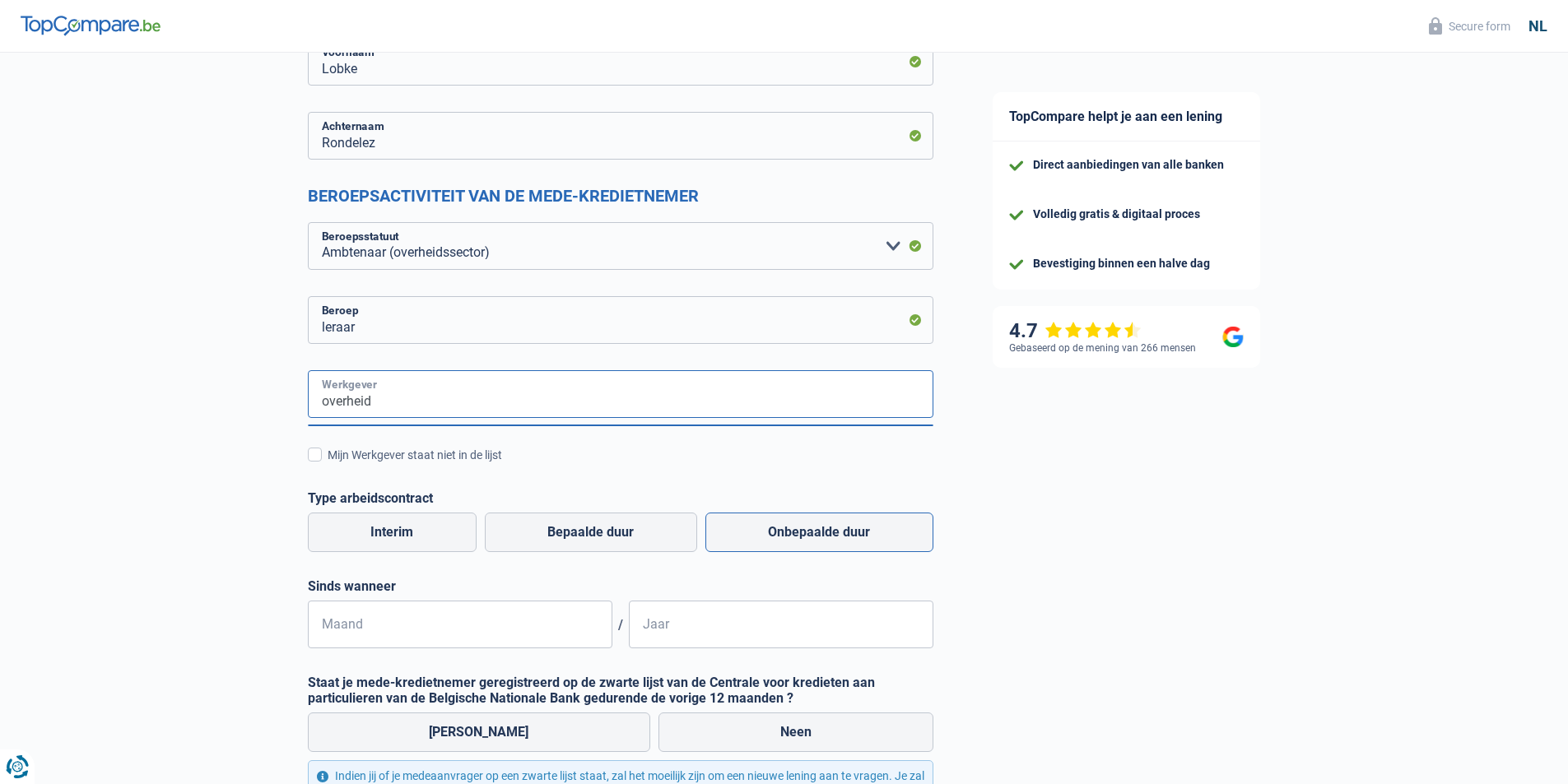
type input "overheid"
click at [781, 537] on label "Onbepaalde duur" at bounding box center [818, 532] width 228 height 40
click at [781, 537] on input "Onbepaalde duur" at bounding box center [818, 532] width 228 height 40
radio input "true"
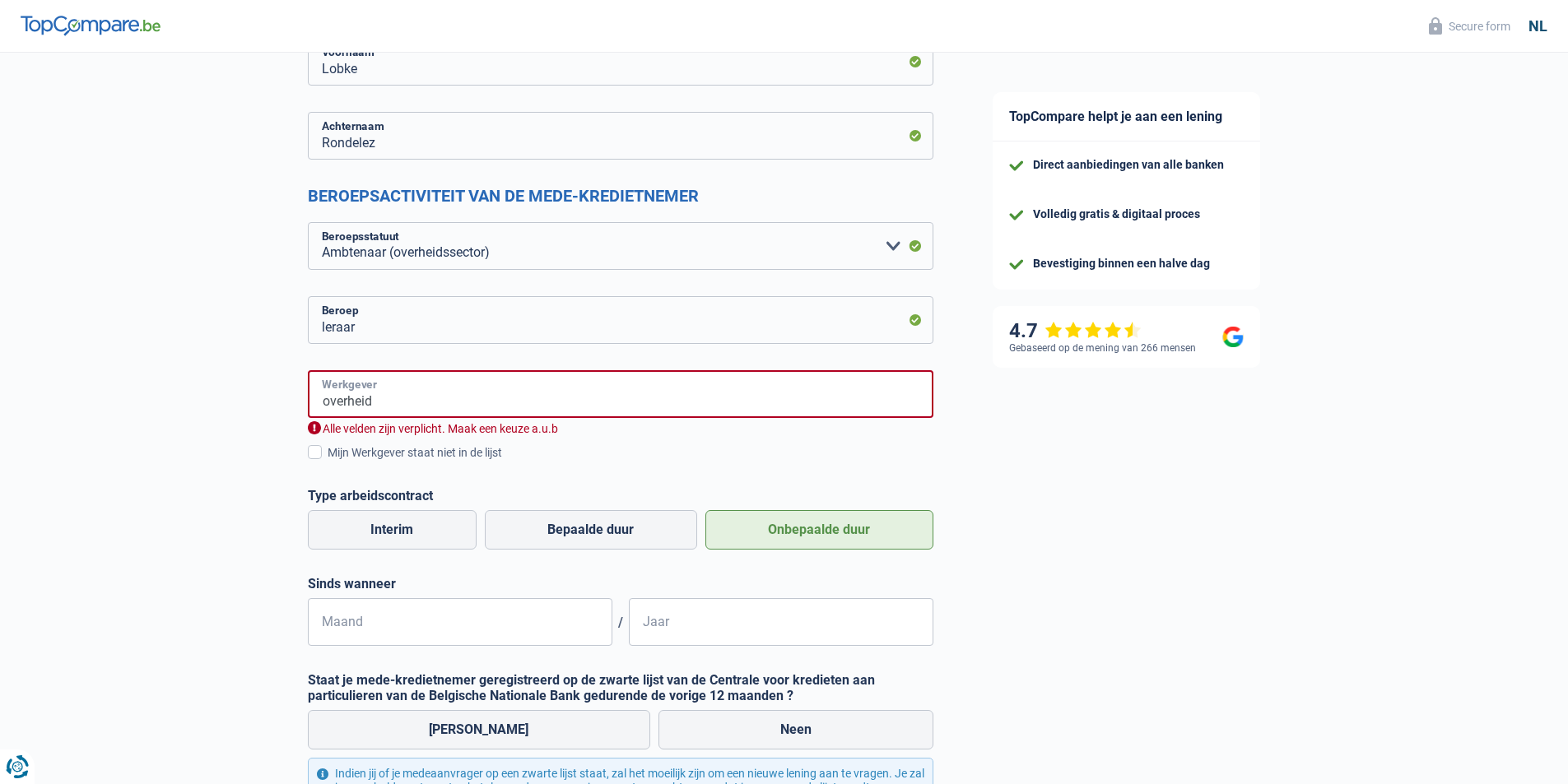
click at [410, 398] on input "overheid" at bounding box center [620, 394] width 625 height 47
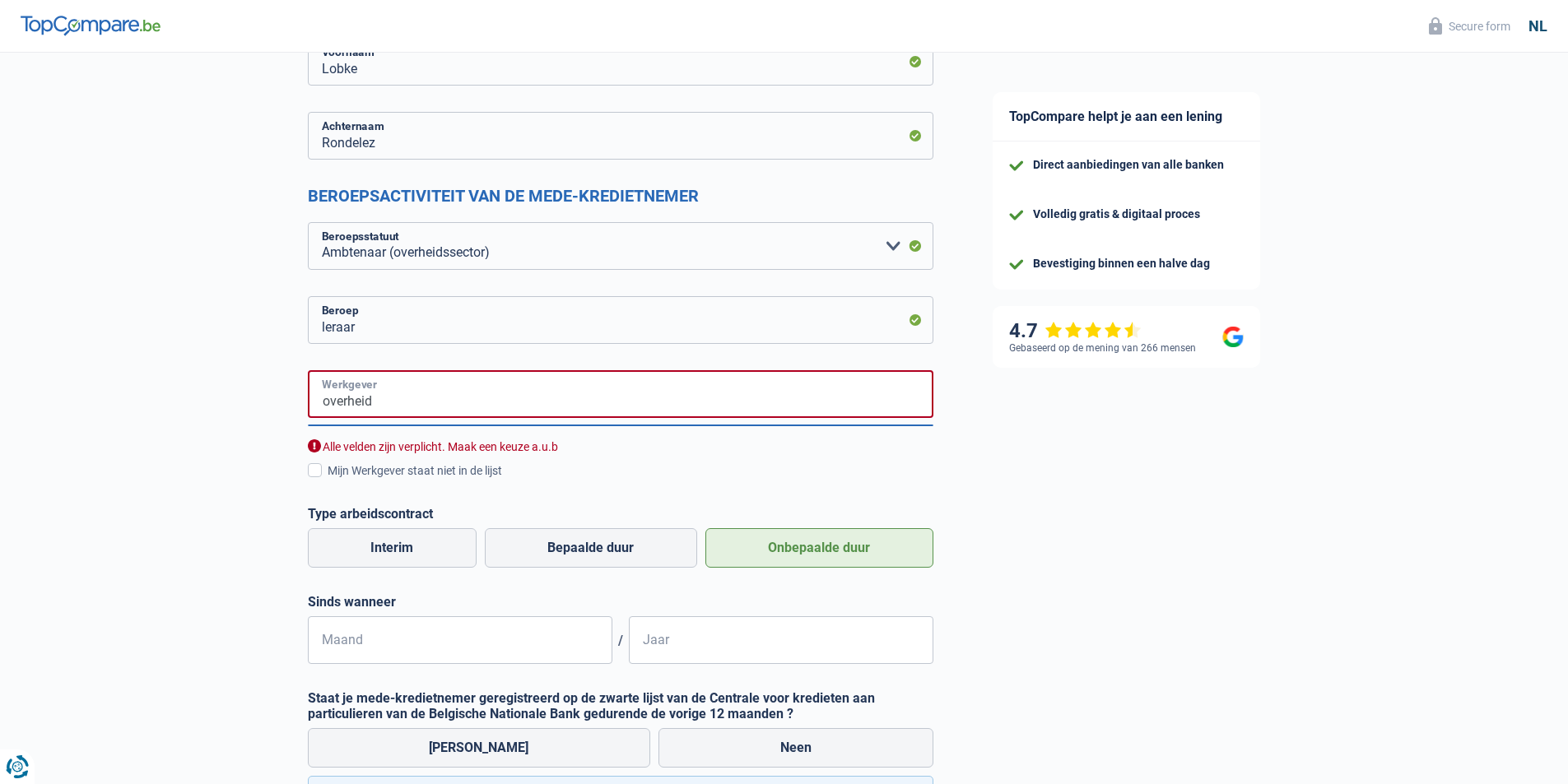
drag, startPoint x: 407, startPoint y: 398, endPoint x: 264, endPoint y: 392, distance: 143.1
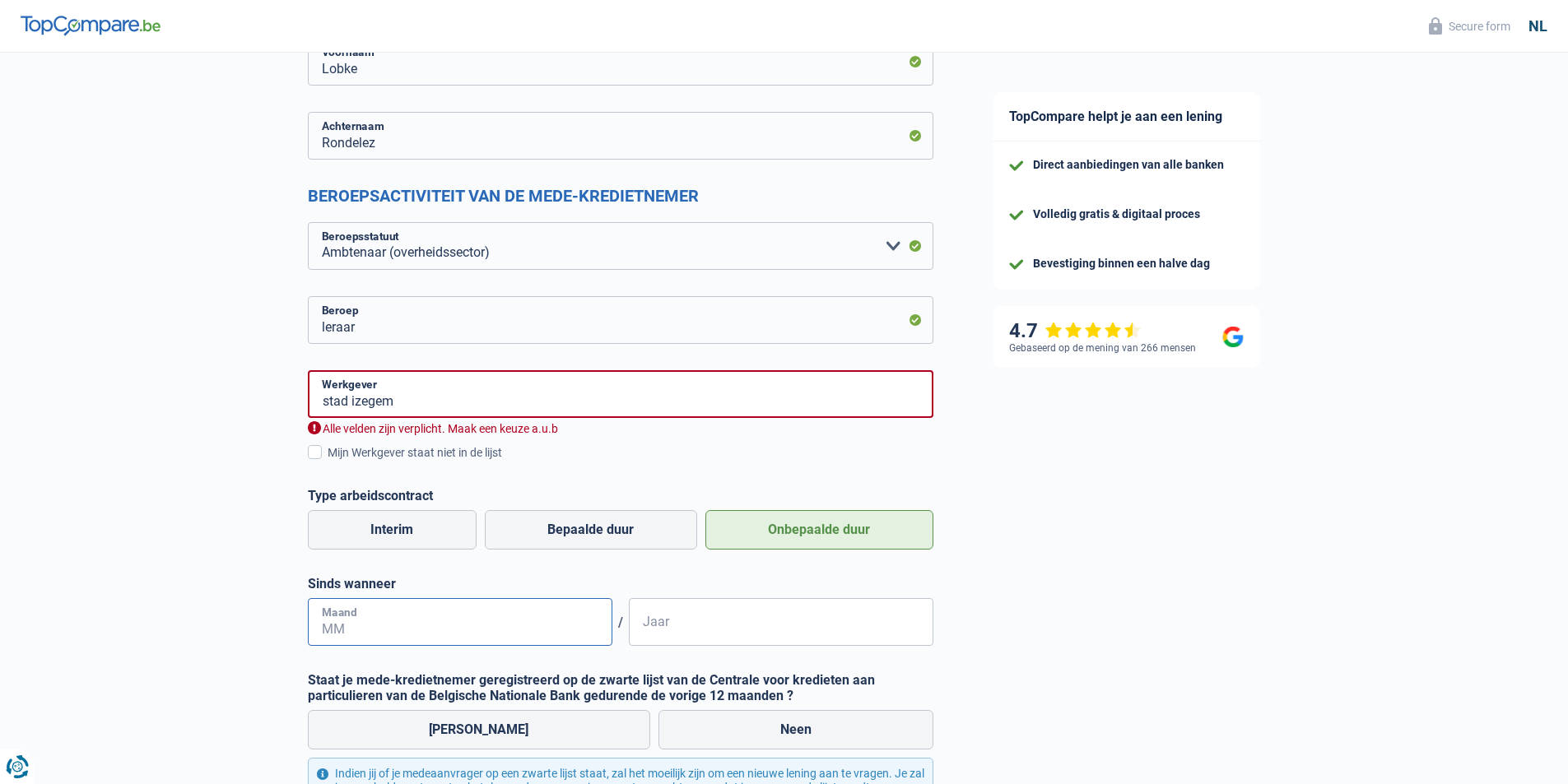
click at [407, 622] on input "Maand" at bounding box center [460, 621] width 305 height 47
click at [409, 399] on input "stad izegem" at bounding box center [620, 394] width 625 height 47
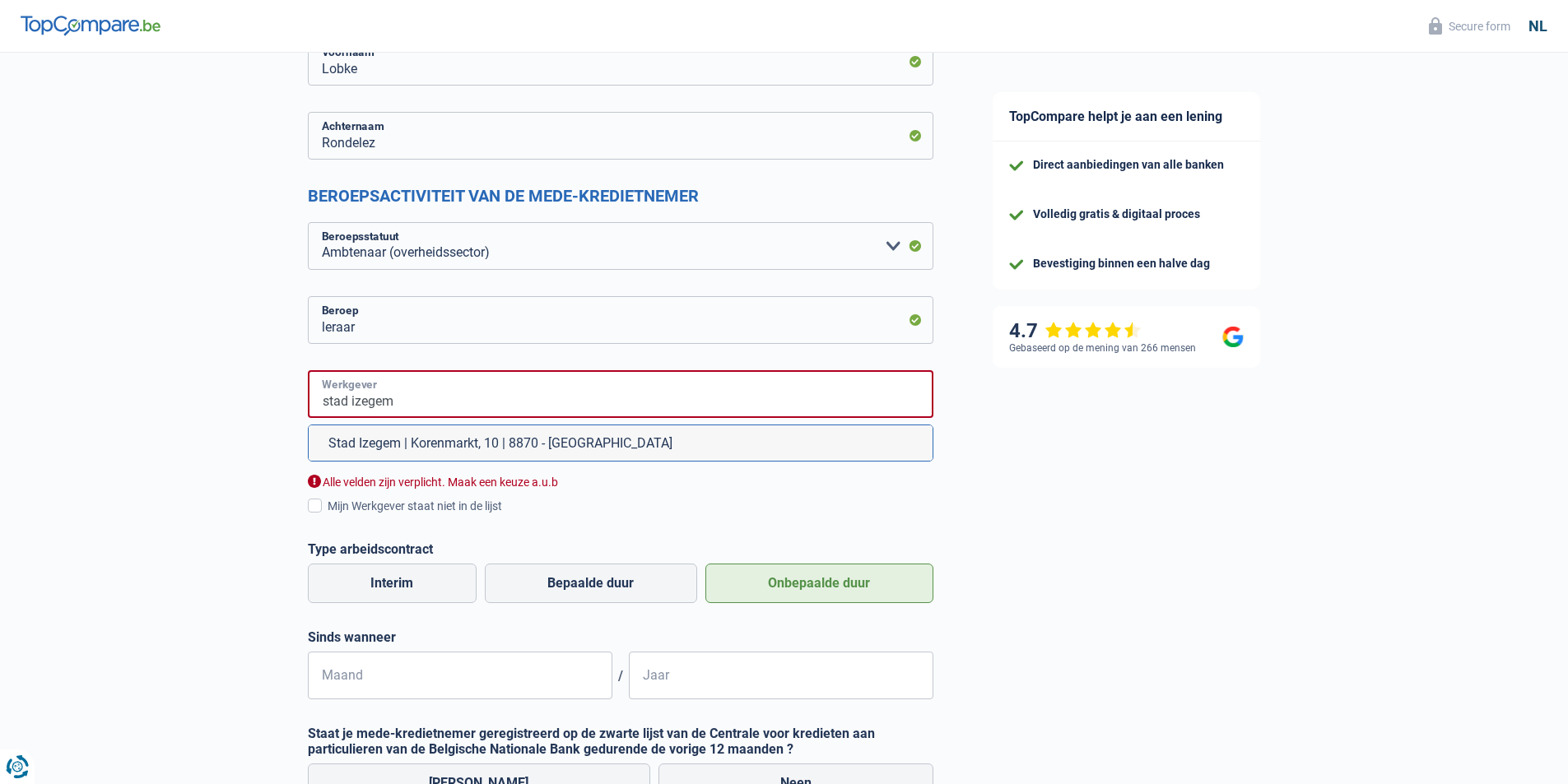
click at [411, 400] on input "stad izegem" at bounding box center [620, 394] width 625 height 47
click at [703, 487] on div "Alle velden zijn verplicht. Maak een keuze a.u.b" at bounding box center [620, 482] width 625 height 16
click at [616, 444] on li "Stad Izegem | Korenmarkt, 10 | 8870 - Izegem" at bounding box center [620, 443] width 623 height 35
type input "Stad Izegem | Korenmarkt, 10 | 8870 - Izegem"
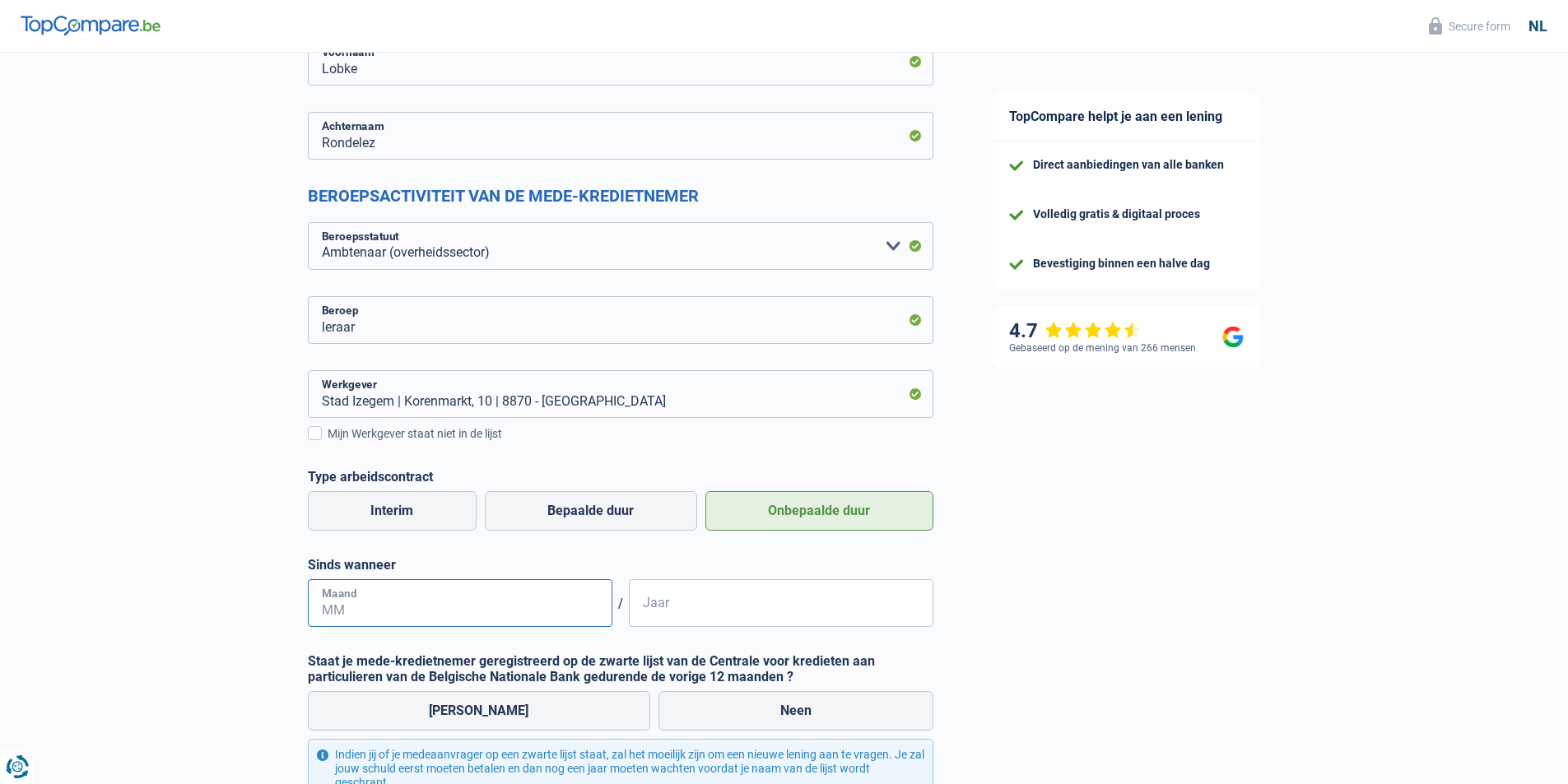
click at [535, 617] on input "Maand" at bounding box center [460, 603] width 305 height 47
type input "10"
click at [815, 619] on input "Jaar" at bounding box center [781, 603] width 305 height 47
type input "2010"
click at [787, 718] on label "Neen" at bounding box center [796, 711] width 275 height 40
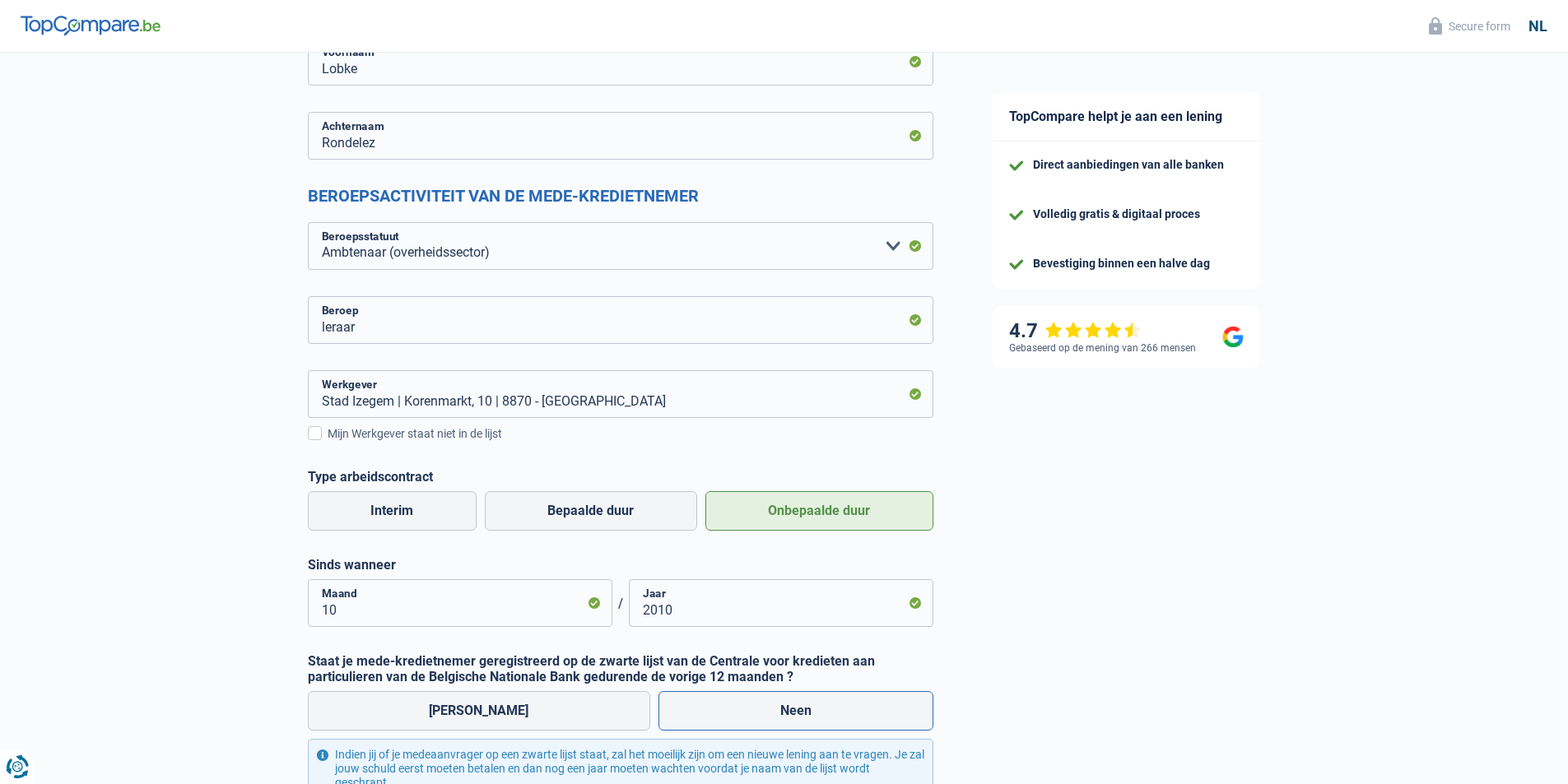
click at [787, 718] on input "Neen" at bounding box center [796, 711] width 275 height 40
radio input "true"
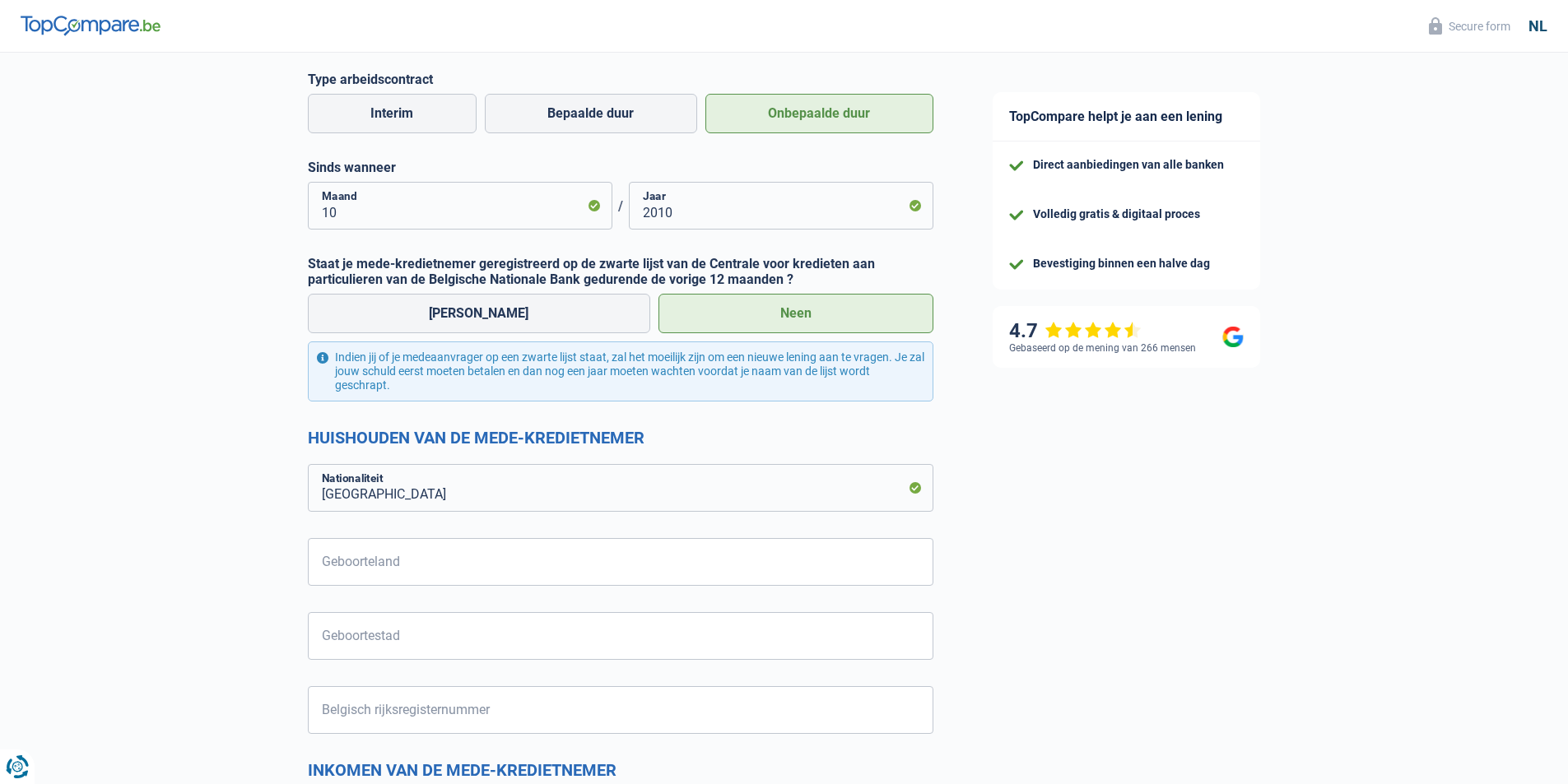
scroll to position [659, 0]
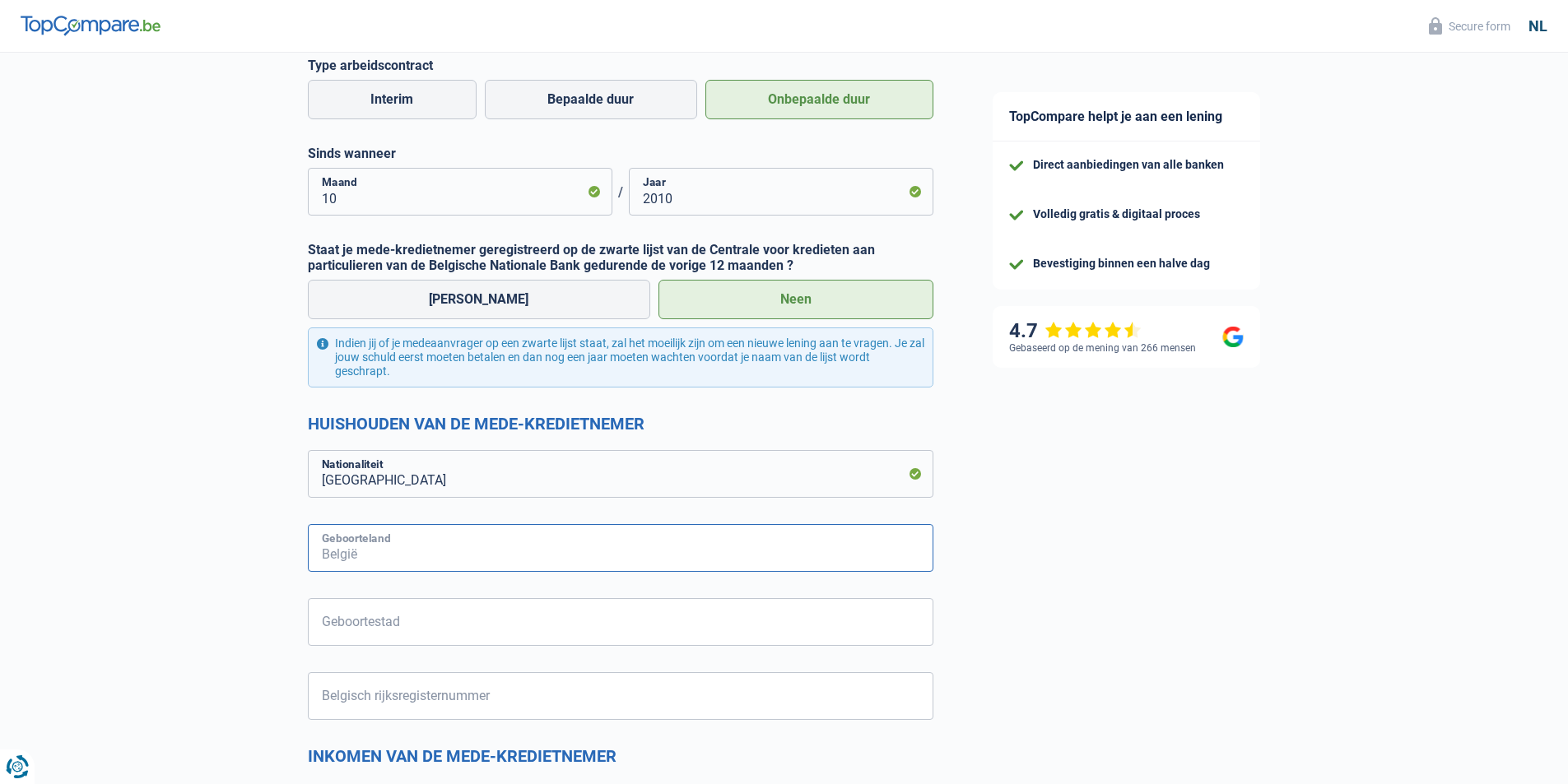
click at [552, 553] on input "Geboorteland" at bounding box center [620, 547] width 625 height 47
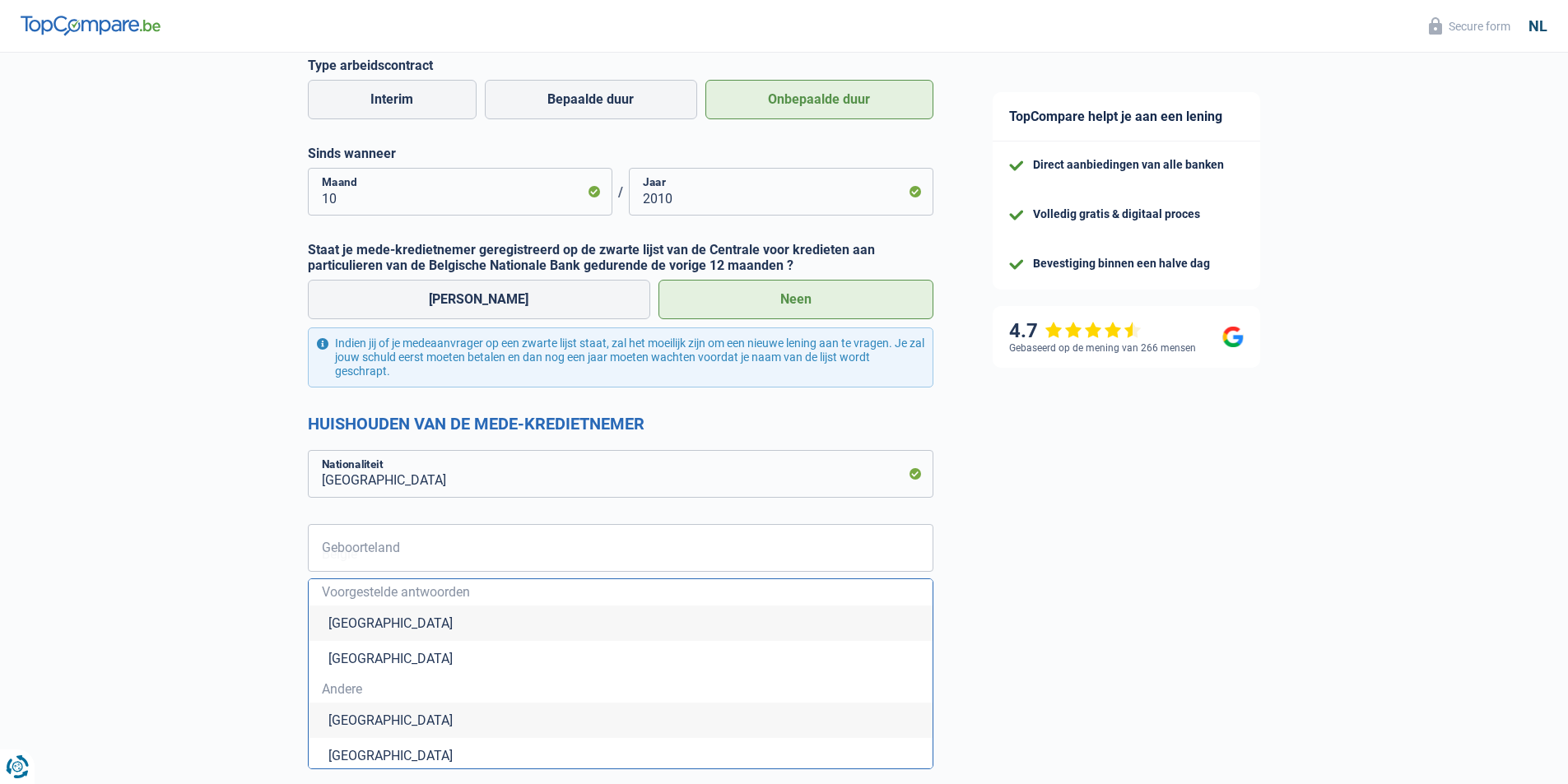
click at [364, 623] on li "België" at bounding box center [620, 623] width 623 height 35
type input "België"
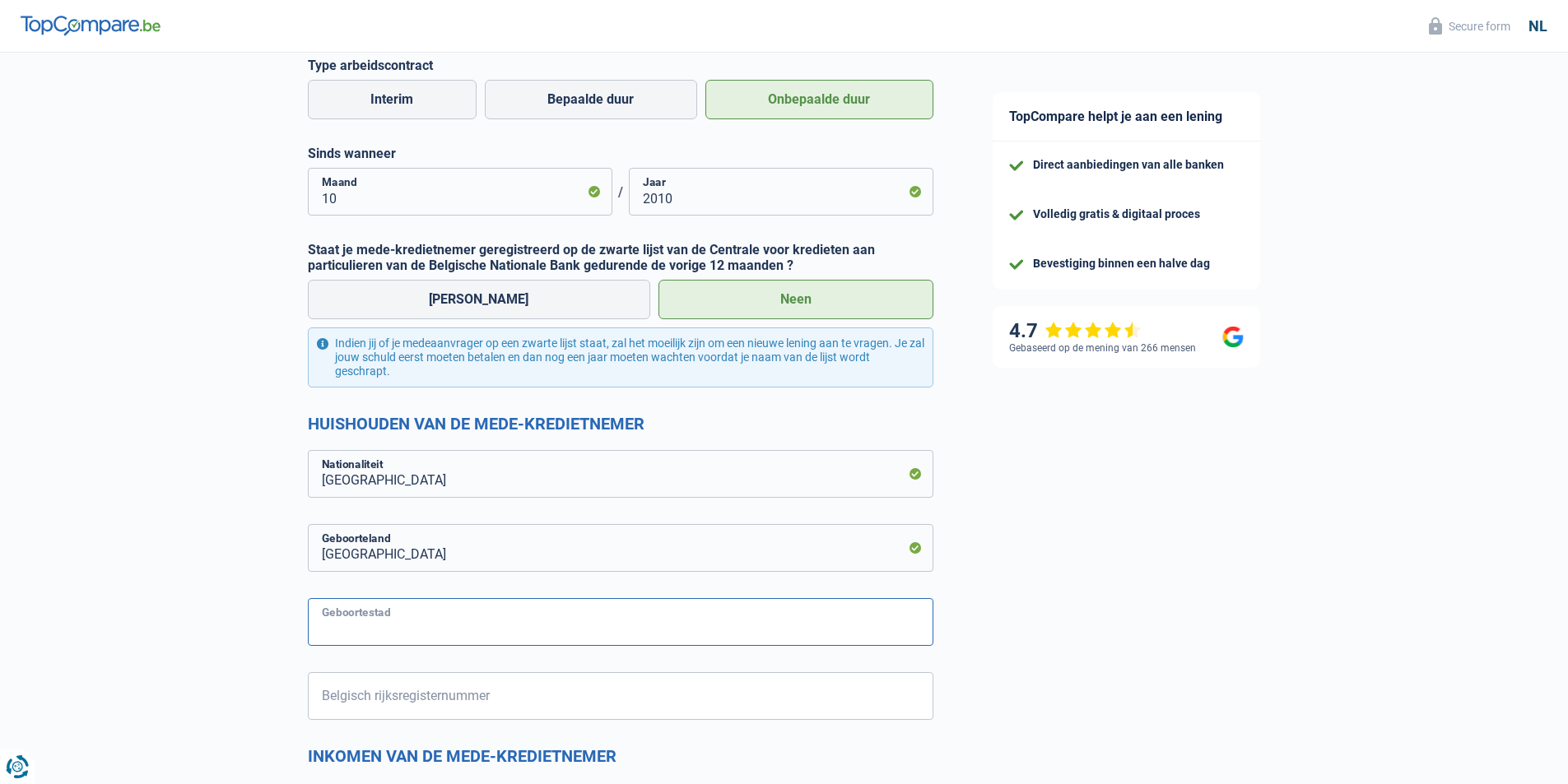
click at [364, 623] on input "Geboortestad" at bounding box center [620, 621] width 625 height 47
type input "Roeselare"
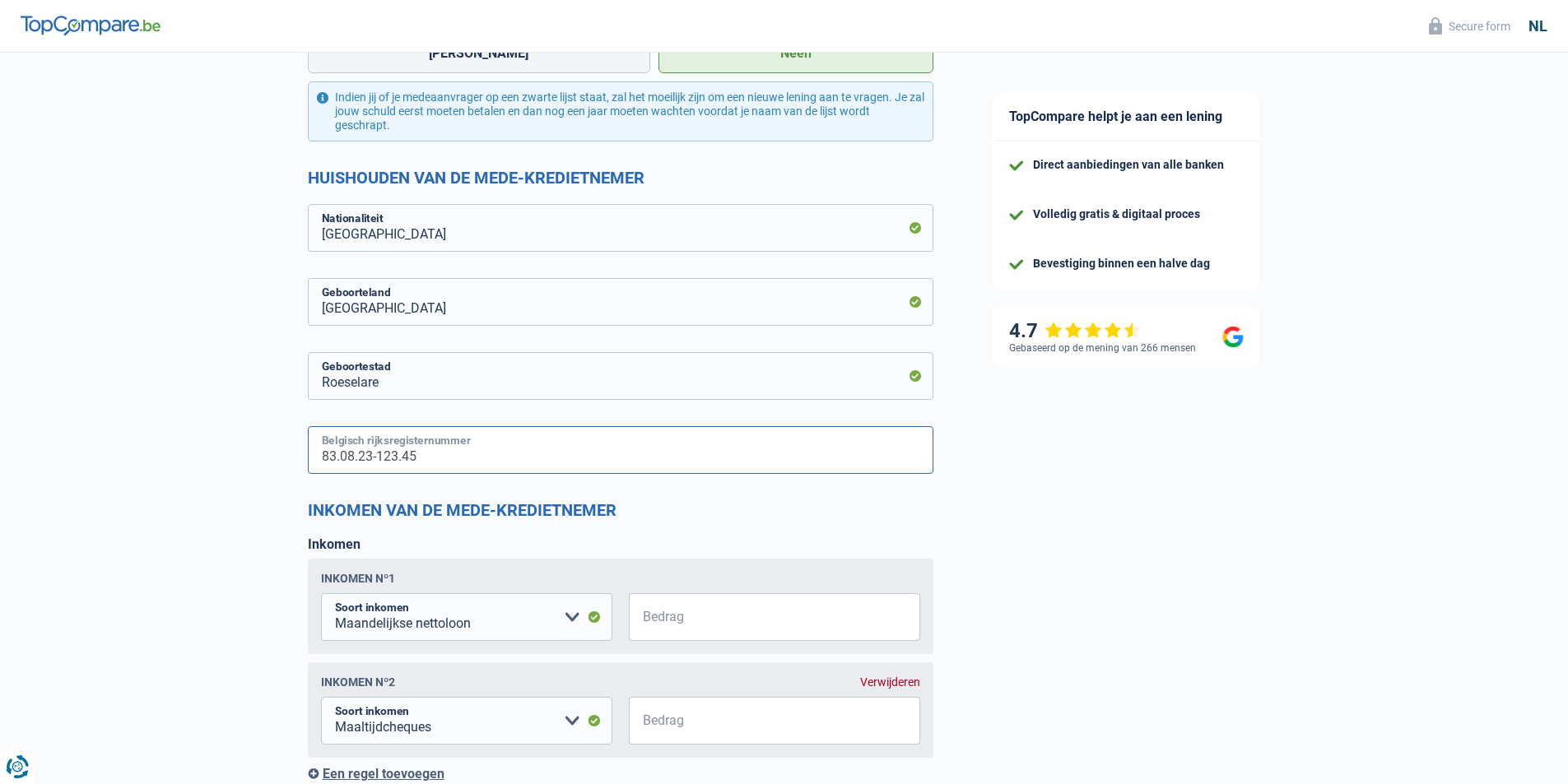
scroll to position [905, 0]
type input "83.08.23-123.45"
click at [712, 619] on input "Bedrag" at bounding box center [784, 616] width 270 height 47
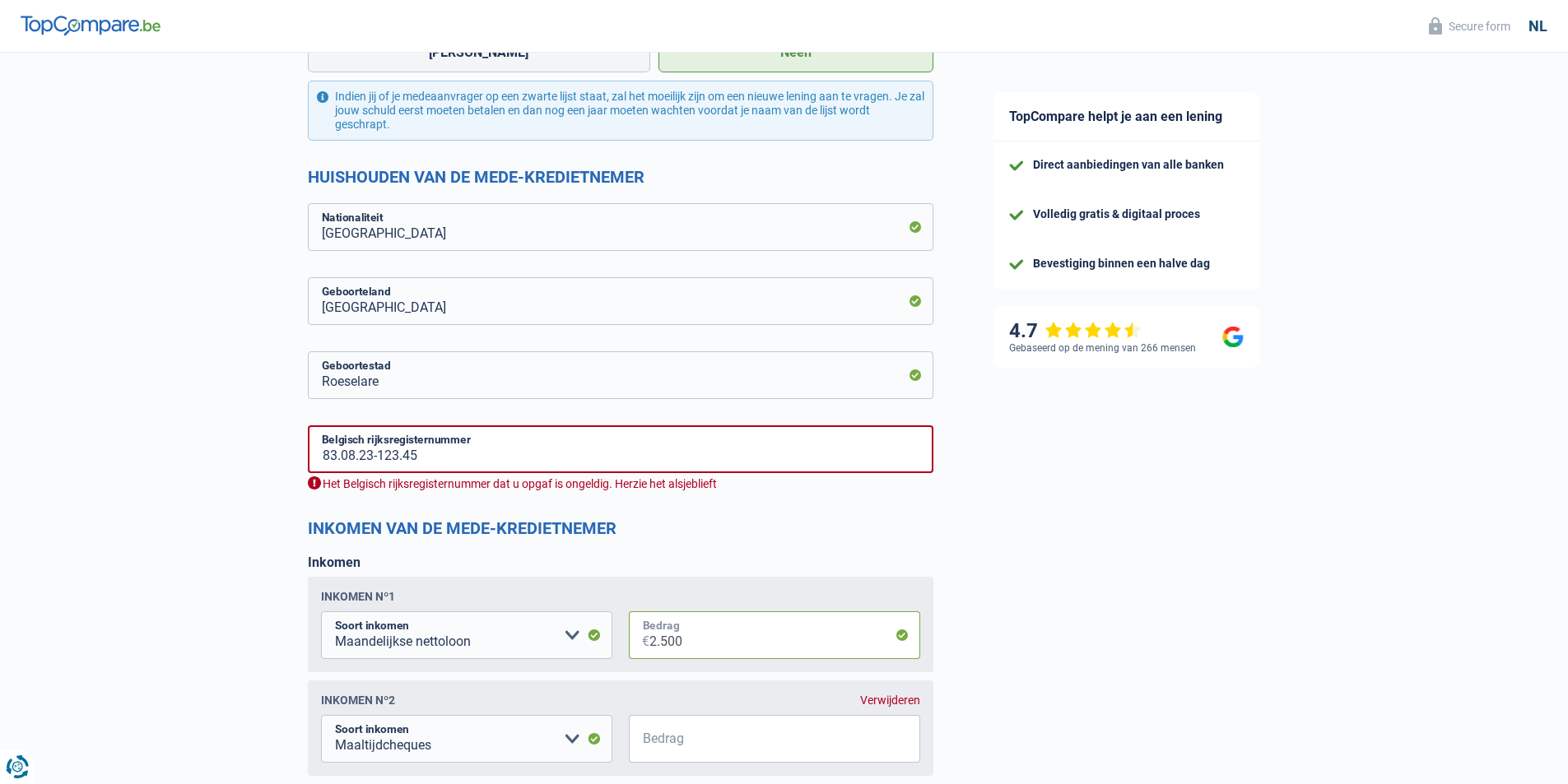
type input "2.500"
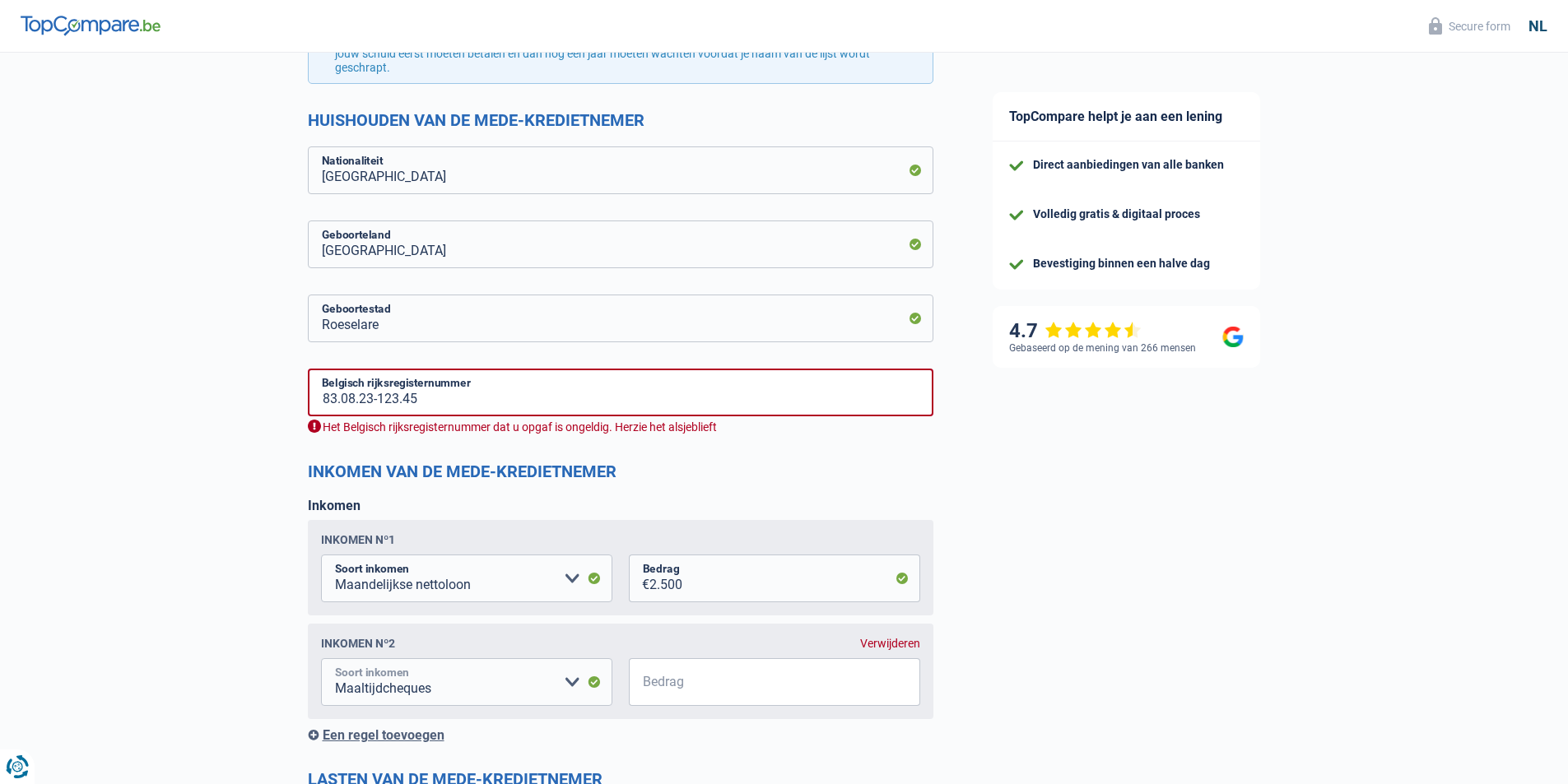
scroll to position [1070, 0]
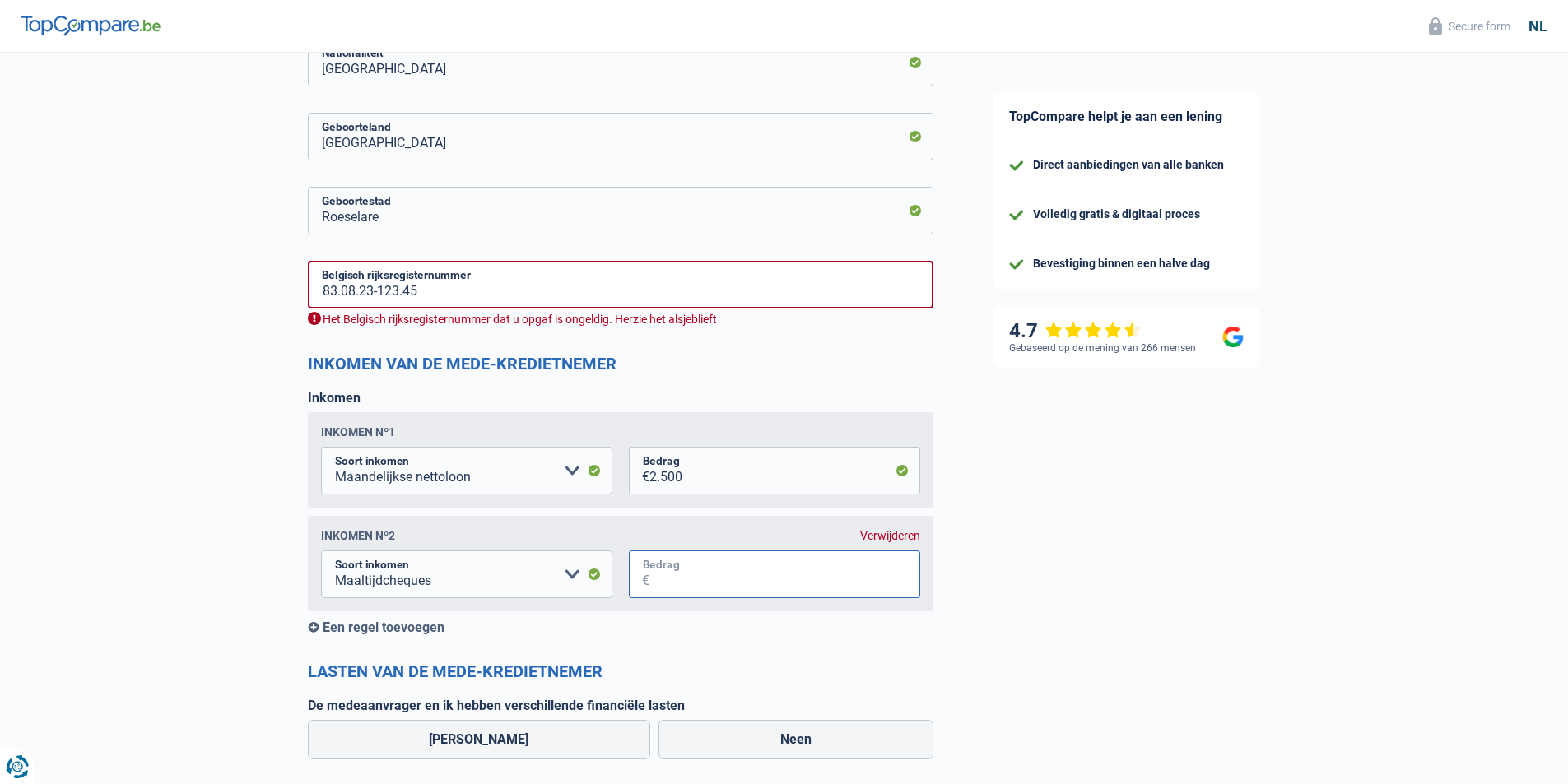
click at [775, 595] on input "Bedrag" at bounding box center [784, 574] width 270 height 47
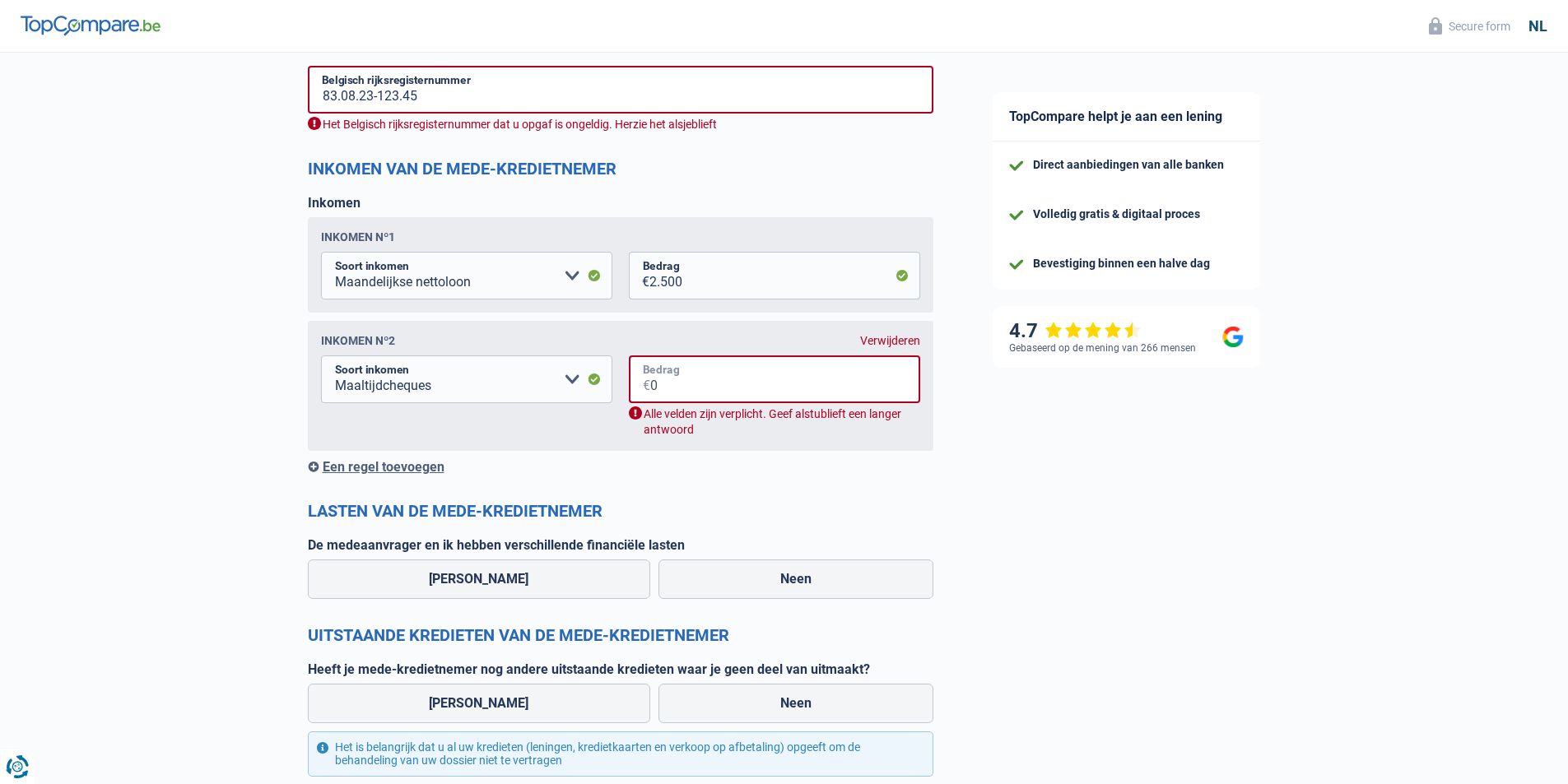
scroll to position [1316, 0]
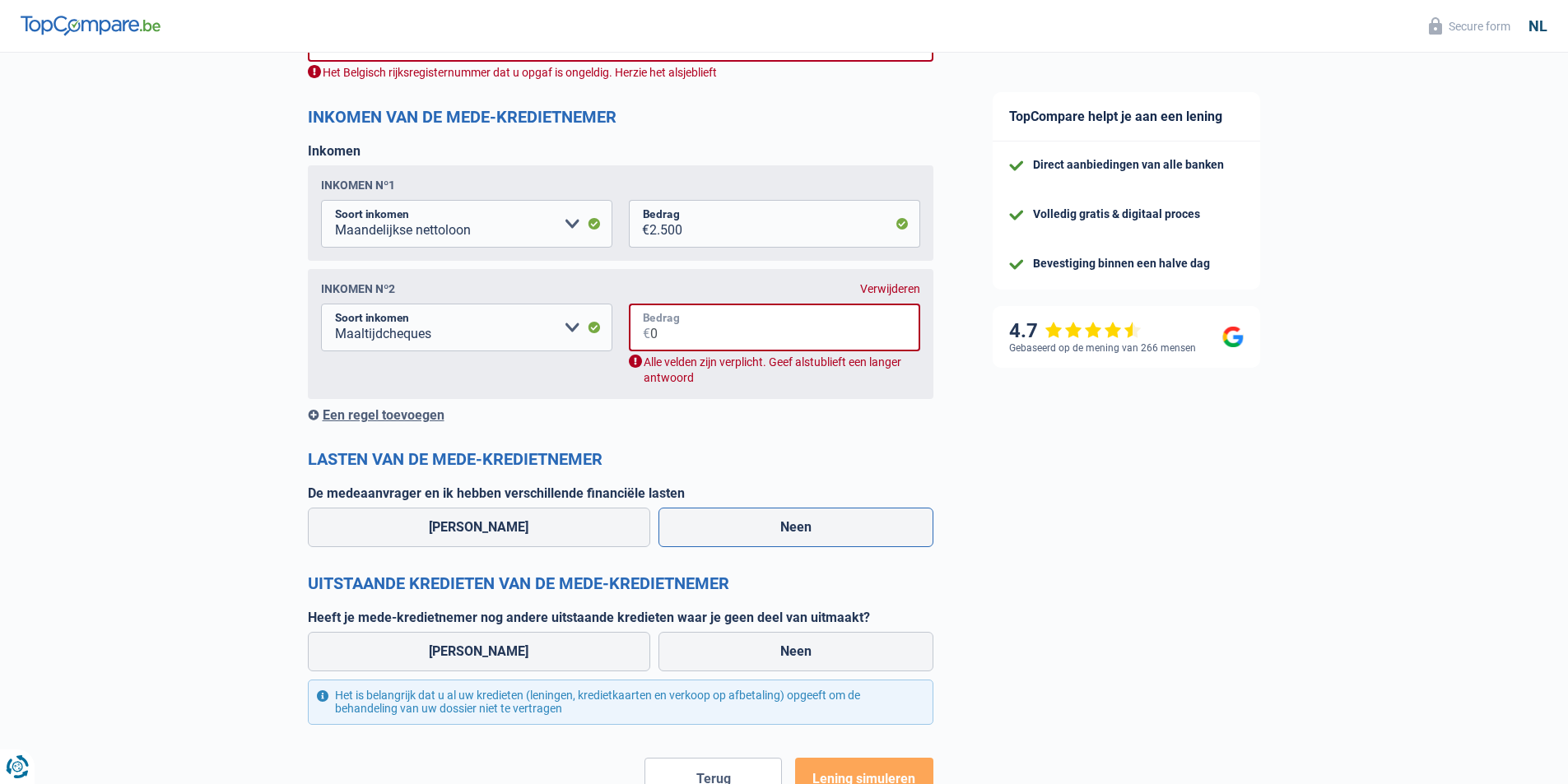
type input "0"
click at [724, 537] on label "Neen" at bounding box center [796, 528] width 275 height 40
click at [724, 537] on input "Neen" at bounding box center [796, 528] width 275 height 40
radio input "true"
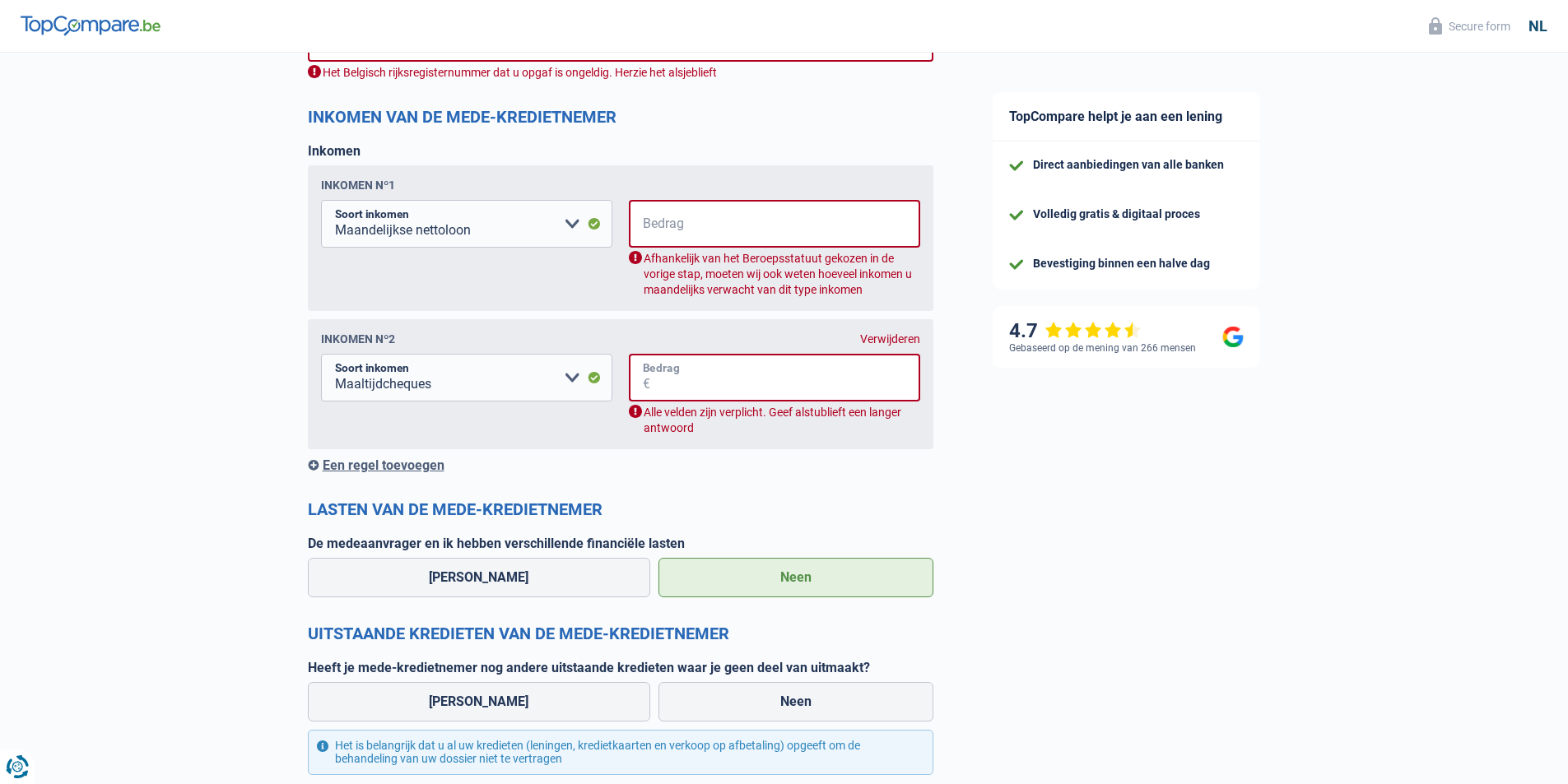
click at [776, 385] on input "Bedrag" at bounding box center [785, 377] width 270 height 47
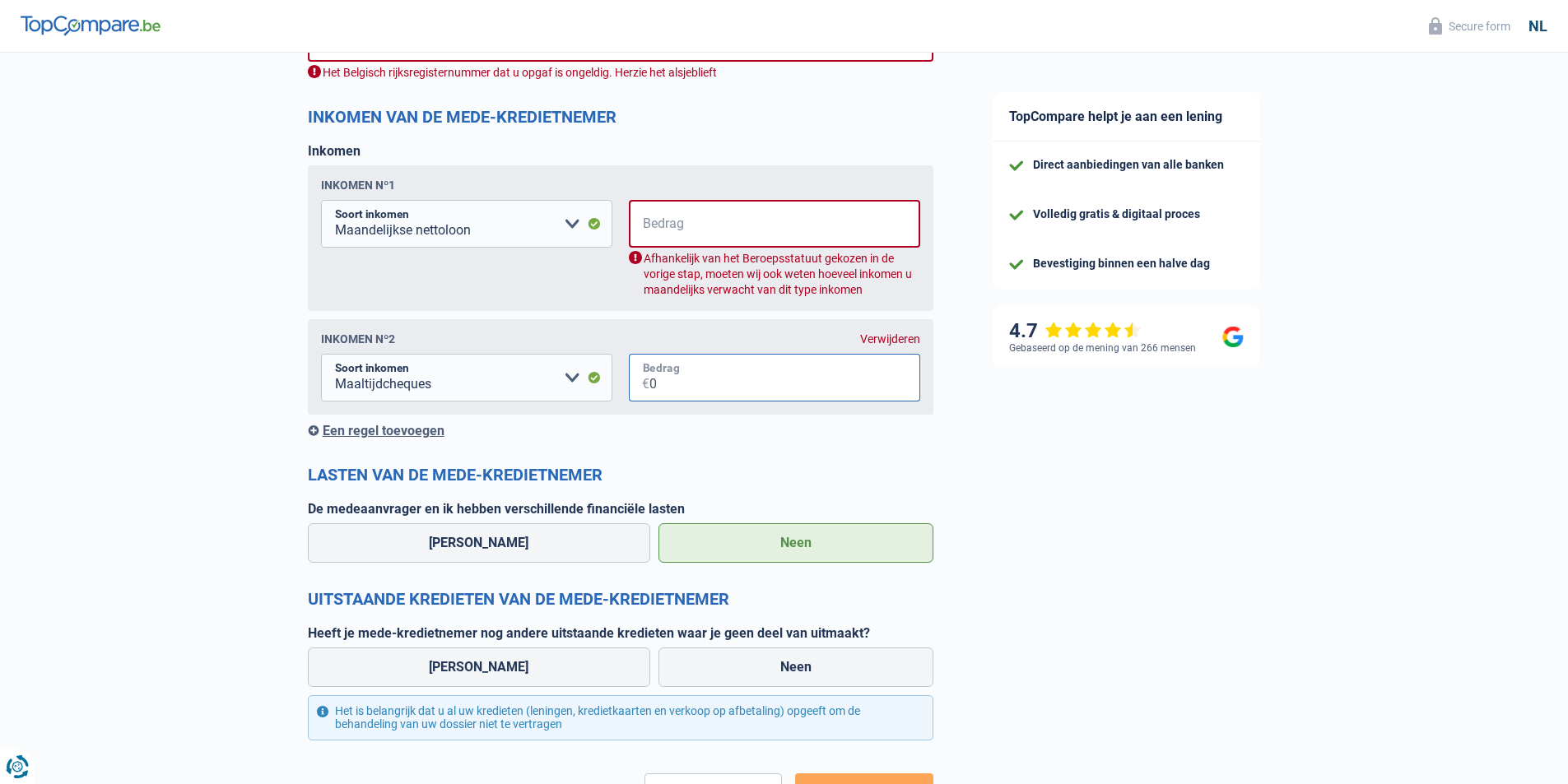
type input "0"
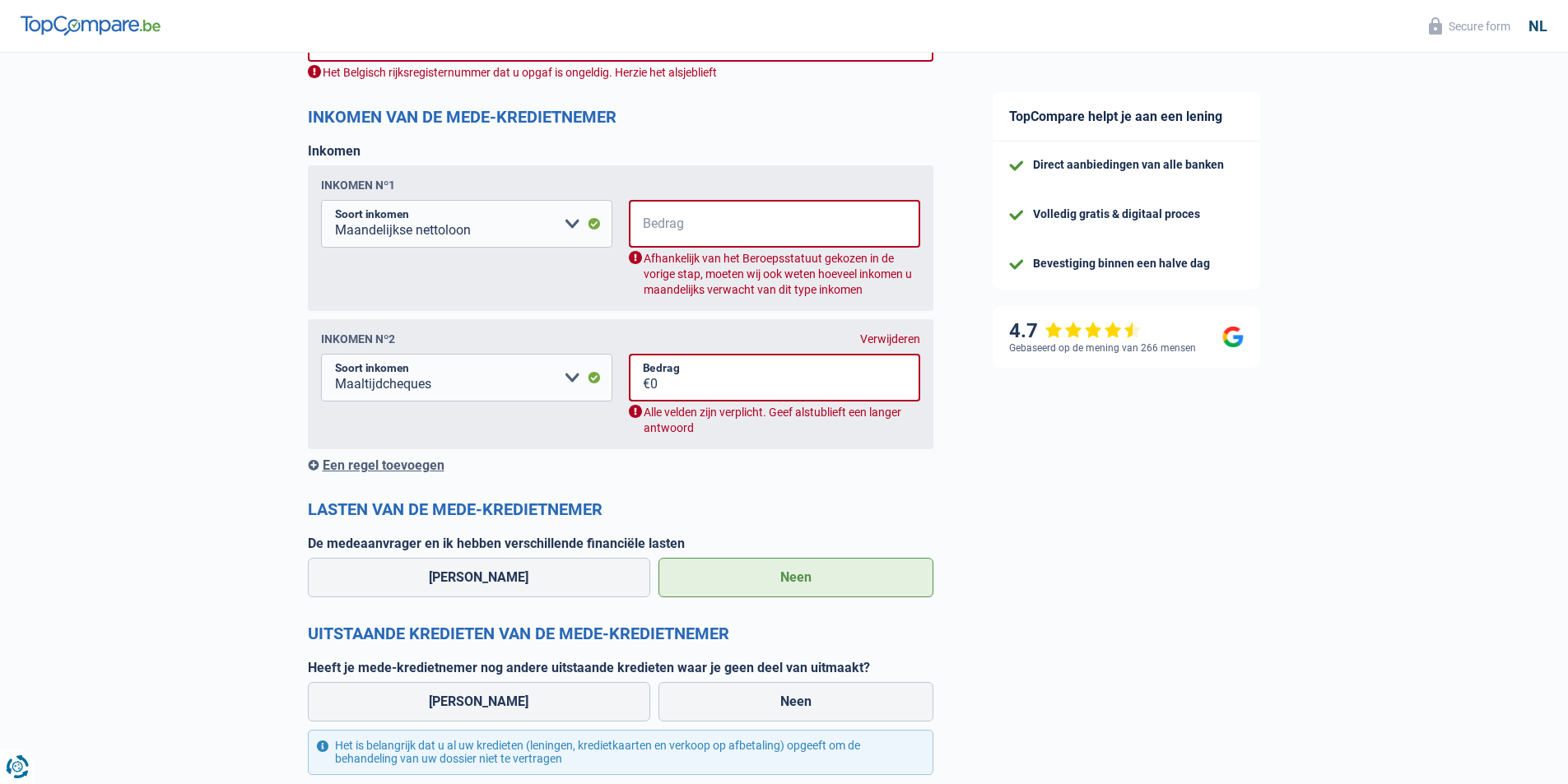
click at [893, 346] on div "Verwijderen" at bounding box center [890, 339] width 60 height 13
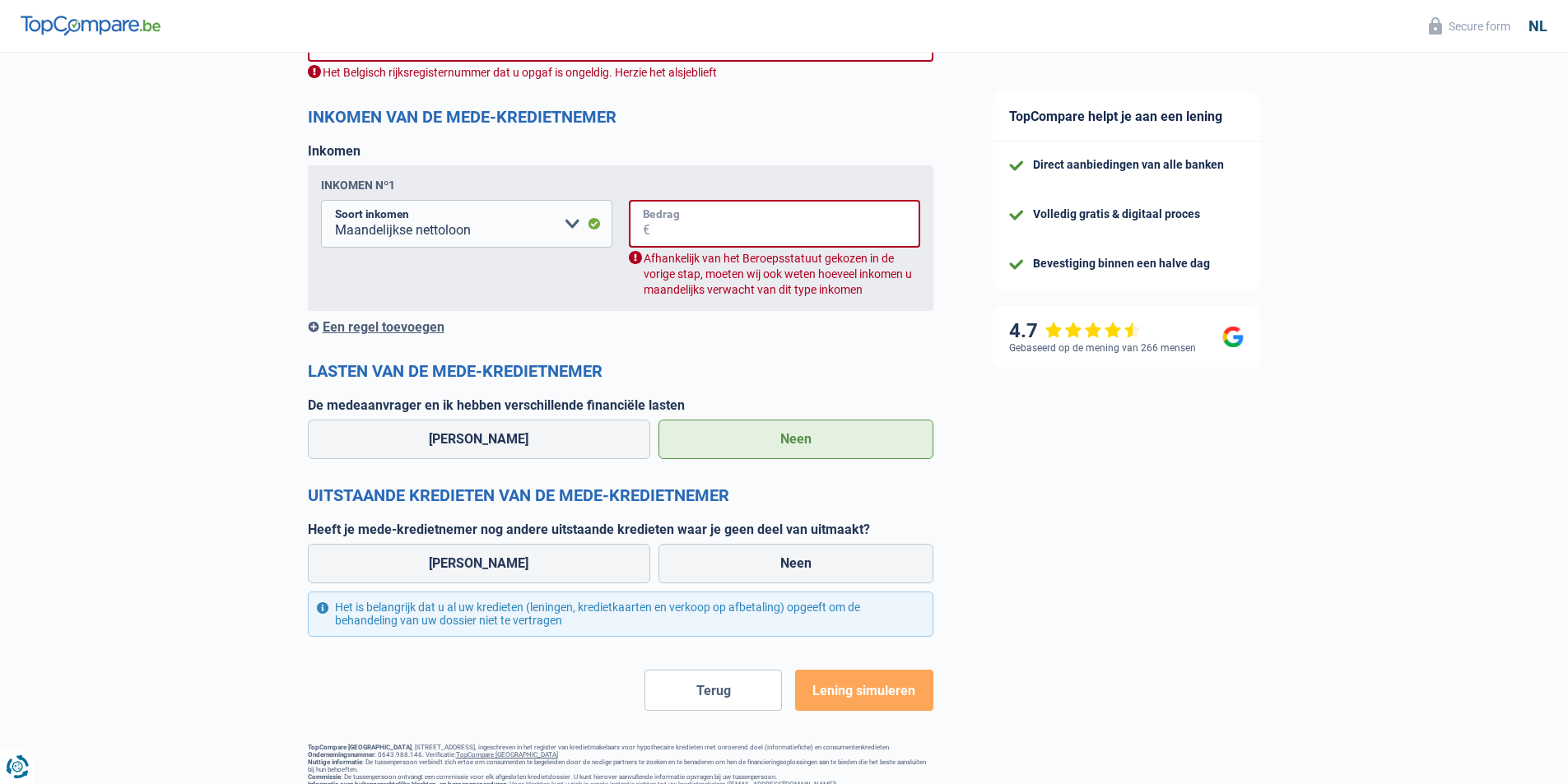
click at [697, 229] on input "Bedrag" at bounding box center [785, 223] width 270 height 47
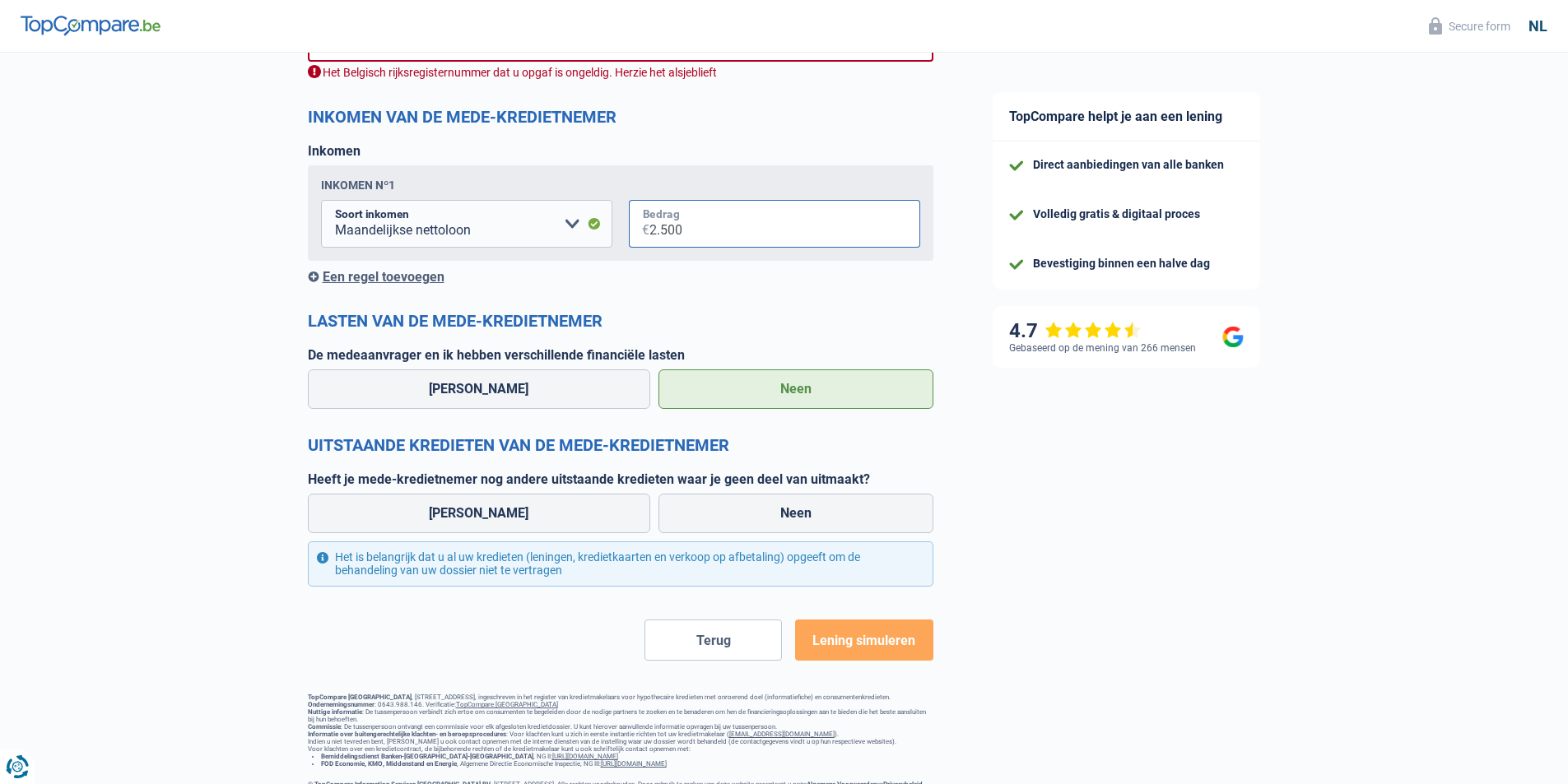
type input "2.500"
click at [761, 520] on label "Neen" at bounding box center [796, 514] width 275 height 40
click at [761, 520] on input "Neen" at bounding box center [796, 514] width 275 height 40
radio input "true"
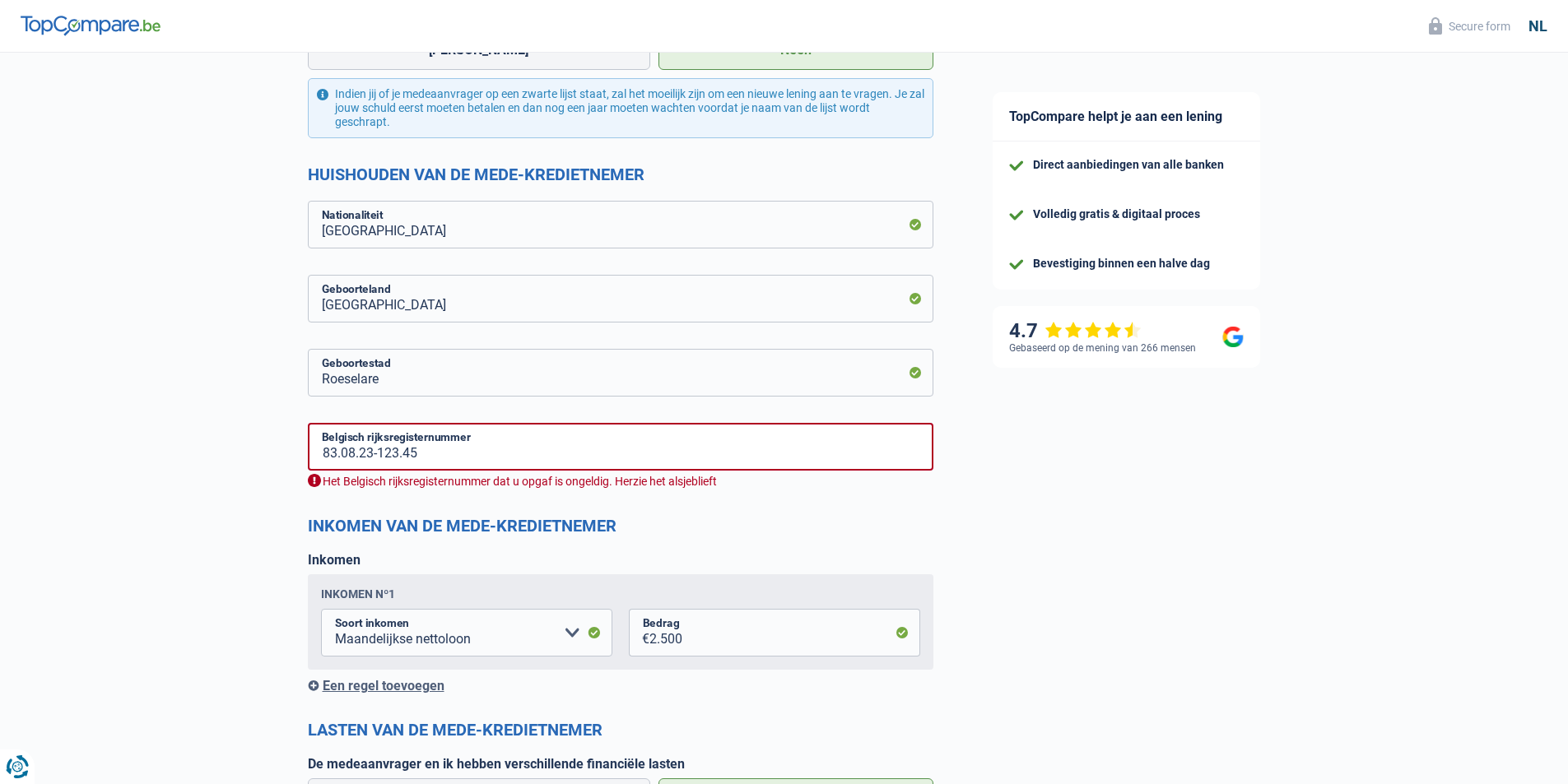
scroll to position [905, 0]
drag, startPoint x: 446, startPoint y: 462, endPoint x: 379, endPoint y: 458, distance: 67.1
click at [379, 458] on input "83.08.23-123.45" at bounding box center [620, 449] width 625 height 47
type input "83.08.23-968.23"
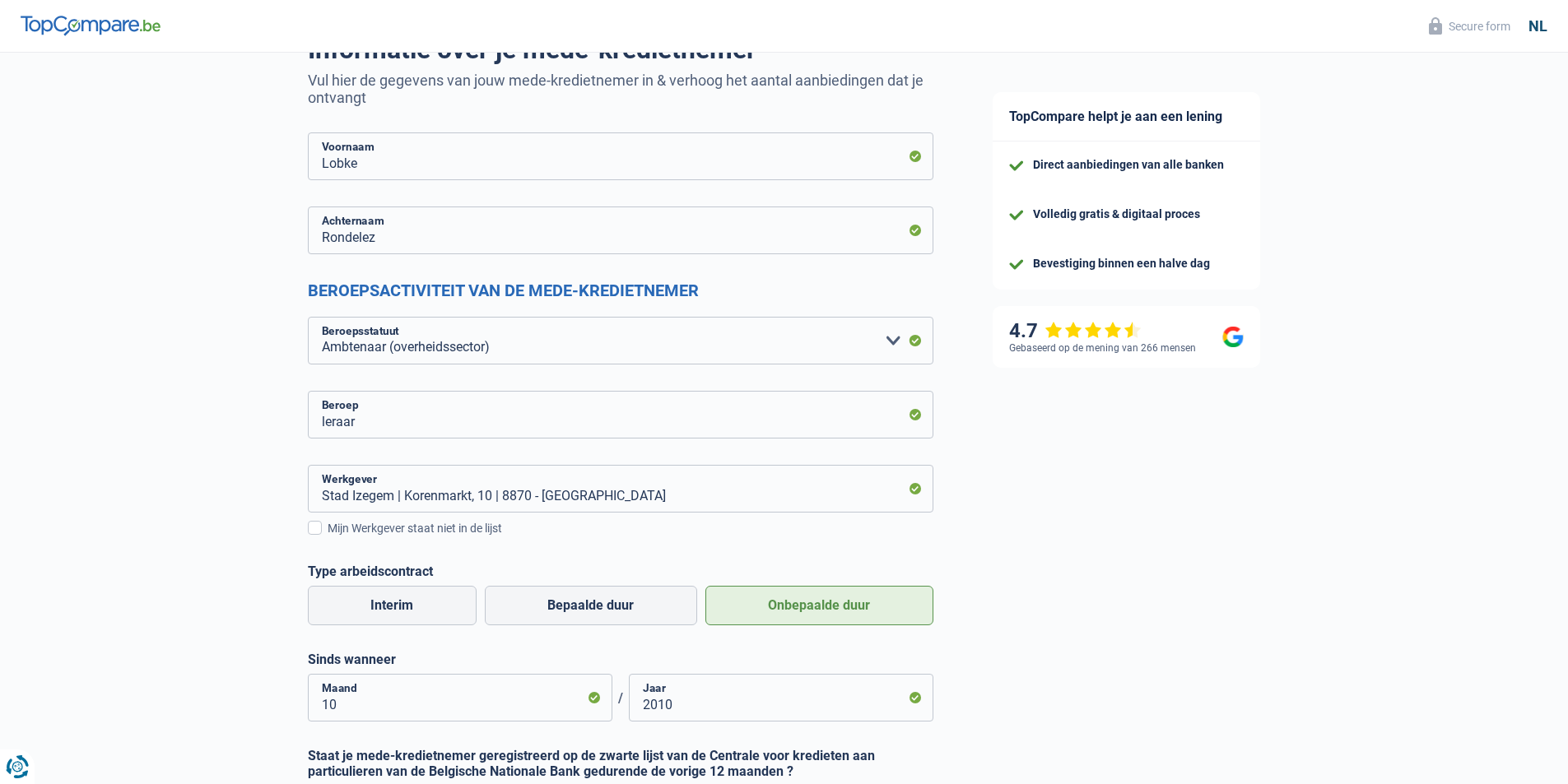
scroll to position [0, 0]
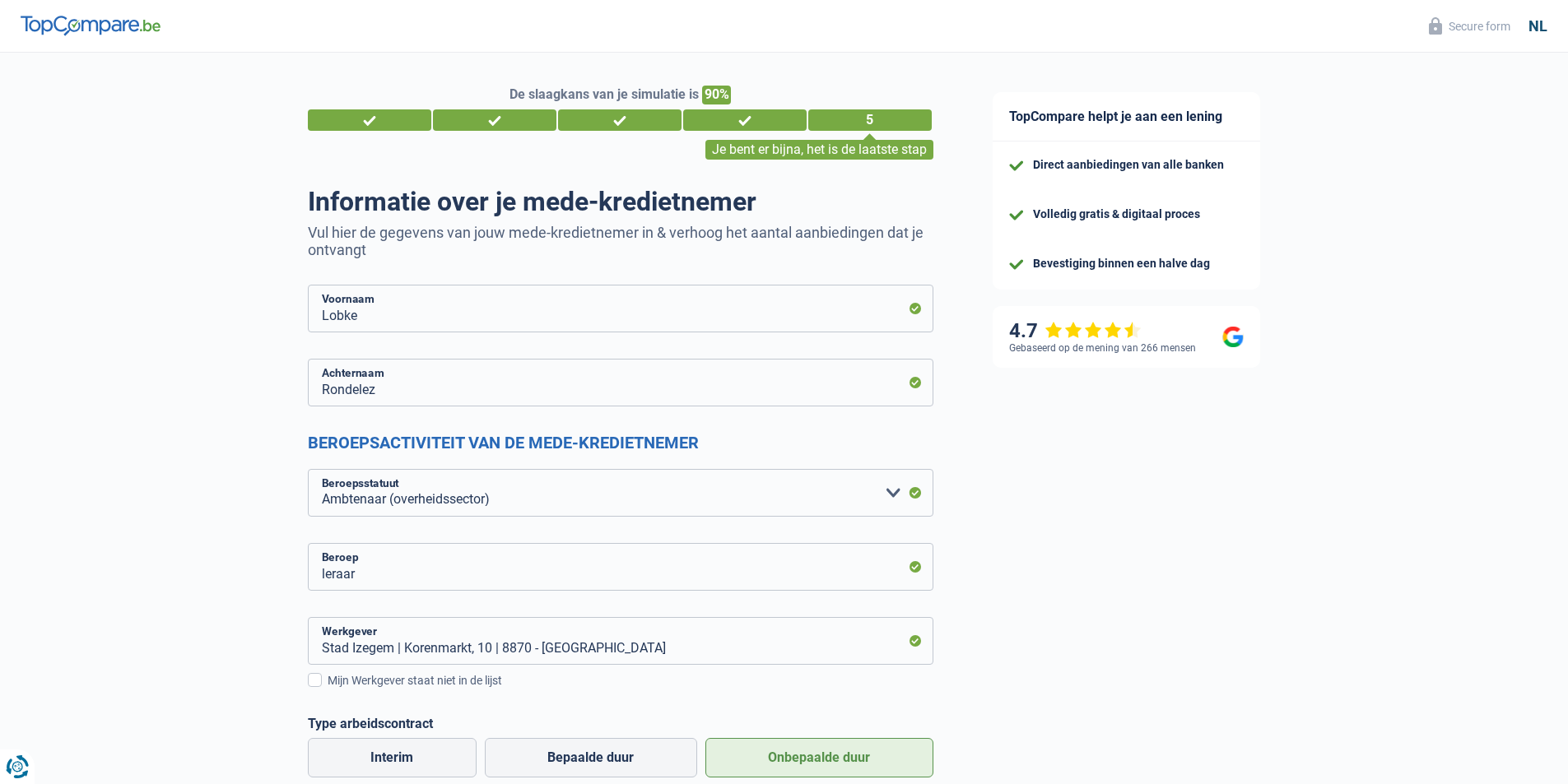
click at [611, 124] on div "3" at bounding box center [620, 120] width 124 height 21
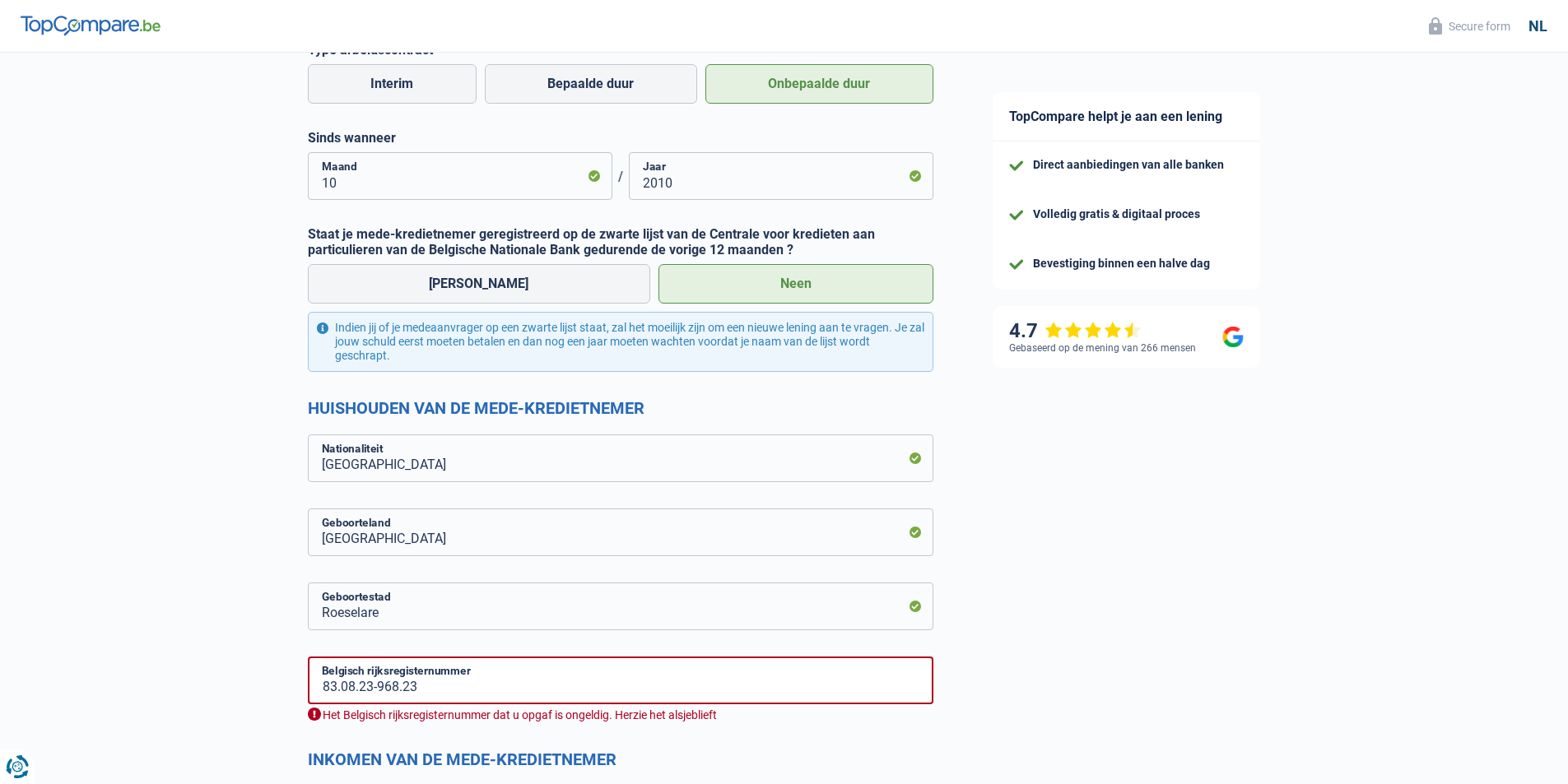
scroll to position [823, 0]
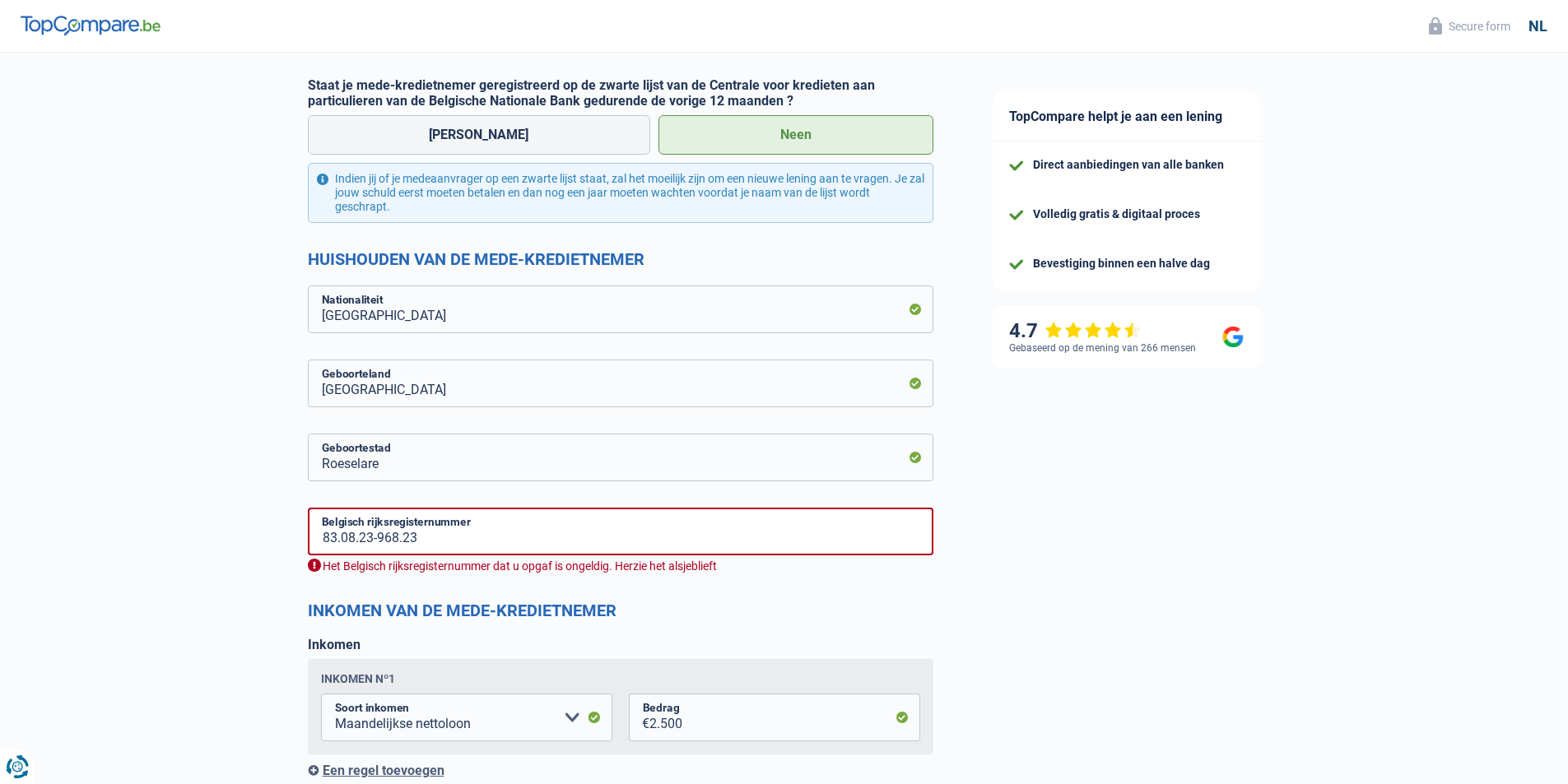
click at [699, 622] on form "Lobke Voornaam Rondelez Achternaam Beroepsactiviteit van de mede-kredietnemer A…" at bounding box center [620, 308] width 625 height 1692
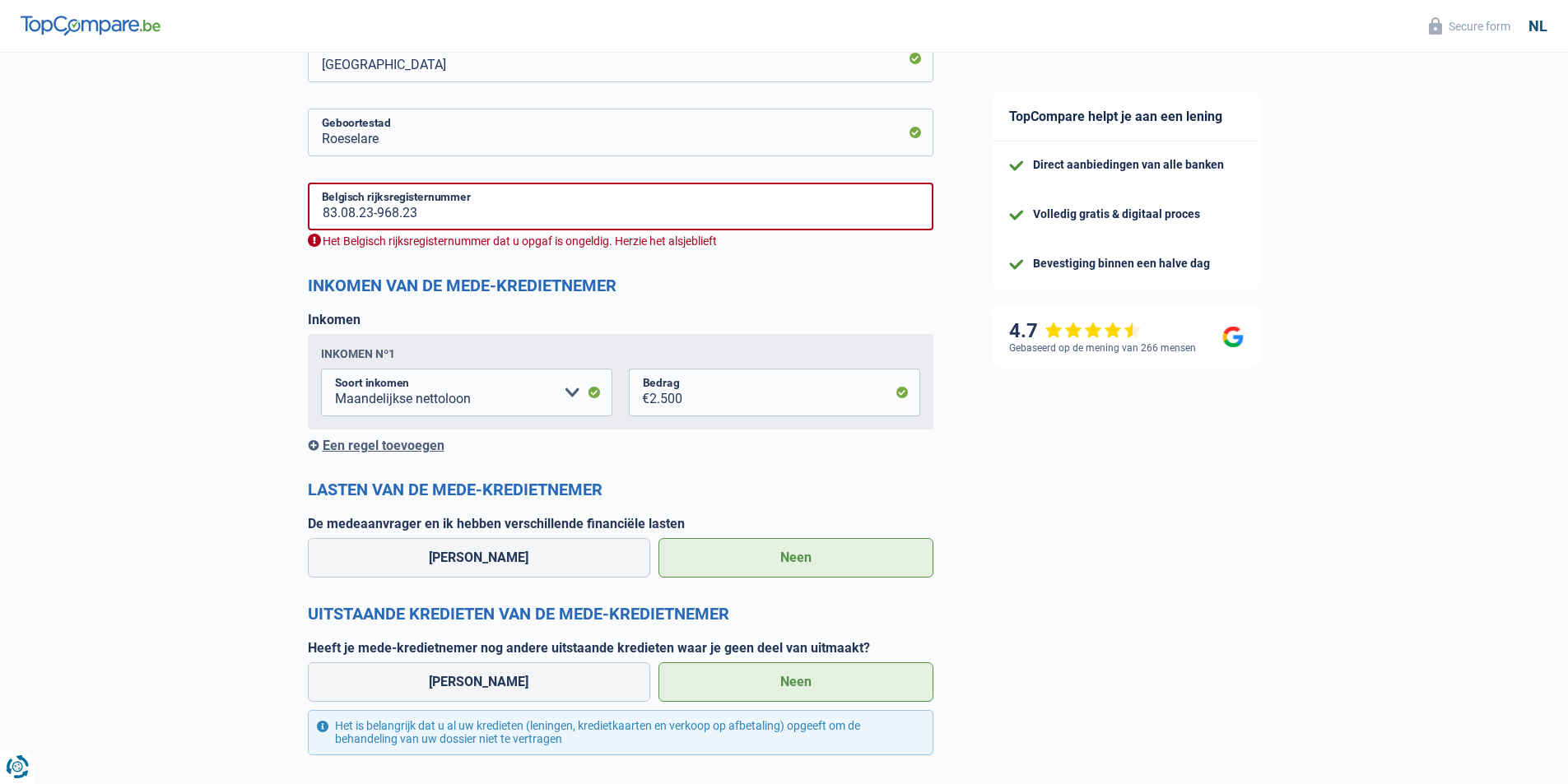
scroll to position [1316, 0]
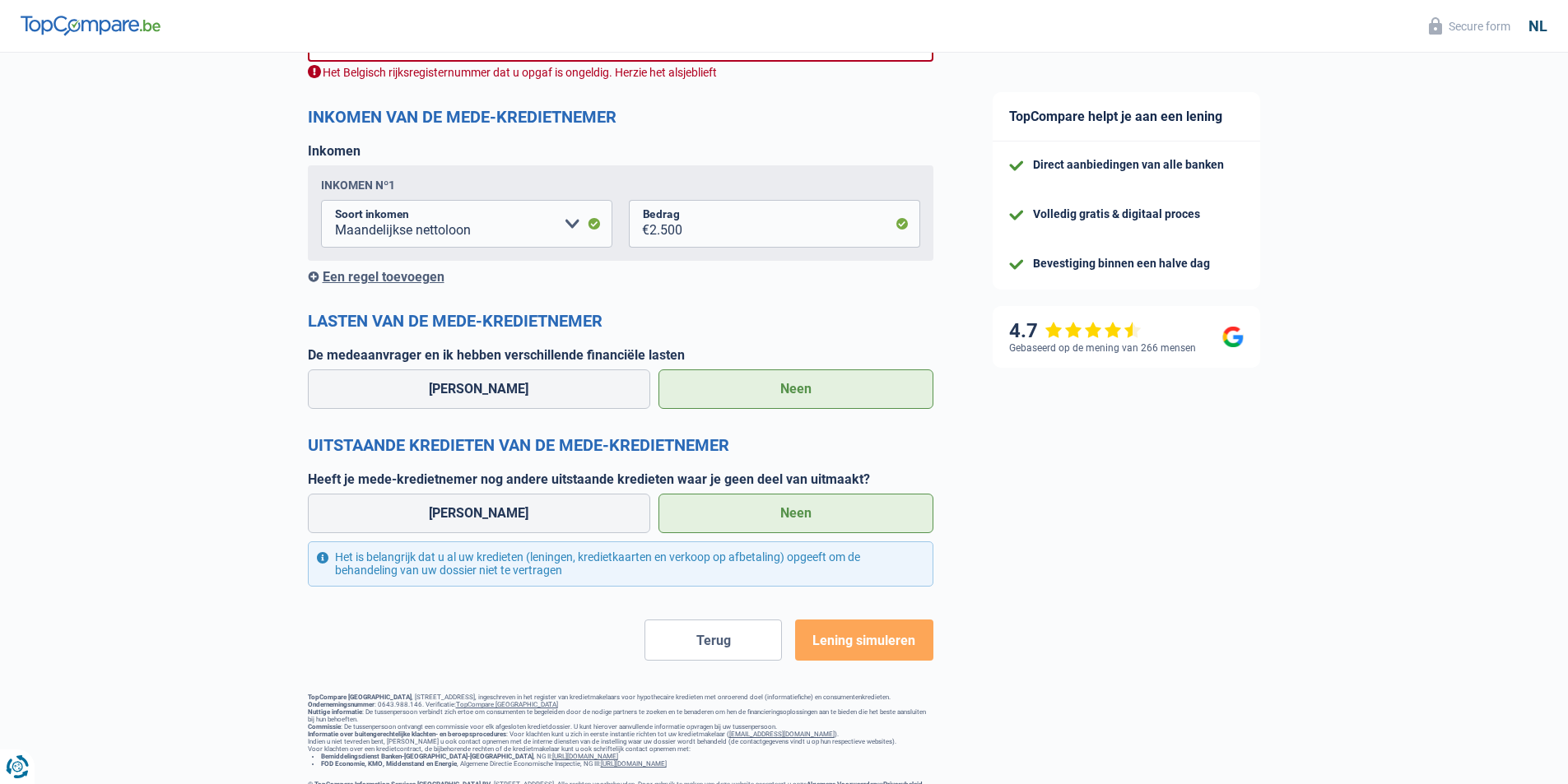
click at [734, 647] on button "Terug" at bounding box center [713, 640] width 137 height 41
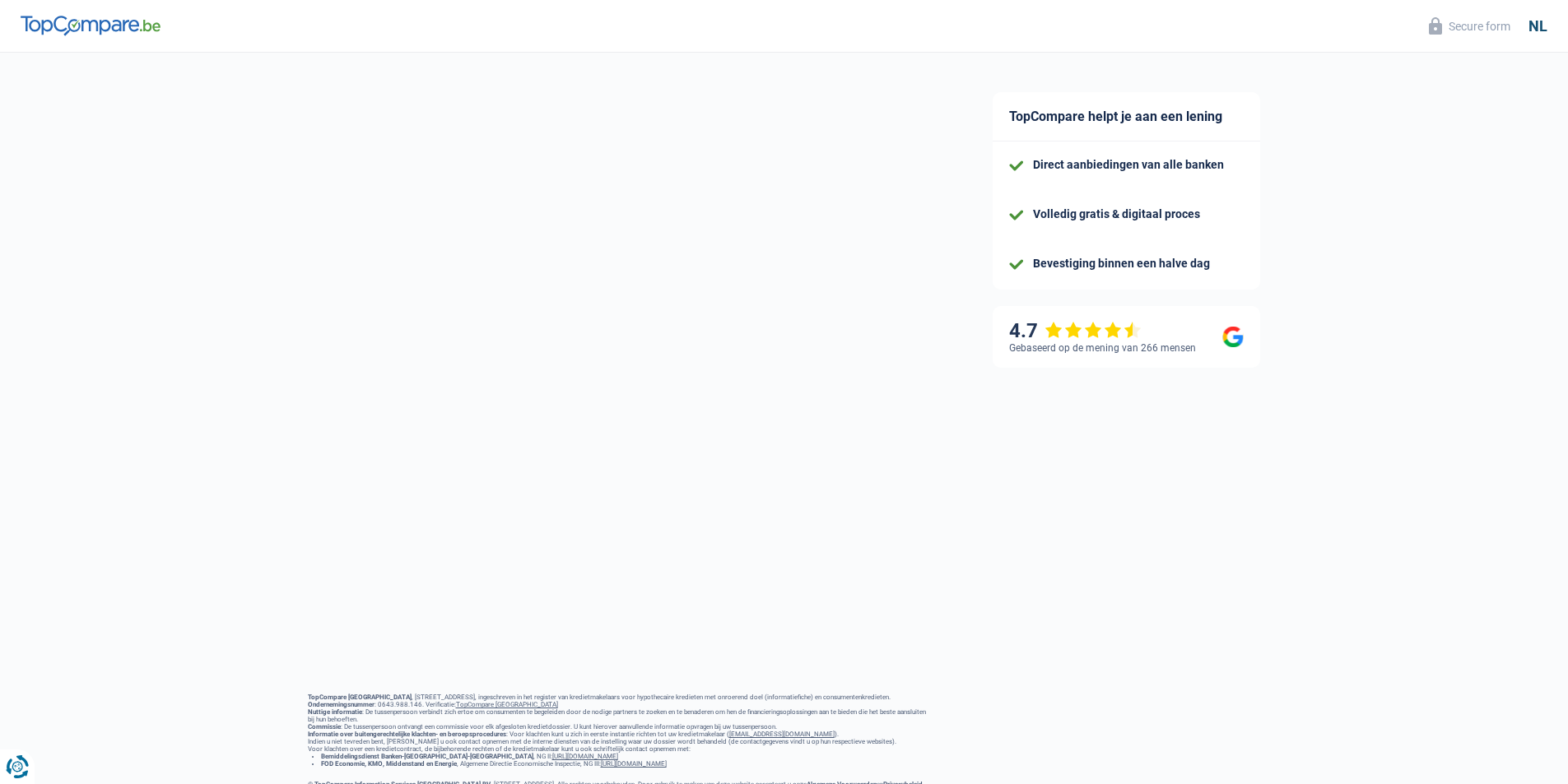
select select "familyAllowances"
select select "netSalary"
select select "rentalIncome"
select select "mortgage"
select select "240"
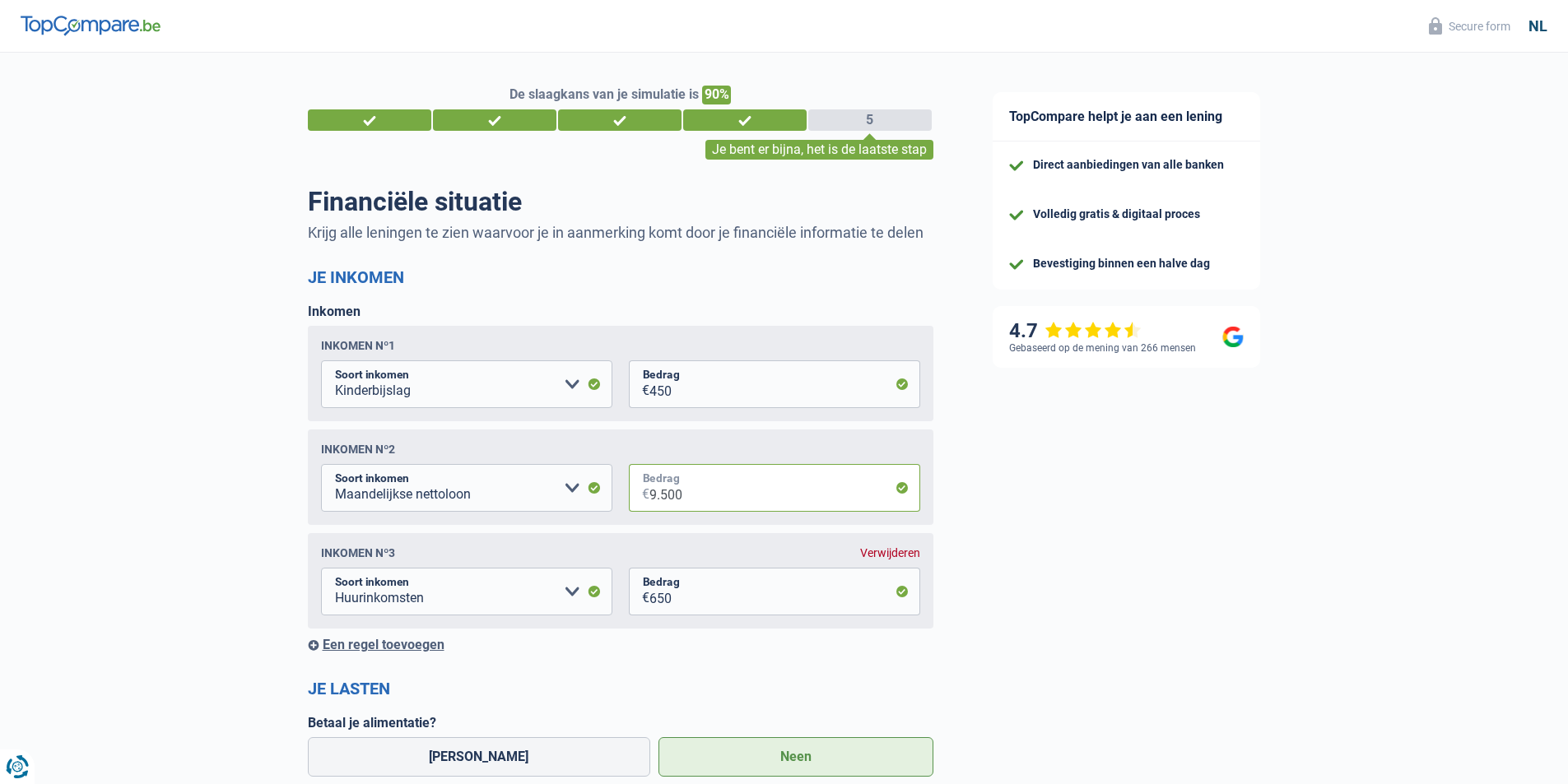
drag, startPoint x: 652, startPoint y: 496, endPoint x: 688, endPoint y: 497, distance: 36.0
click at [688, 497] on input "9.500" at bounding box center [784, 488] width 270 height 47
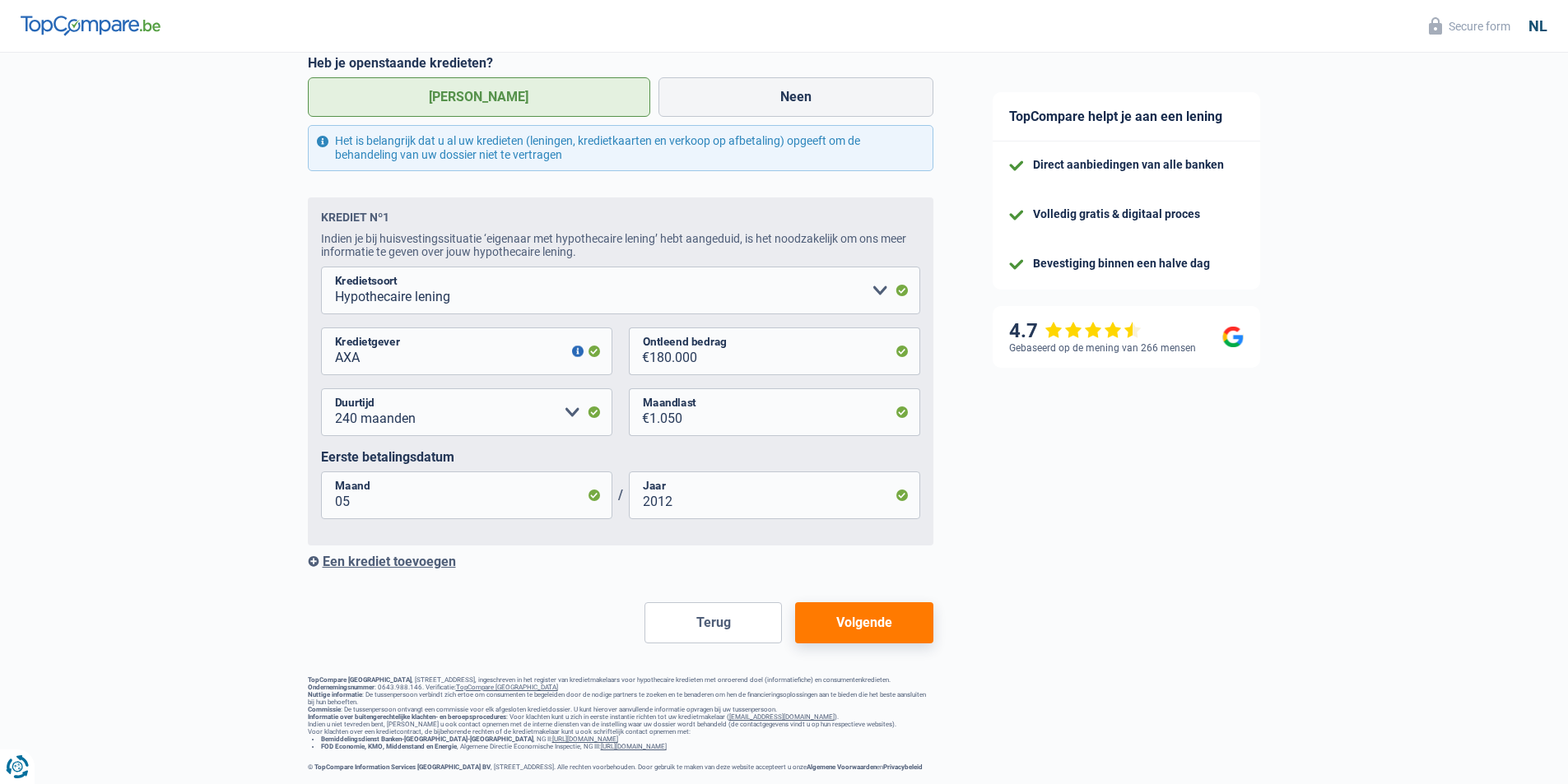
type input "7.000"
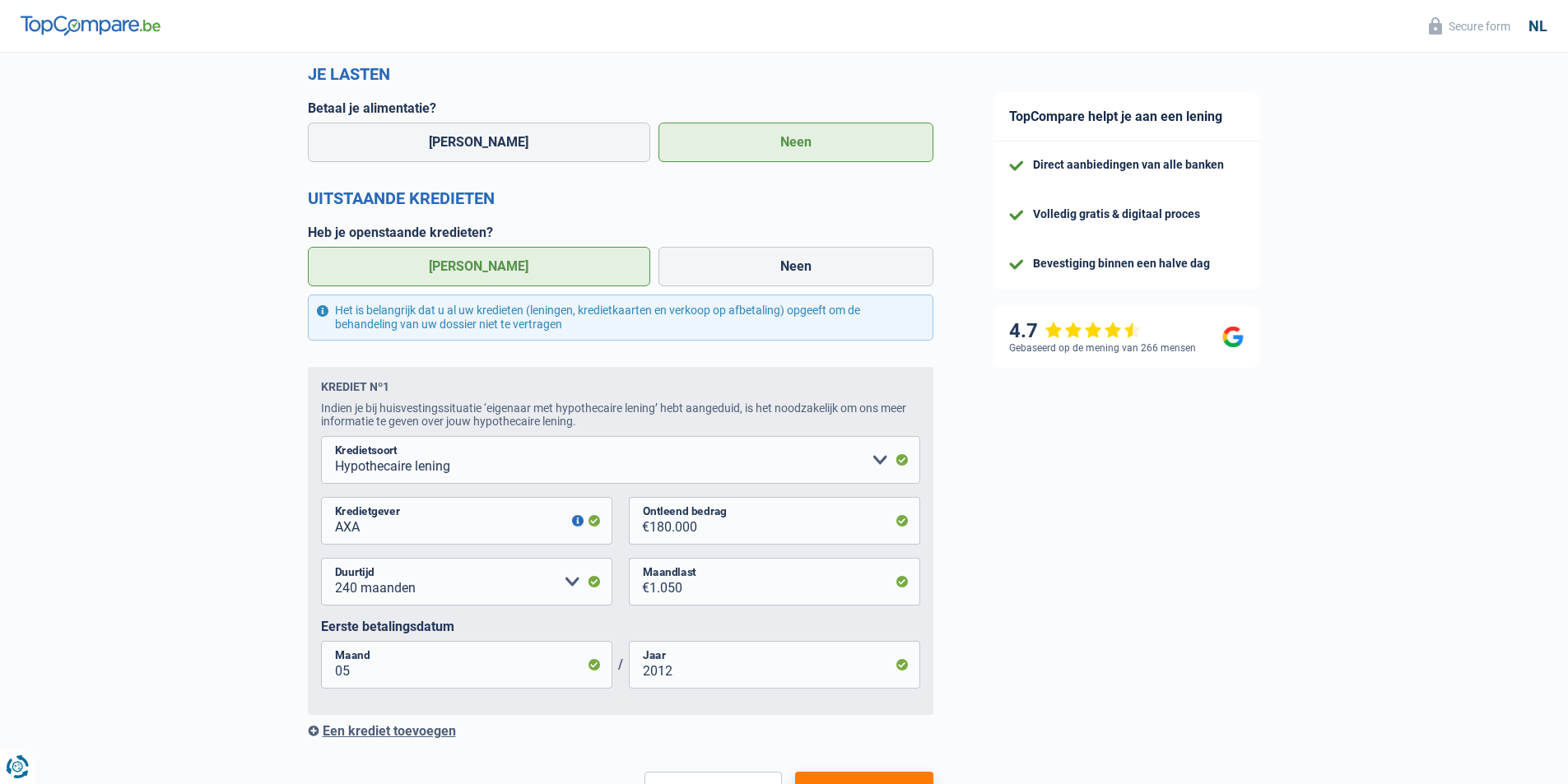
scroll to position [799, 0]
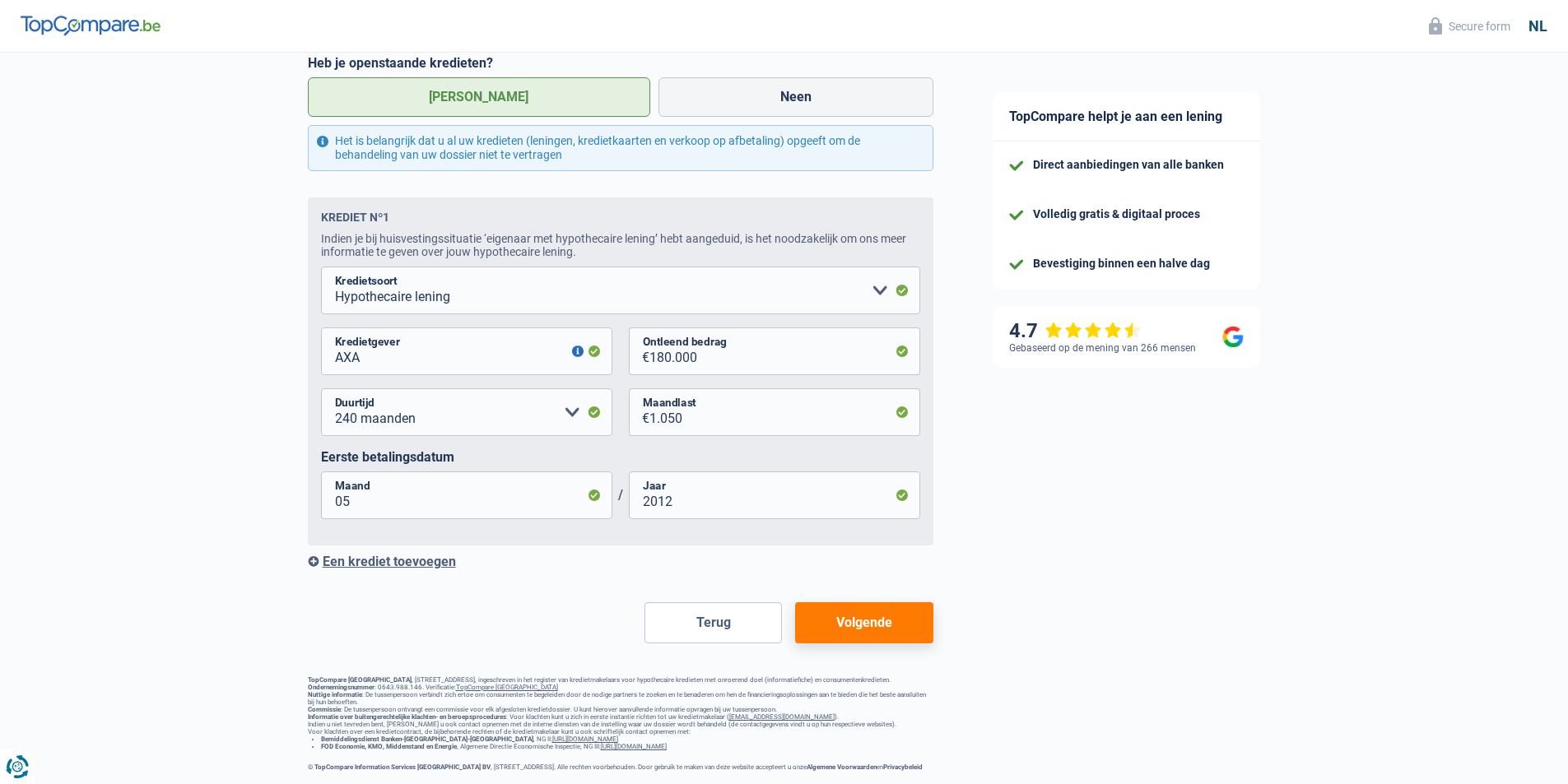
click at [830, 607] on button "Volgende" at bounding box center [864, 622] width 137 height 41
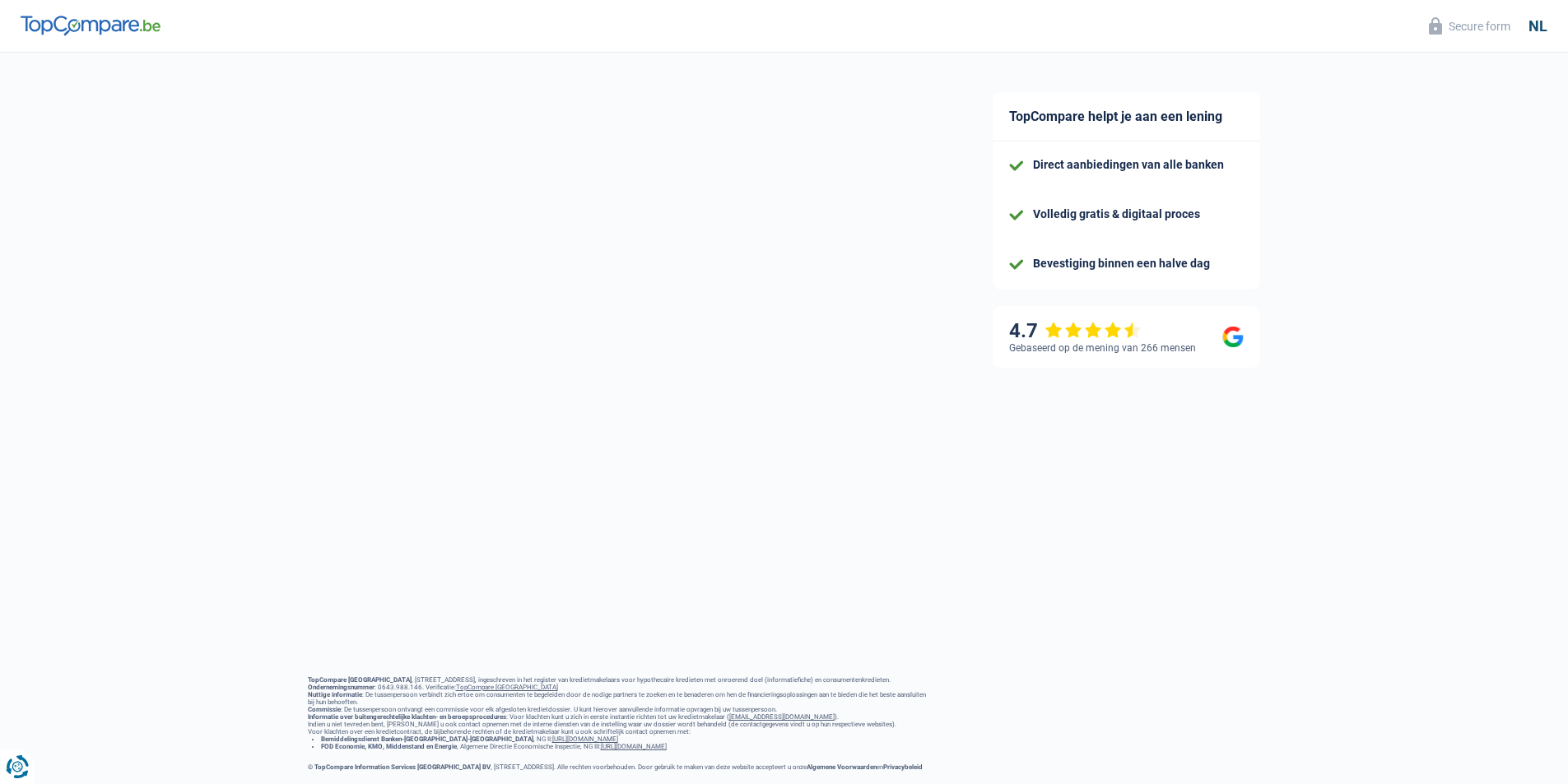
select select "publicEmployee"
select select "netSalary"
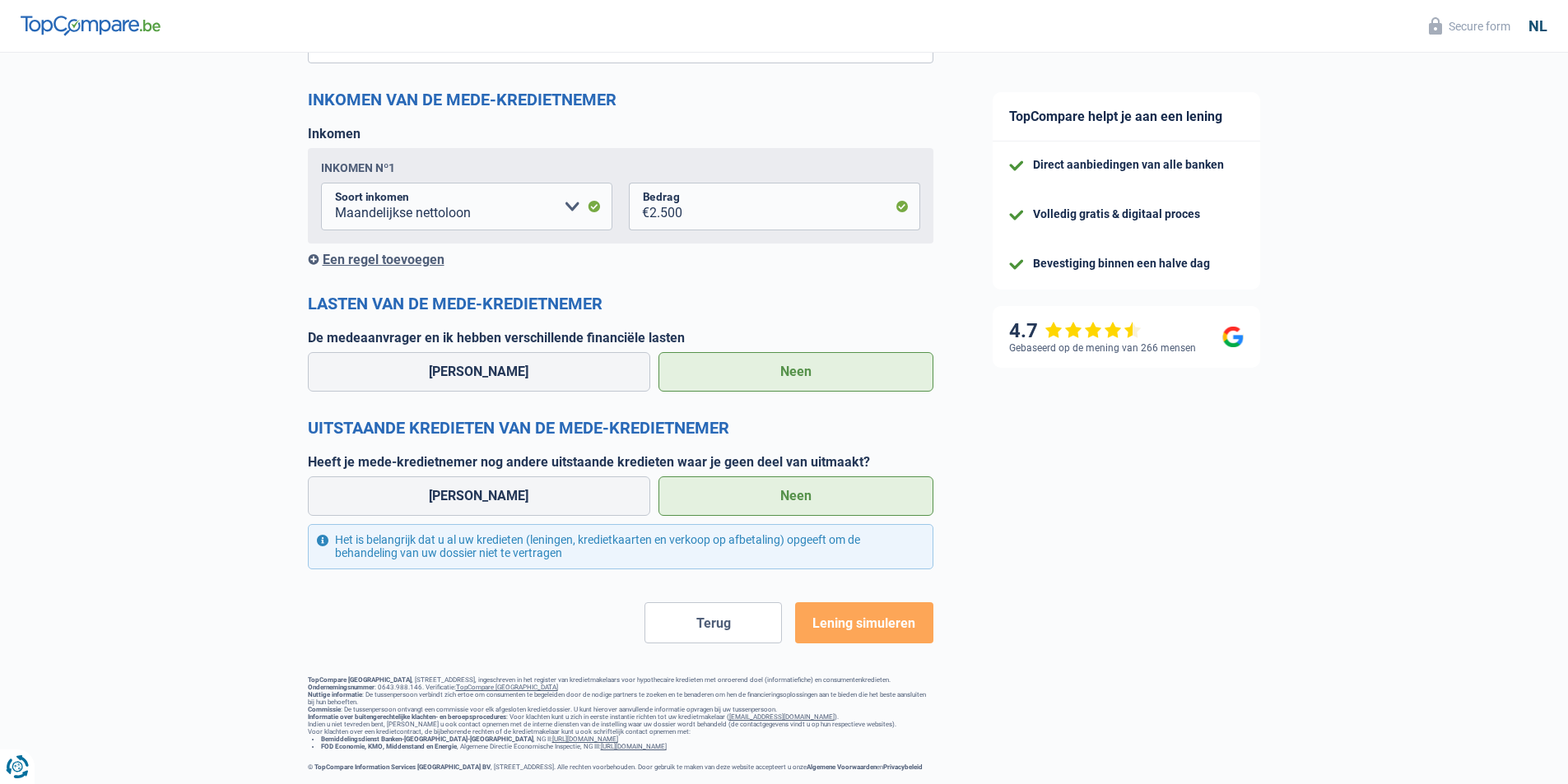
scroll to position [1326, 0]
click at [881, 616] on span "Lening simuleren" at bounding box center [863, 623] width 103 height 16
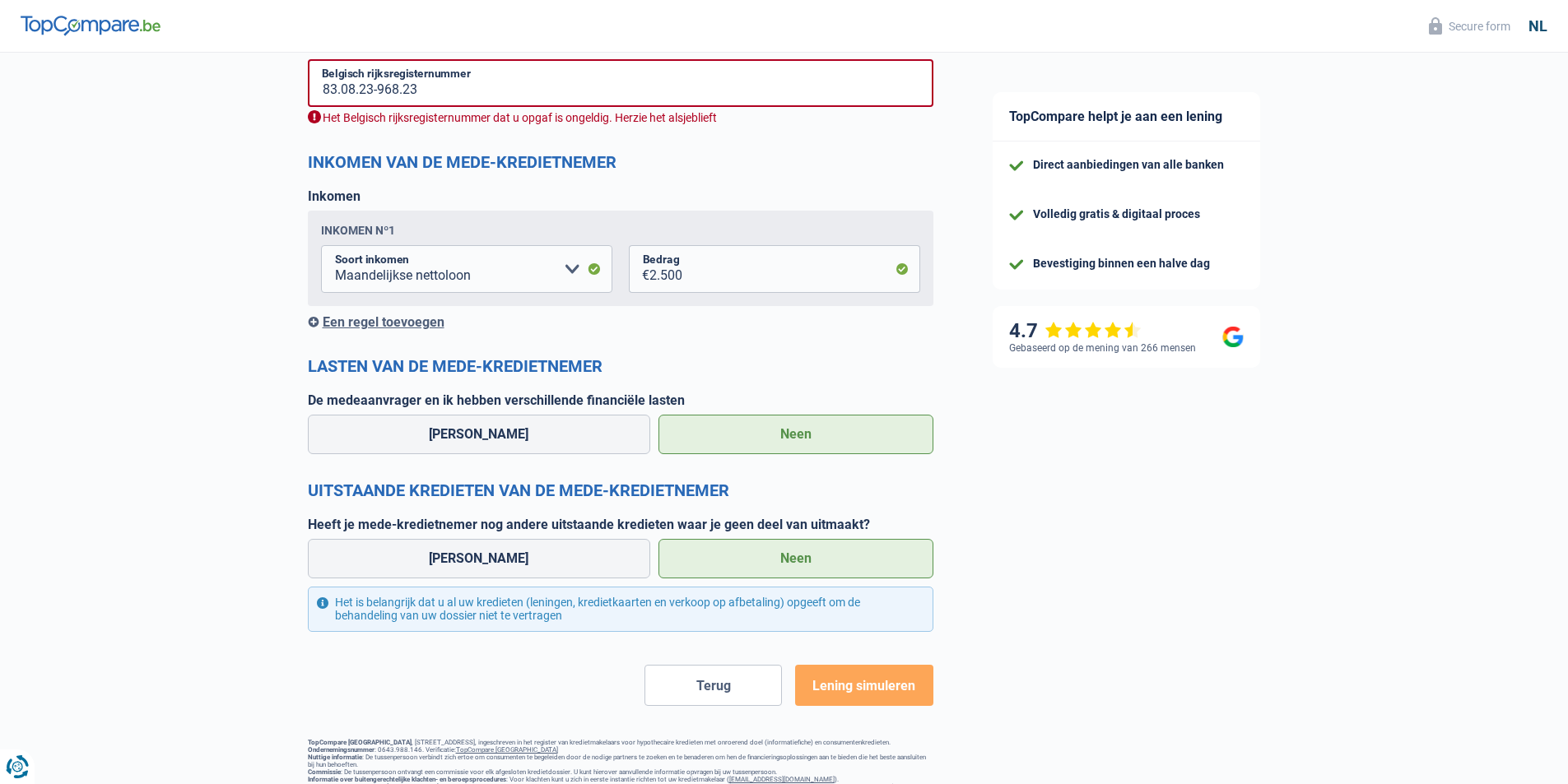
scroll to position [1271, 0]
drag, startPoint x: 425, startPoint y: 90, endPoint x: 376, endPoint y: 90, distance: 49.0
click at [376, 90] on input "83.08.23-968.23" at bounding box center [620, 84] width 625 height 47
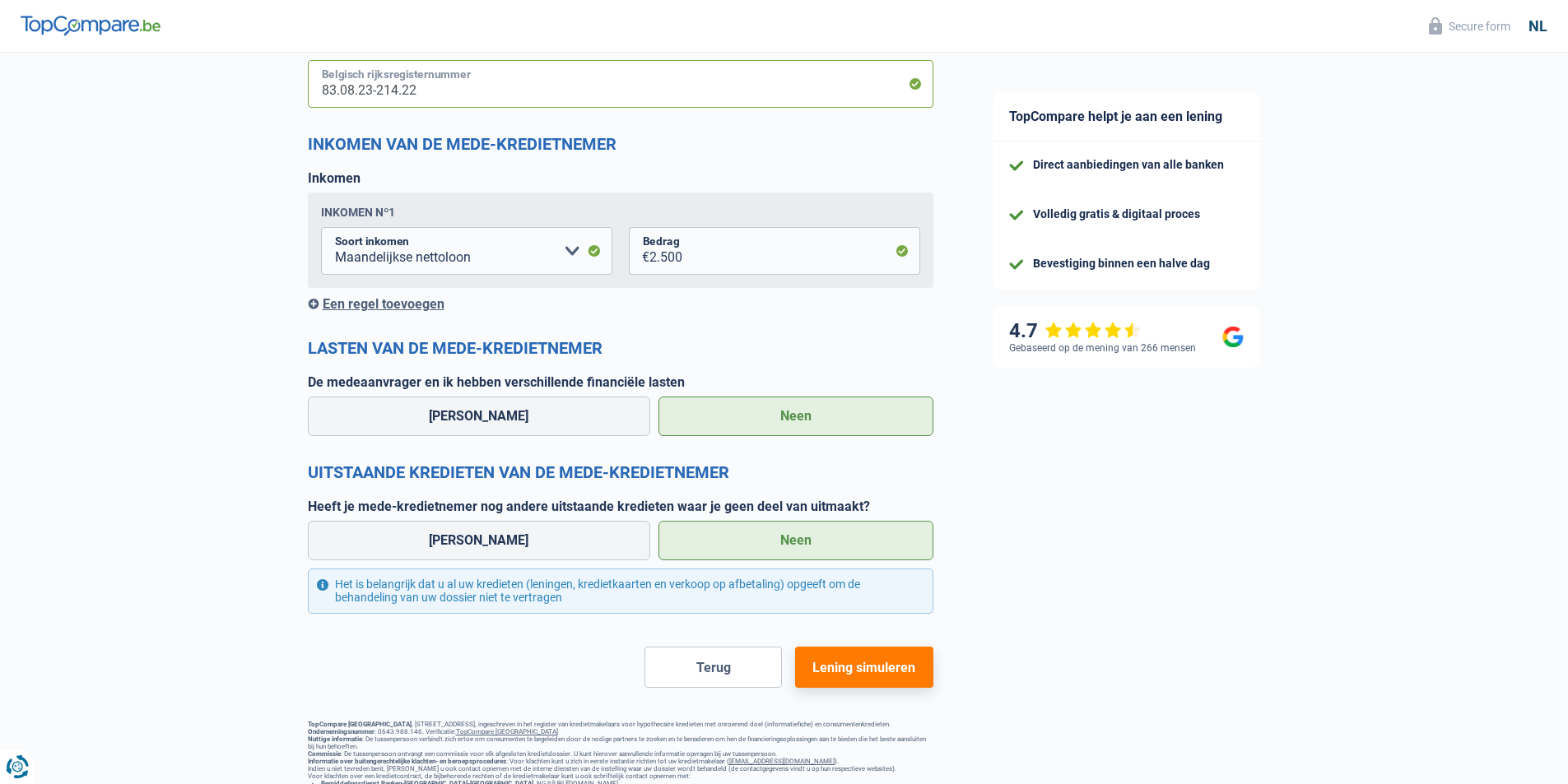
type input "83.08.23-214.22"
click at [845, 674] on span "Lening simuleren" at bounding box center [863, 667] width 103 height 16
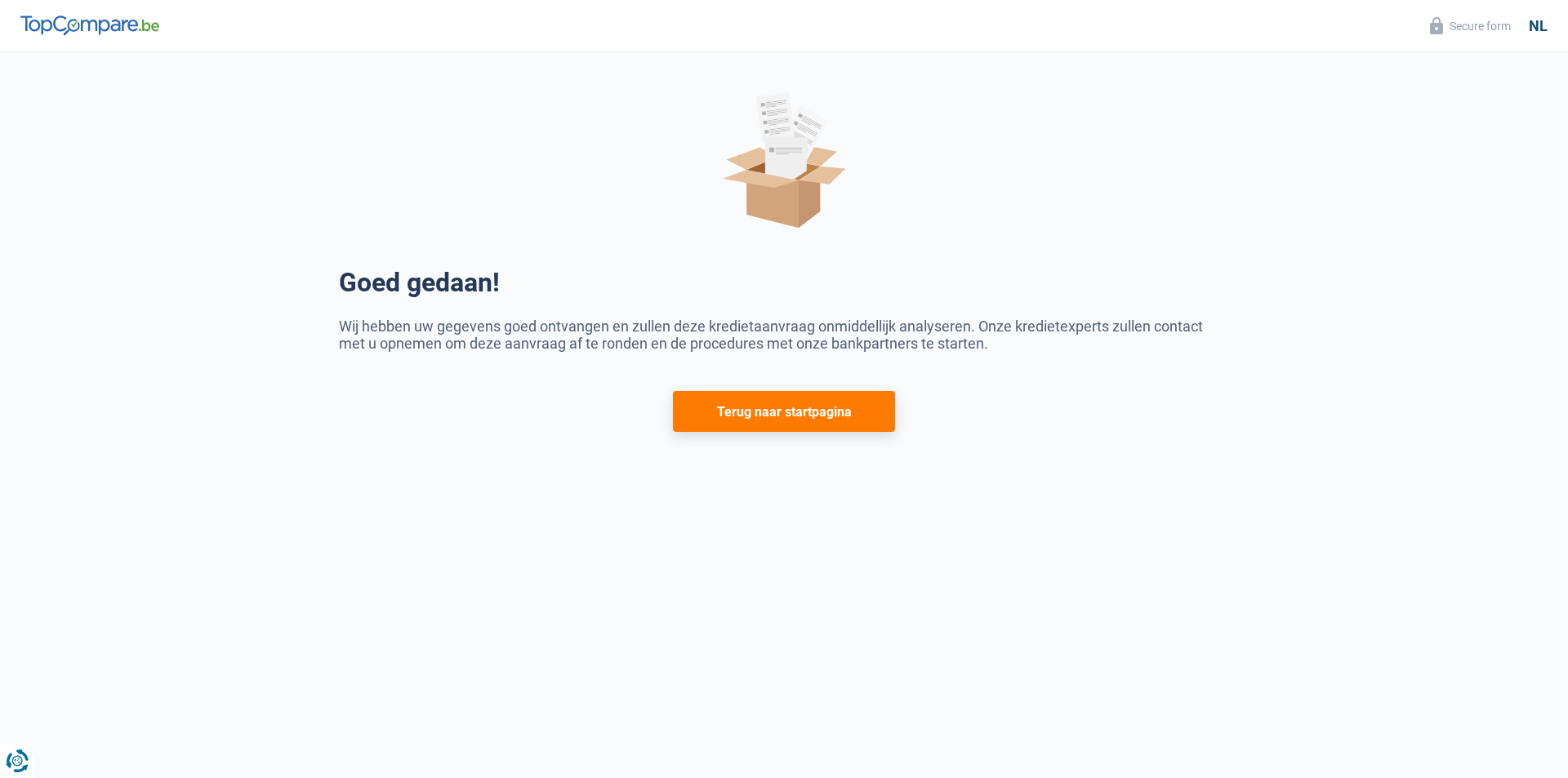
click at [798, 418] on button "Terug naar startpagina" at bounding box center [784, 411] width 223 height 41
